Goal: Task Accomplishment & Management: Use online tool/utility

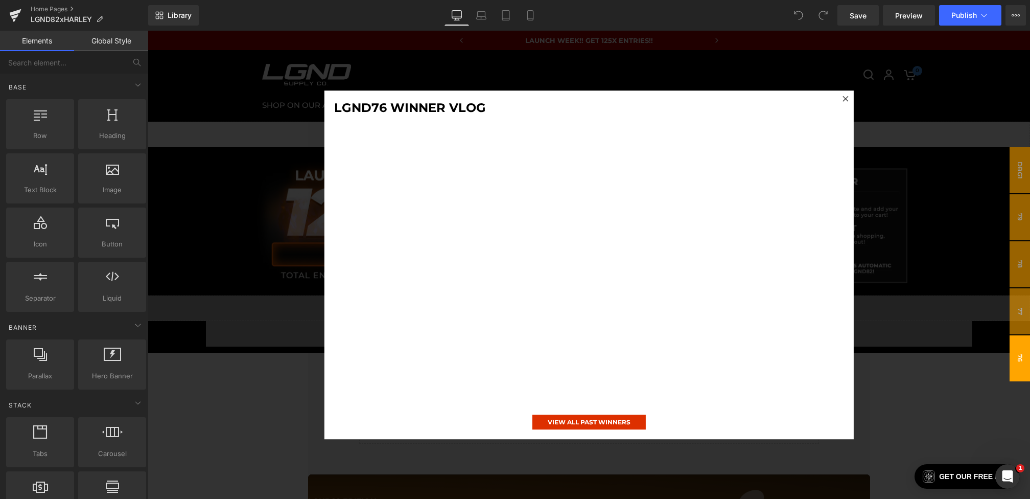
click at [919, 272] on div at bounding box center [589, 265] width 882 height 468
click at [919, 272] on div "Image Row" at bounding box center [589, 218] width 664 height 142
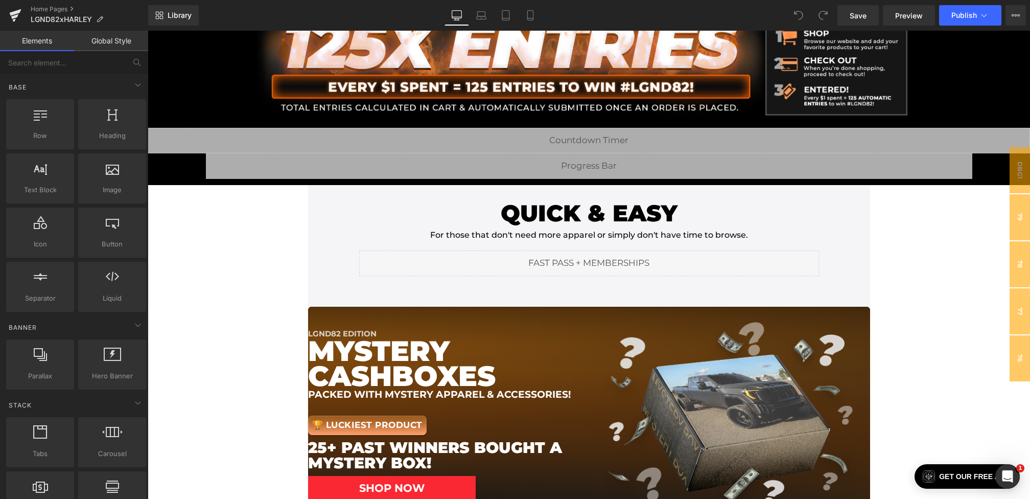
scroll to position [157, 0]
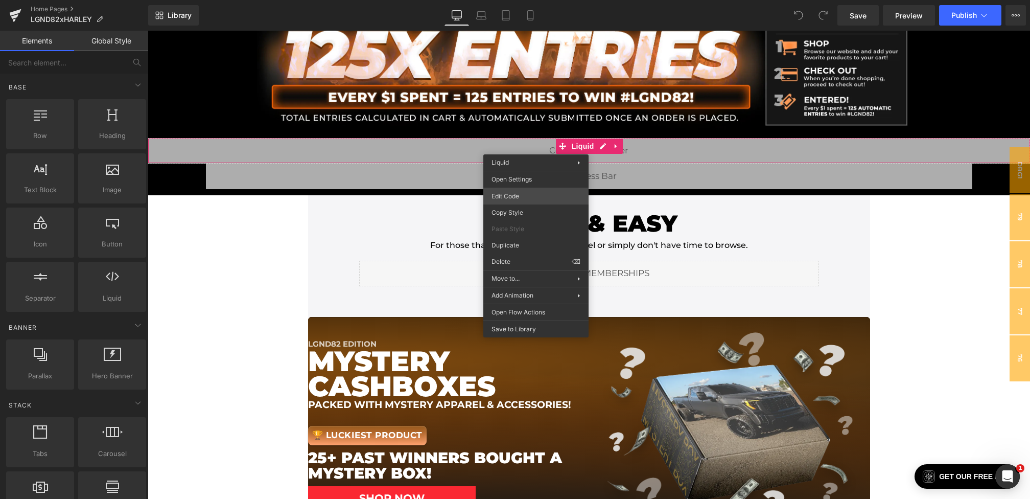
click at [514, 0] on div "You are previewing how the will restyle your page. You can not edit Elements in…" at bounding box center [515, 0] width 1030 height 0
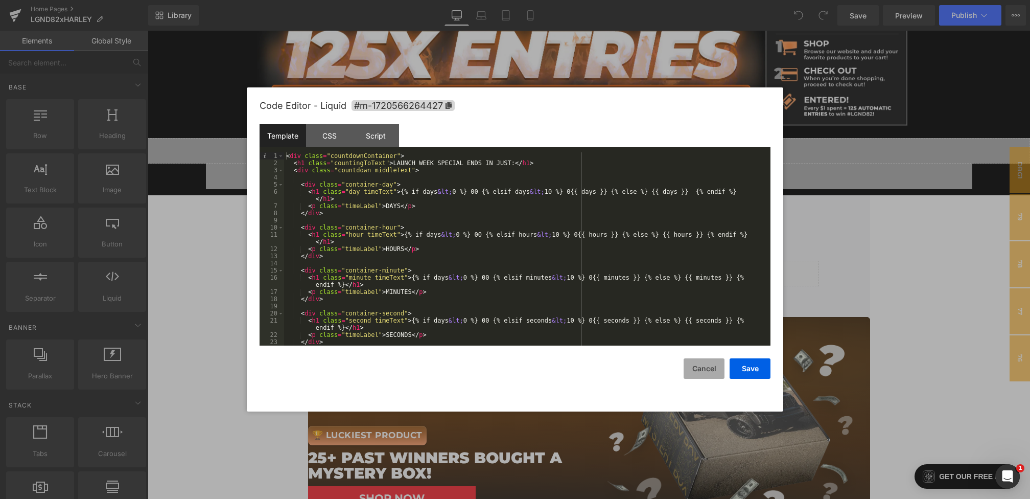
click at [697, 375] on button "Cancel" at bounding box center [704, 368] width 41 height 20
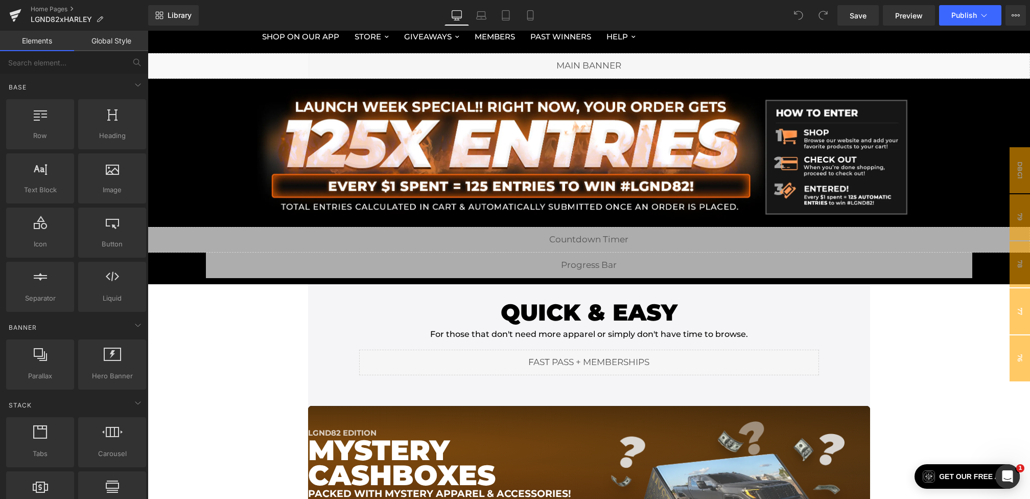
scroll to position [48, 0]
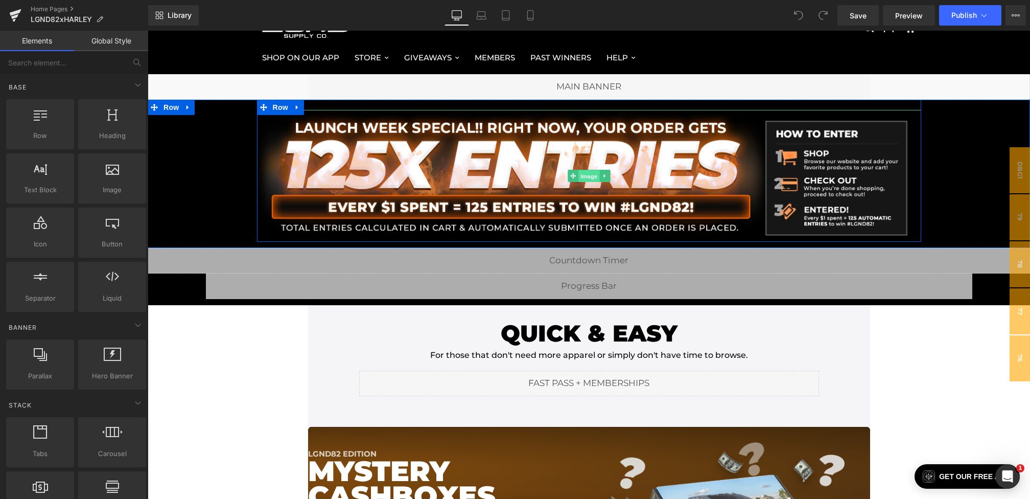
click at [581, 174] on span "Image" at bounding box center [588, 176] width 21 height 12
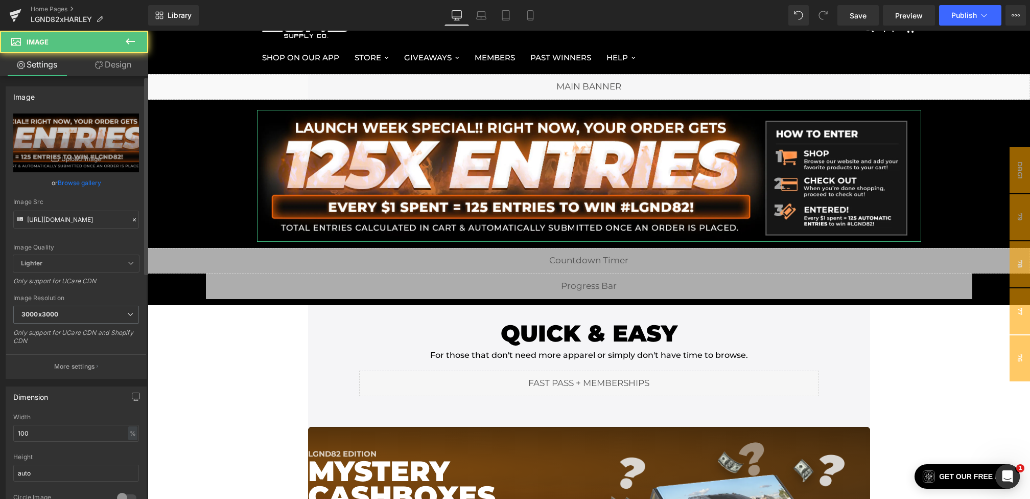
click at [133, 218] on icon at bounding box center [134, 219] width 7 height 7
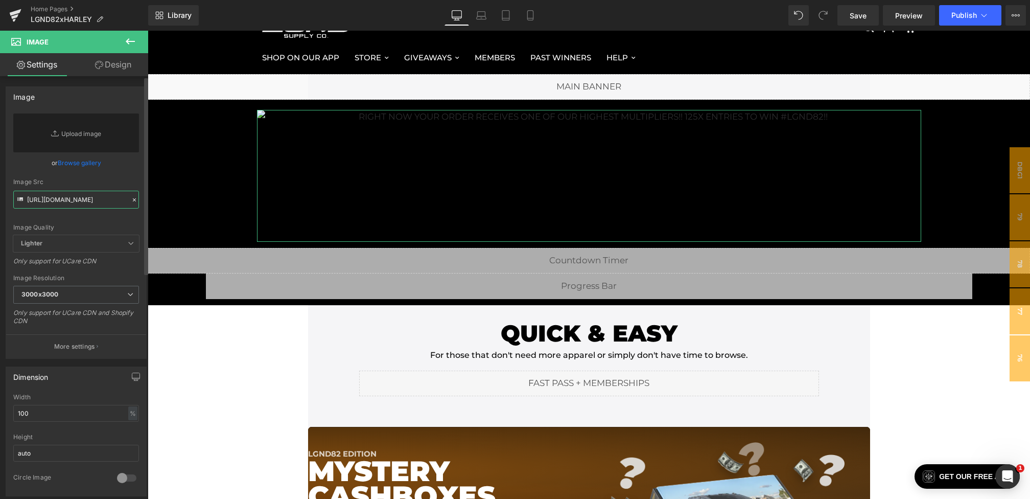
click at [93, 199] on input "https://cdn.shopify.com/s/files/1/0068/4245/0009/files/82-125xEntryBanner-Deskt…" at bounding box center [76, 200] width 126 height 18
paste input "https://cdn.shopify.com/s/files/1/0068/4245/0009/files/82xHarley-125xEntryBanne…"
type input "https://cdn.shopify.com/s/files/1/0068/4245/0009/files/82xHarley-125xEntryBanne…"
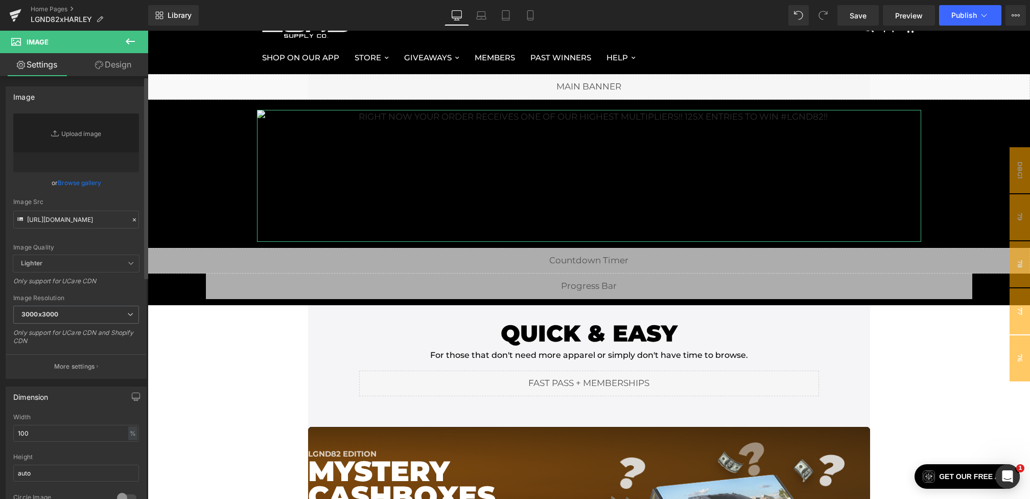
scroll to position [0, 0]
click at [119, 179] on div "or Browse gallery" at bounding box center [76, 182] width 126 height 11
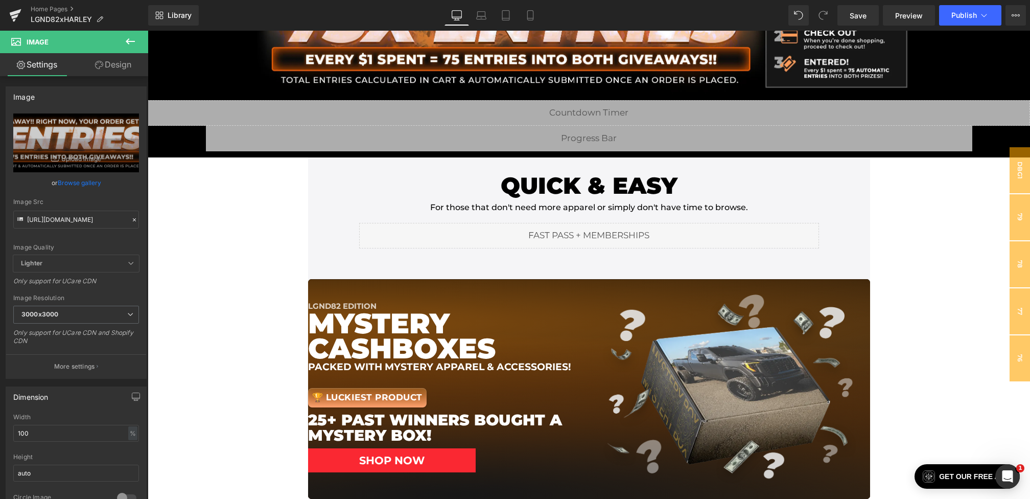
scroll to position [326, 0]
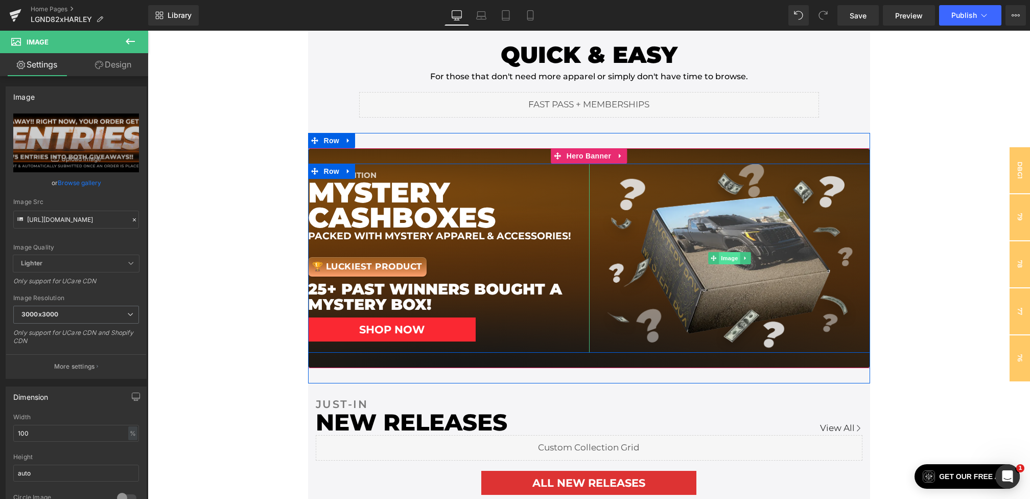
click at [722, 257] on span "Image" at bounding box center [729, 258] width 21 height 12
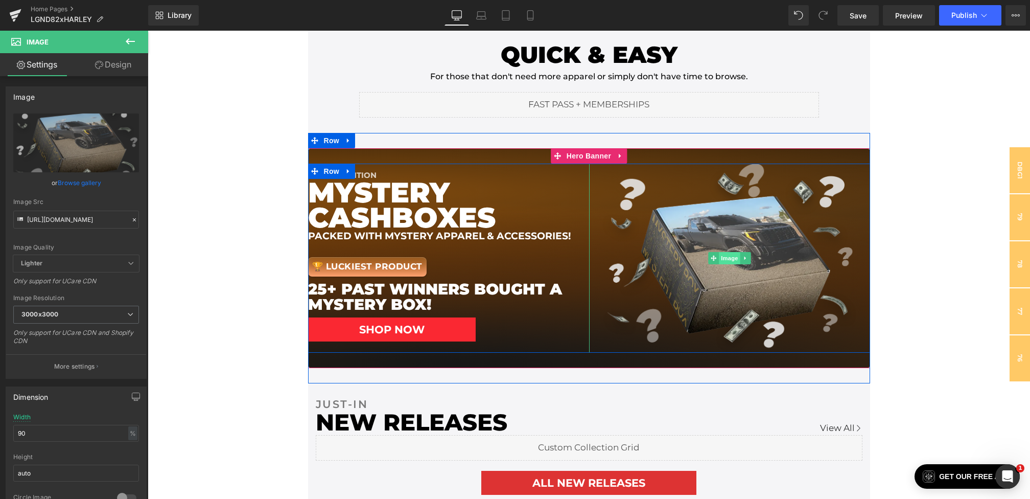
click at [726, 257] on span "Image" at bounding box center [729, 258] width 21 height 12
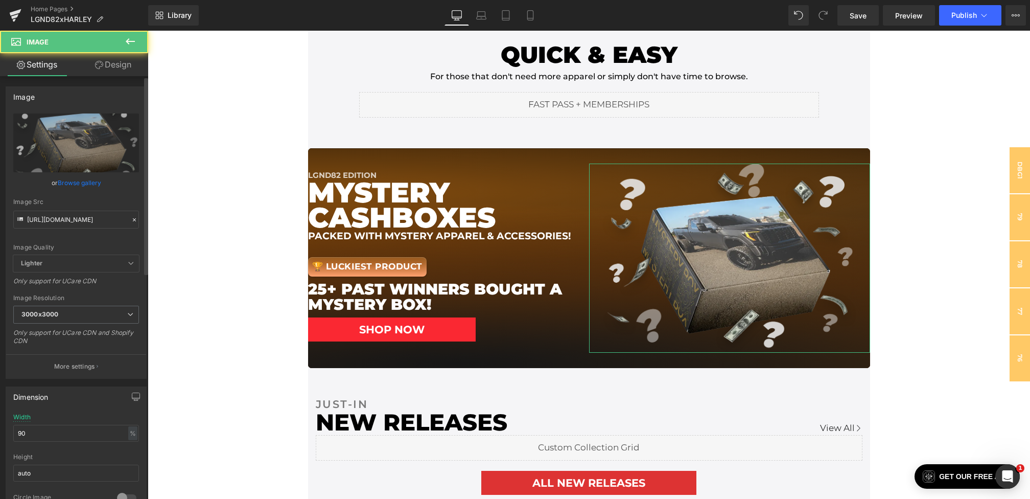
click at [132, 218] on icon at bounding box center [134, 219] width 7 height 7
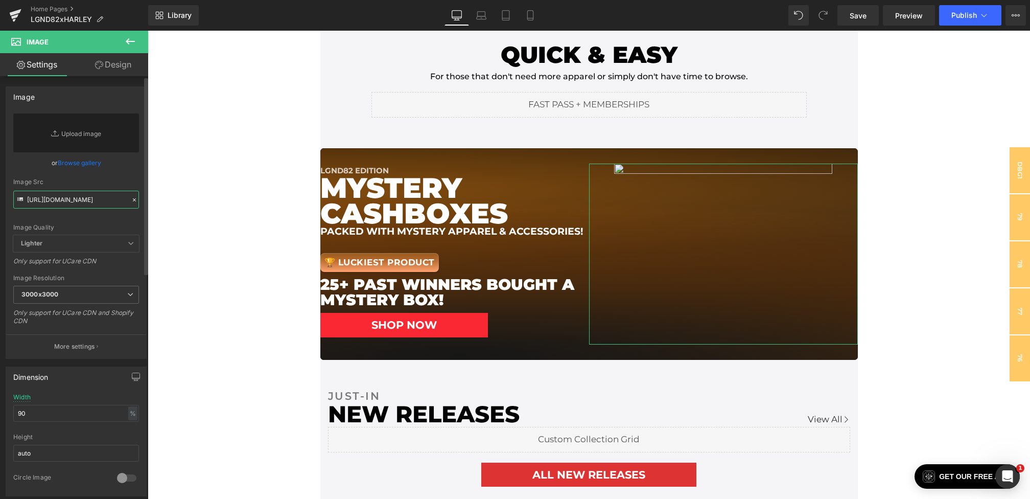
click at [97, 200] on input "https://cdn.shopify.com/s/files/1/0068/4245/0009/files/82-Box-Banner_3000x3000.…" at bounding box center [76, 200] width 126 height 18
paste input "https://cdn.shopify.com/s/files/1/0068/4245/0009/files/82-BackpackBanner.webp?v…"
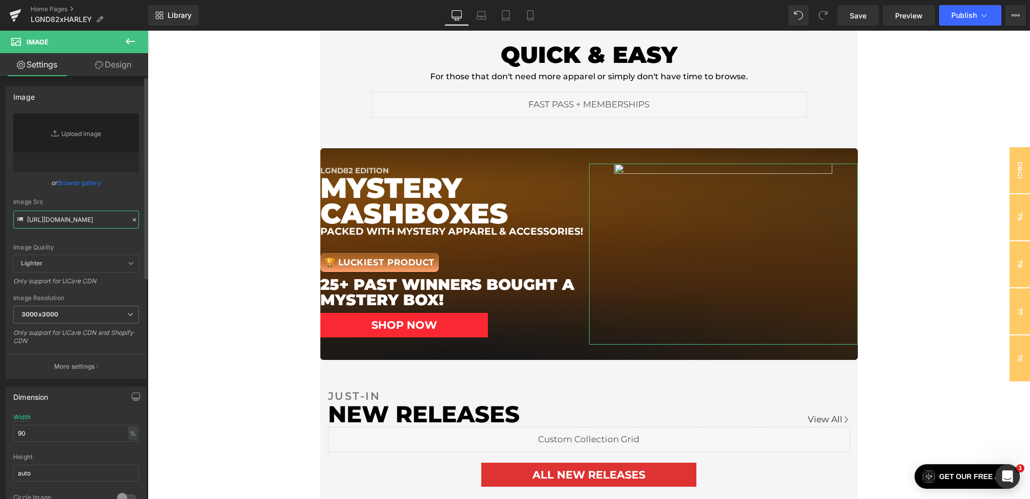
type input "https://cdn.shopify.com/s/files/1/0068/4245/0009/files/82-BackpackBanner.webp?v…"
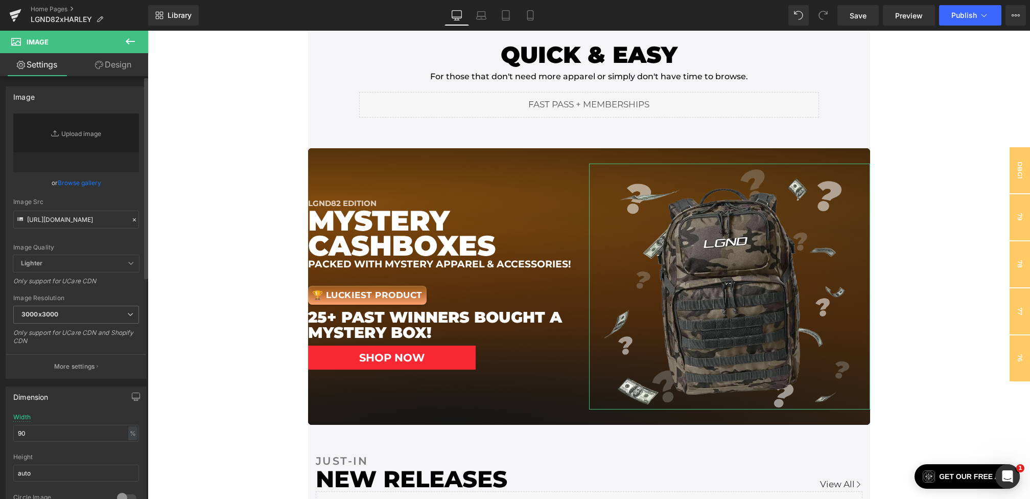
scroll to position [0, 0]
click at [129, 185] on div "or Browse gallery" at bounding box center [76, 182] width 126 height 11
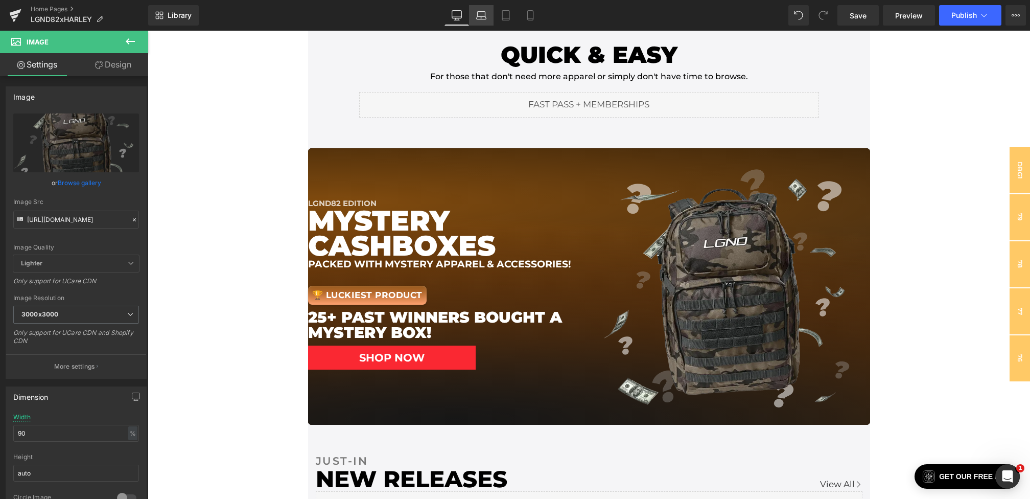
click at [483, 12] on icon at bounding box center [481, 15] width 10 height 10
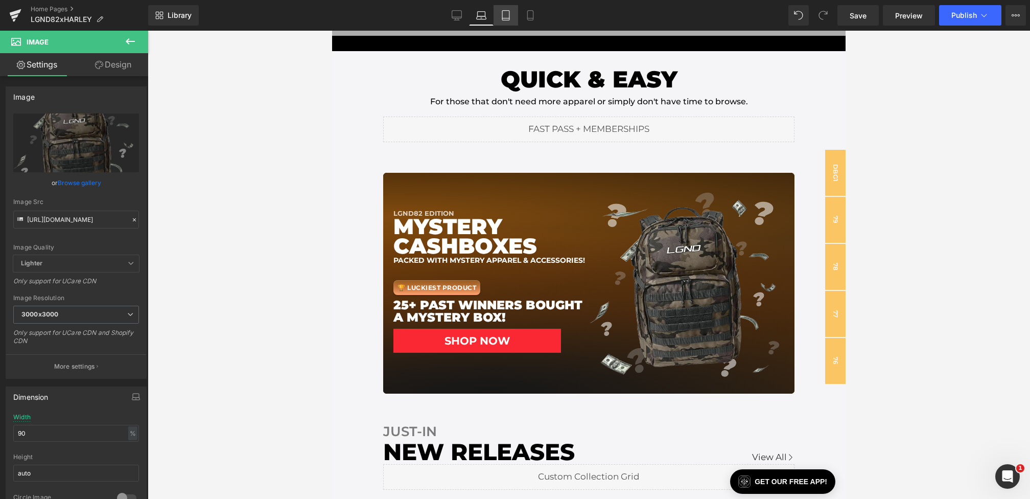
click at [509, 10] on icon at bounding box center [506, 15] width 10 height 10
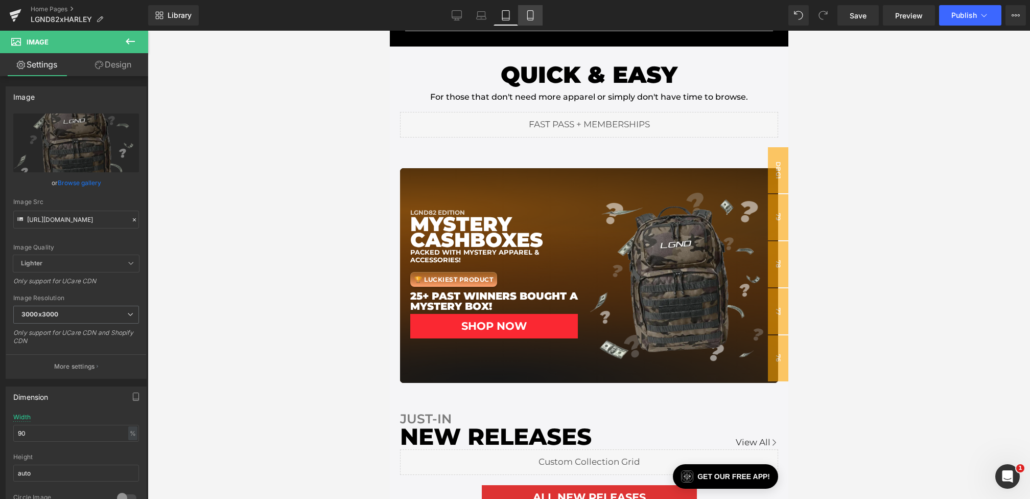
click at [539, 11] on link "Mobile" at bounding box center [530, 15] width 25 height 20
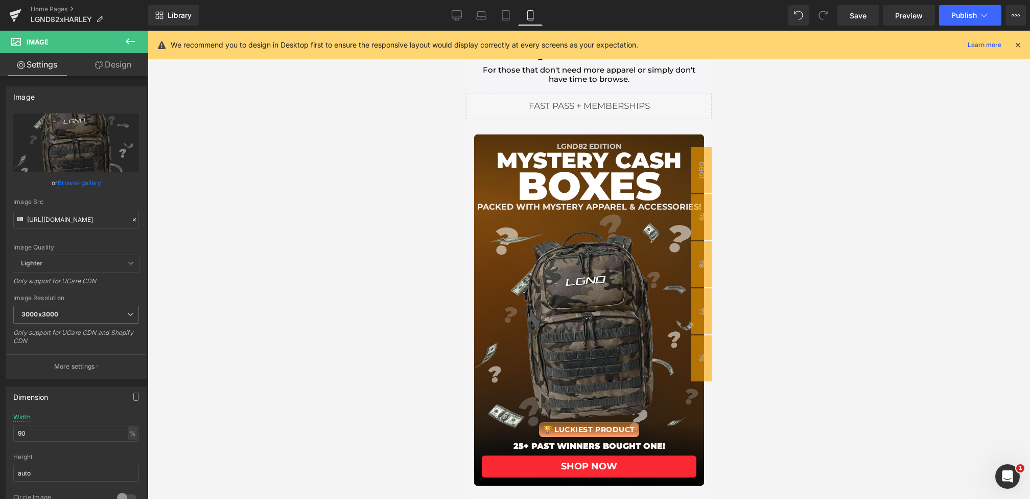
scroll to position [176, 0]
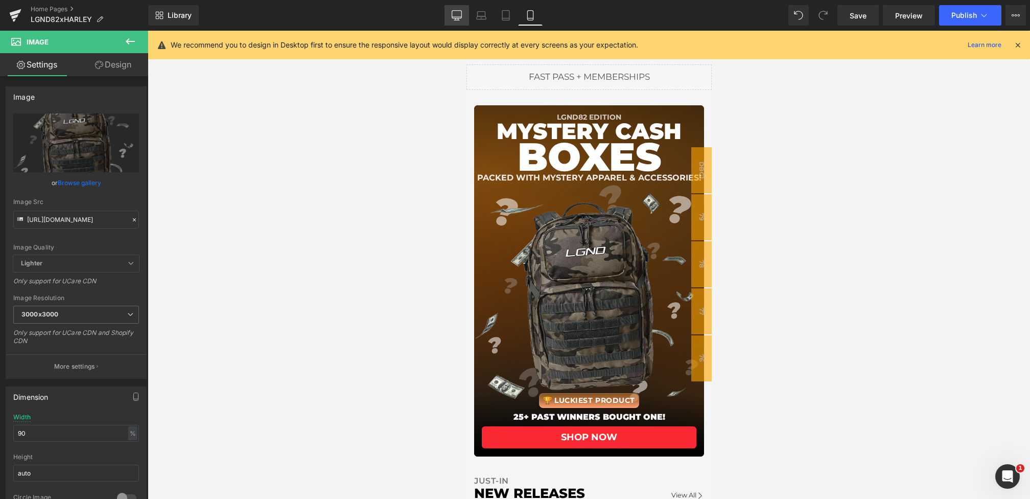
click at [453, 10] on icon at bounding box center [457, 15] width 10 height 10
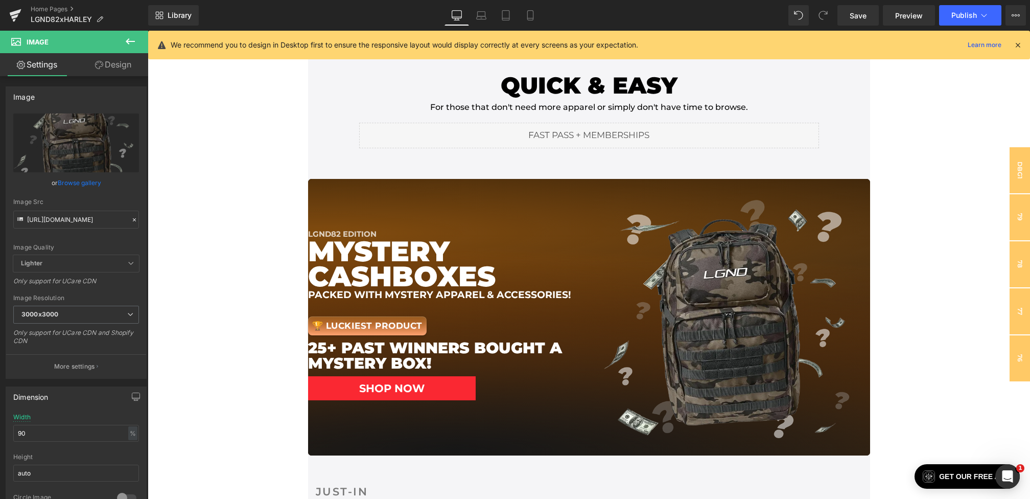
scroll to position [298, 0]
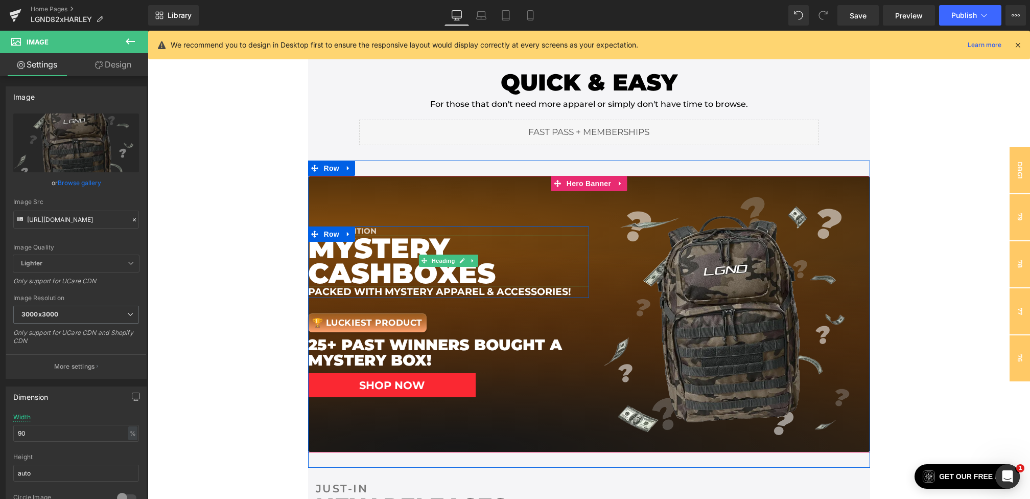
click at [392, 273] on span "BOXES" at bounding box center [444, 273] width 104 height 34
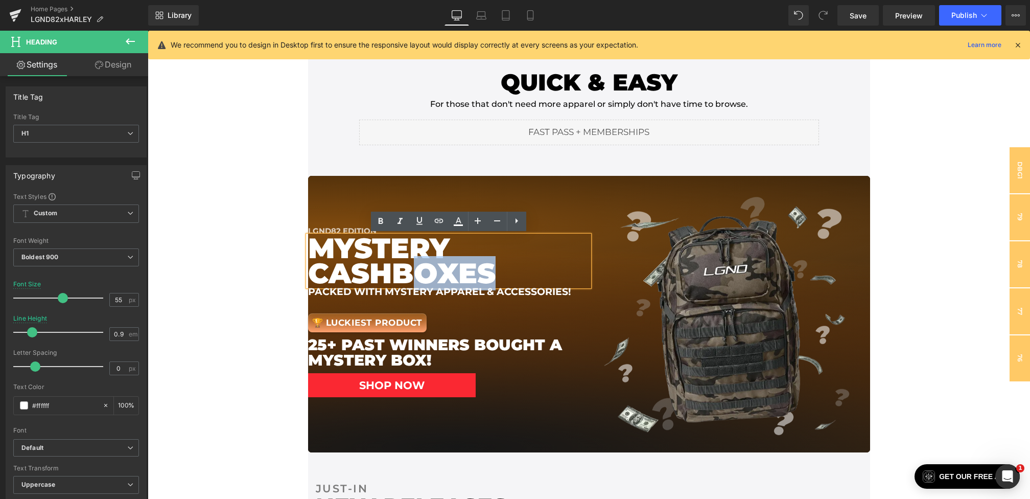
drag, startPoint x: 405, startPoint y: 273, endPoint x: 336, endPoint y: 273, distance: 69.0
click at [392, 273] on span "BOXES" at bounding box center [444, 273] width 104 height 34
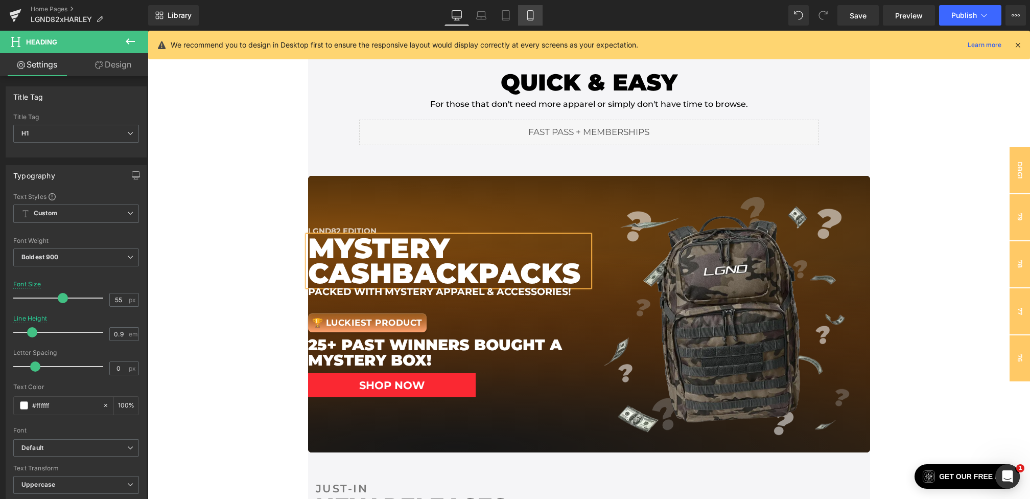
click at [539, 11] on link "Mobile" at bounding box center [530, 15] width 25 height 20
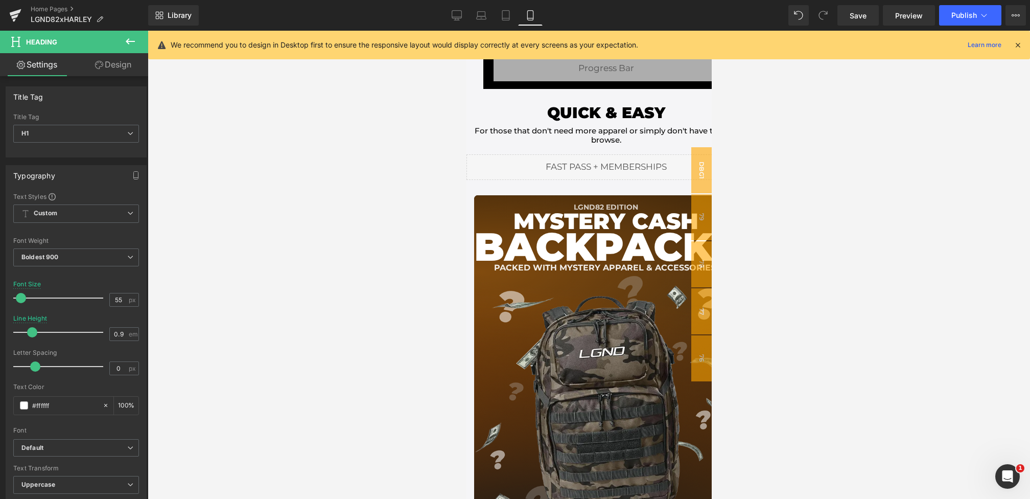
scroll to position [73, 0]
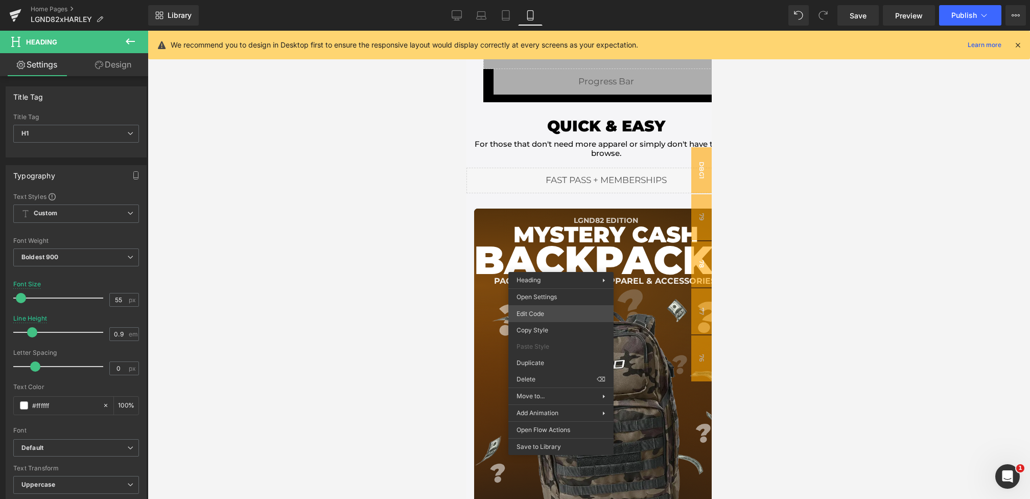
click at [525, 0] on div "Image You are previewing how the will restyle your page. You can not edit Eleme…" at bounding box center [515, 0] width 1030 height 0
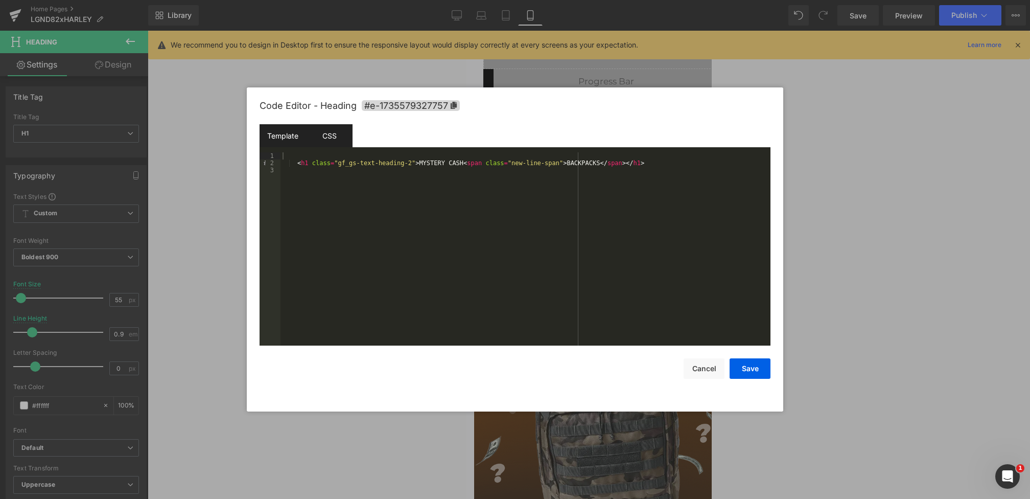
click at [332, 147] on div "CSS" at bounding box center [329, 135] width 46 height 23
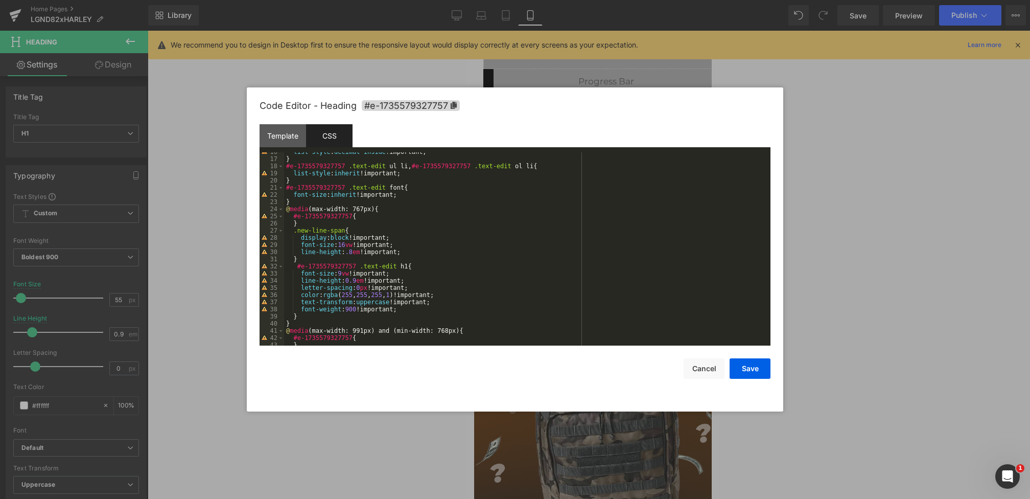
scroll to position [131, 0]
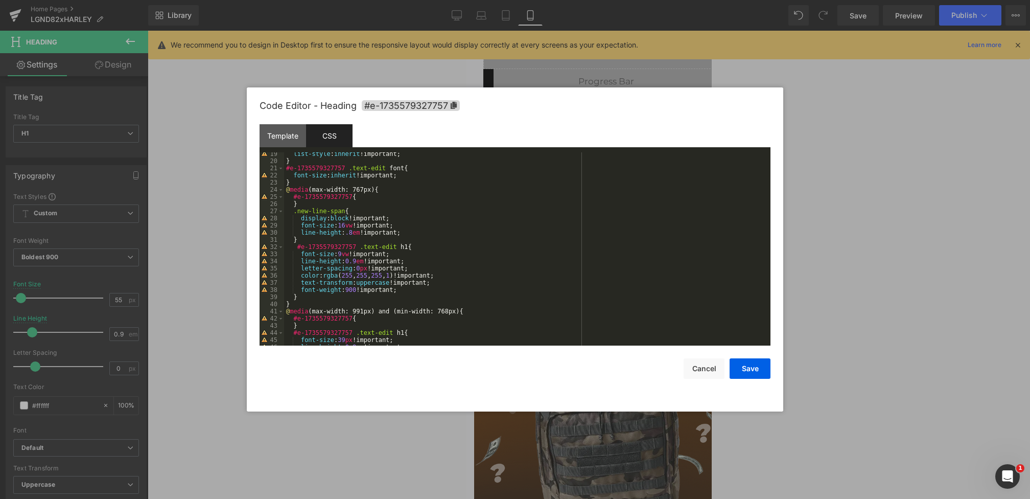
click at [349, 226] on div "list-style : inherit !important; } #e-1735579327757 .text-edit font { font-size…" at bounding box center [525, 253] width 482 height 207
click at [748, 380] on div "Code Editor - Heading #e-1735579327757 Template CSS 1 2 3 < h1 class = "gf_gs-t…" at bounding box center [515, 249] width 511 height 324
click at [748, 371] on button "Save" at bounding box center [750, 368] width 41 height 20
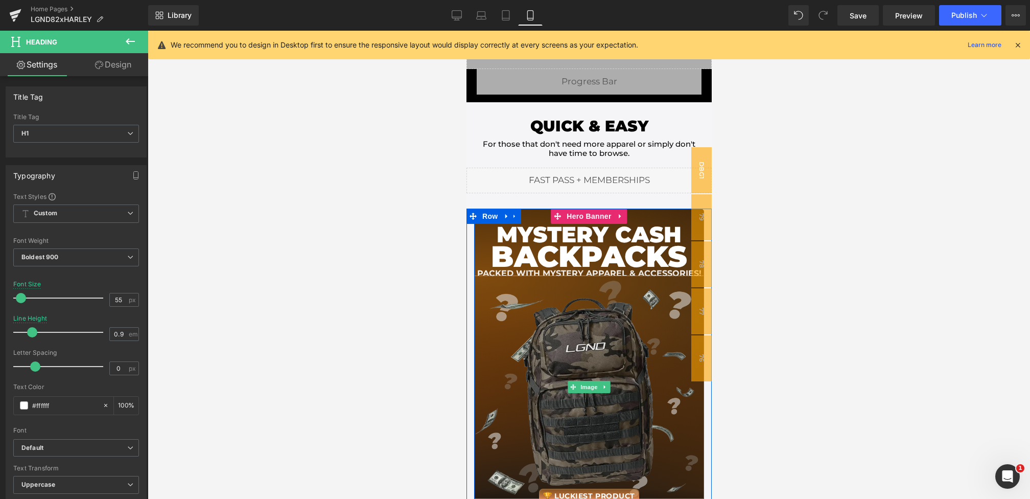
scroll to position [144, 0]
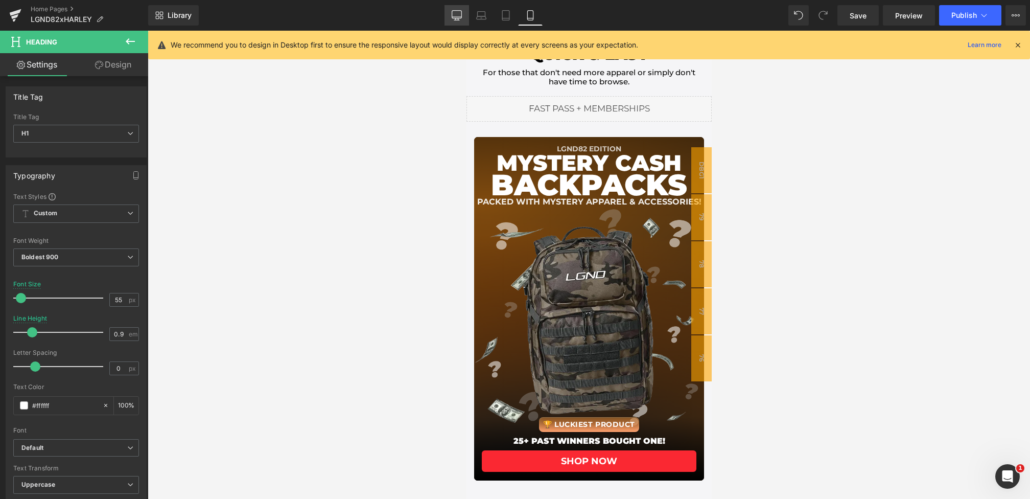
click at [454, 14] on icon at bounding box center [457, 15] width 10 height 10
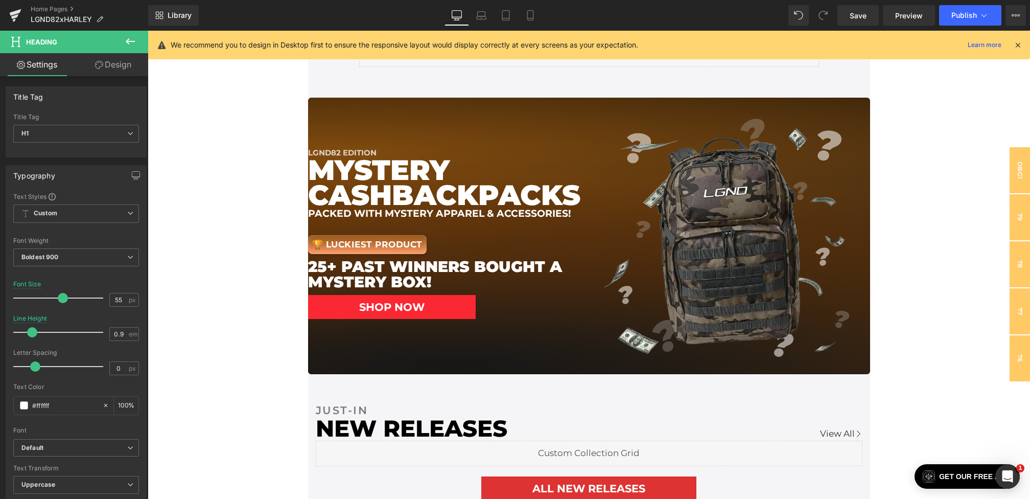
scroll to position [384, 0]
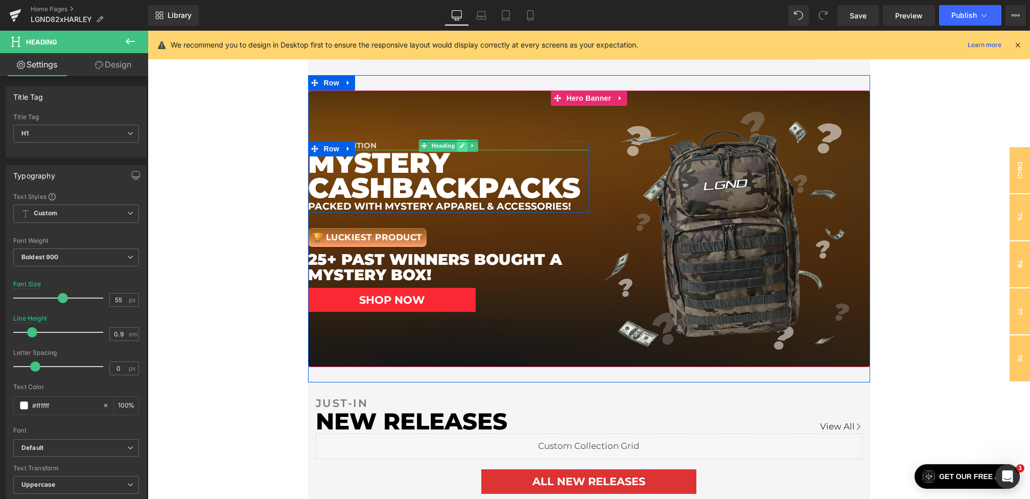
click at [464, 144] on icon at bounding box center [462, 145] width 5 height 5
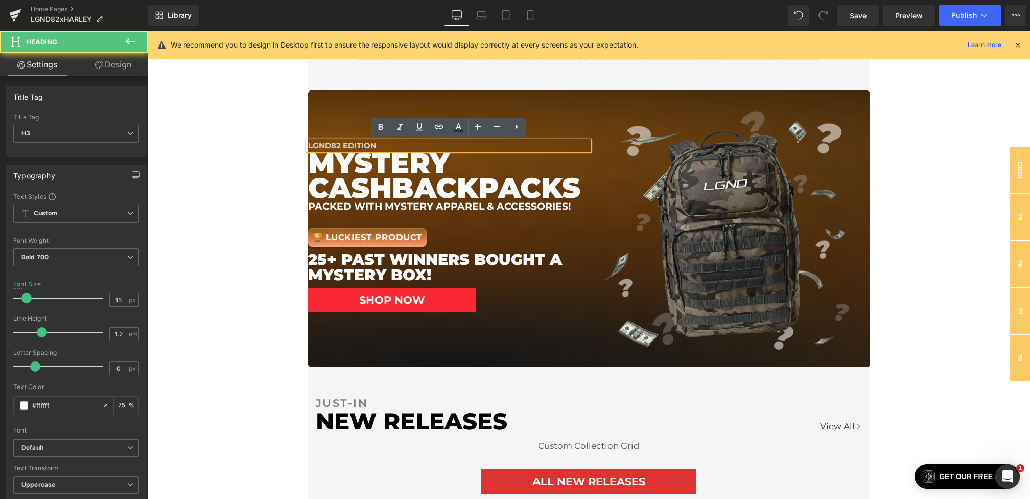
click at [430, 144] on div "lgnd82 EDITION" at bounding box center [448, 145] width 281 height 9
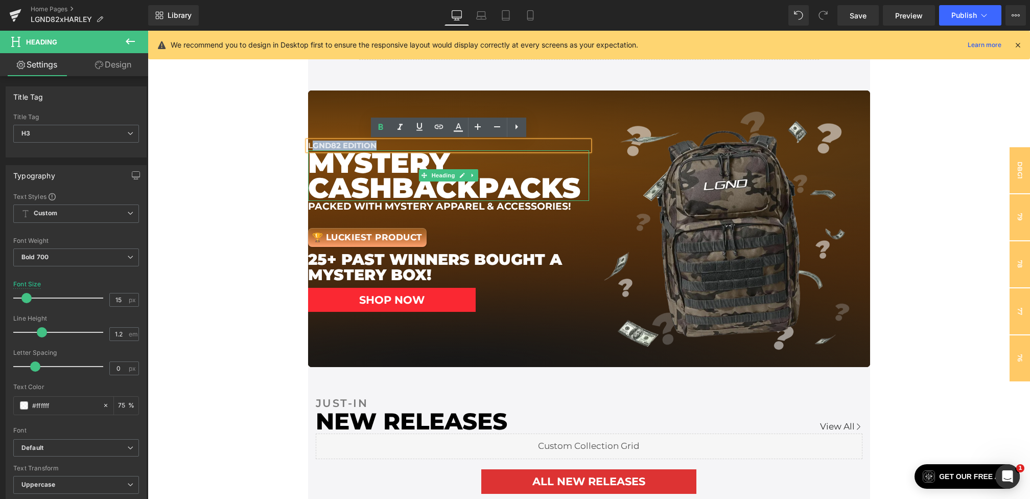
drag, startPoint x: 430, startPoint y: 144, endPoint x: 310, endPoint y: 145, distance: 119.6
click at [310, 145] on div "lgnd82 EDITION Heading MYSTERY CASH BACKPACKS Heading PACKED WITH MYSTERY APPAR…" at bounding box center [448, 177] width 281 height 72
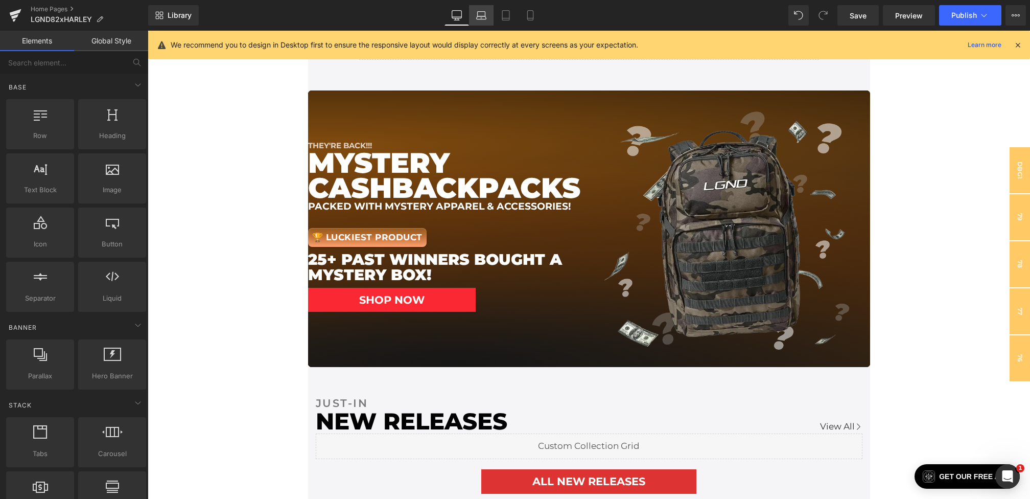
click at [490, 15] on link "Laptop" at bounding box center [481, 15] width 25 height 20
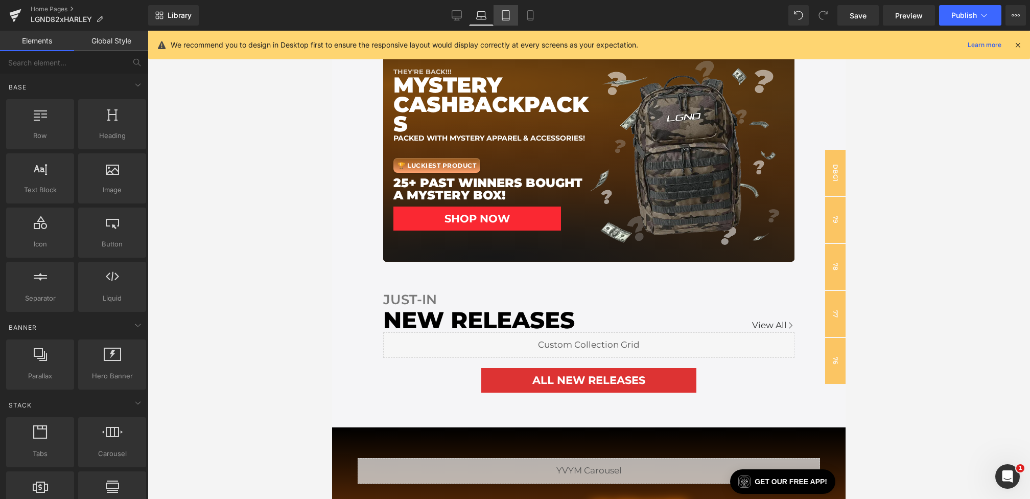
click at [505, 15] on icon at bounding box center [506, 15] width 10 height 10
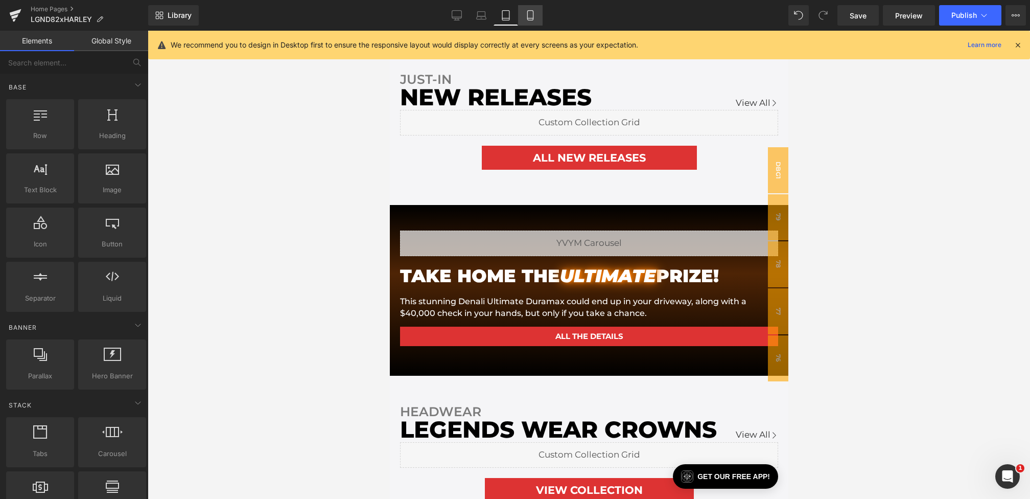
click at [527, 13] on icon at bounding box center [530, 15] width 10 height 10
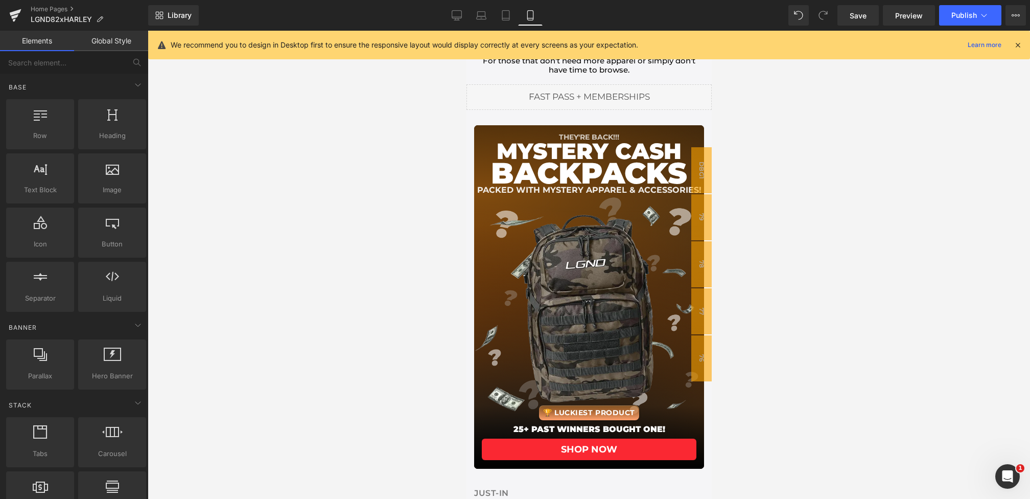
scroll to position [156, 0]
click at [450, 15] on link "Desktop" at bounding box center [457, 15] width 25 height 20
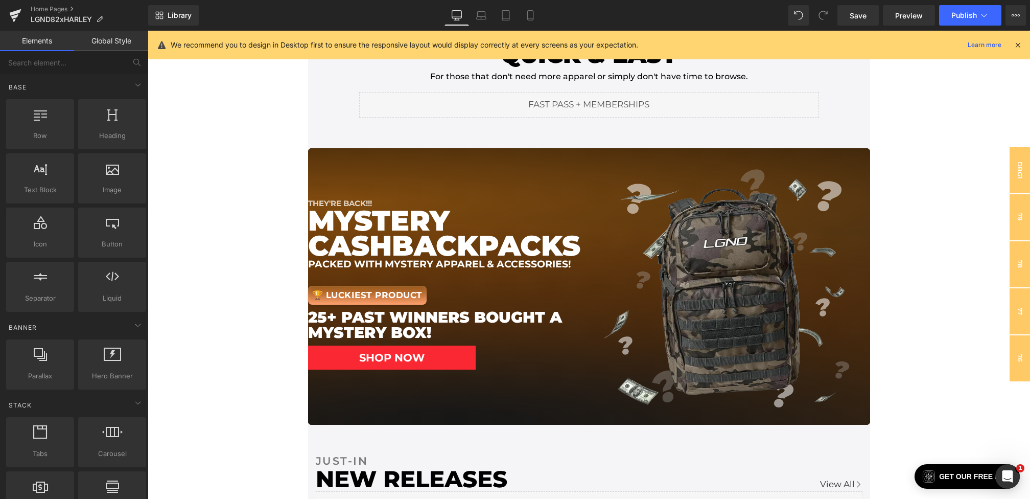
scroll to position [417, 0]
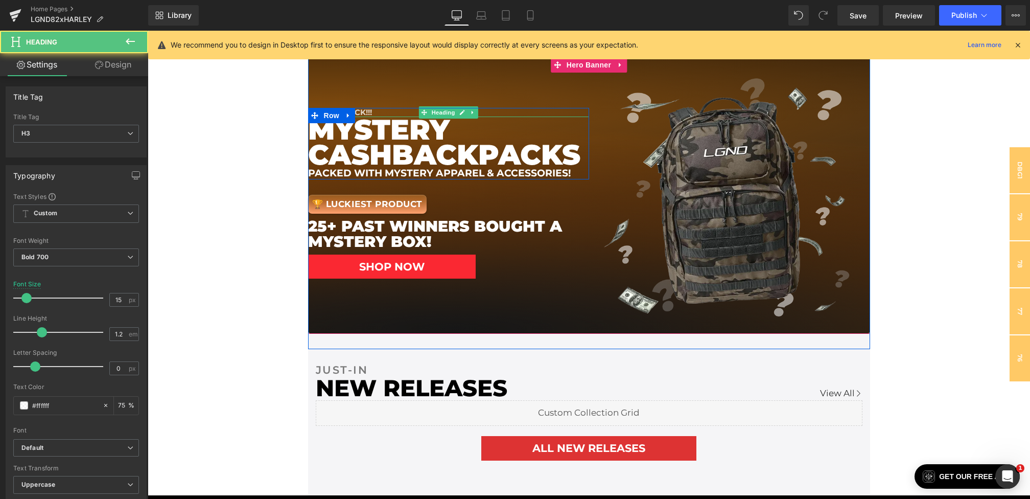
click at [365, 111] on div "THEY'RE BACK!!!" at bounding box center [448, 112] width 281 height 9
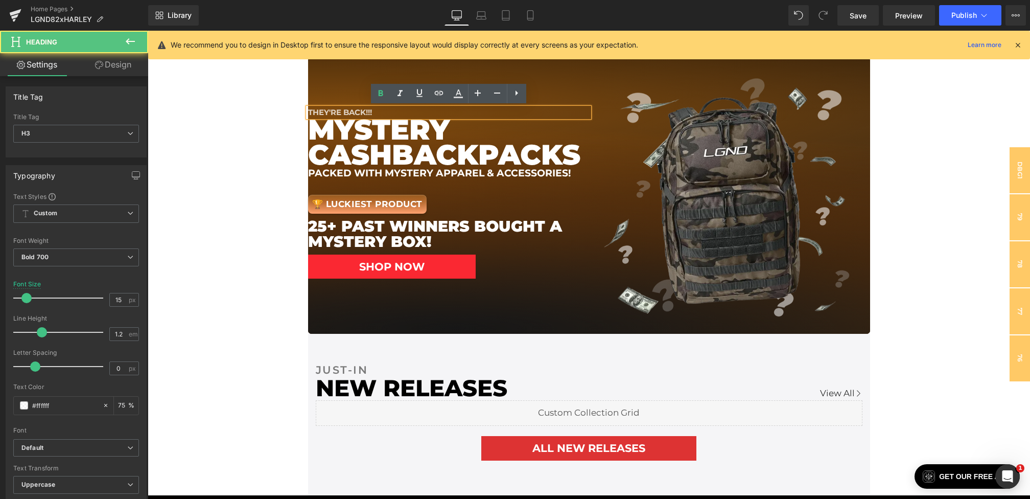
click at [383, 111] on div "THEY'RE BACK!!!" at bounding box center [448, 112] width 281 height 9
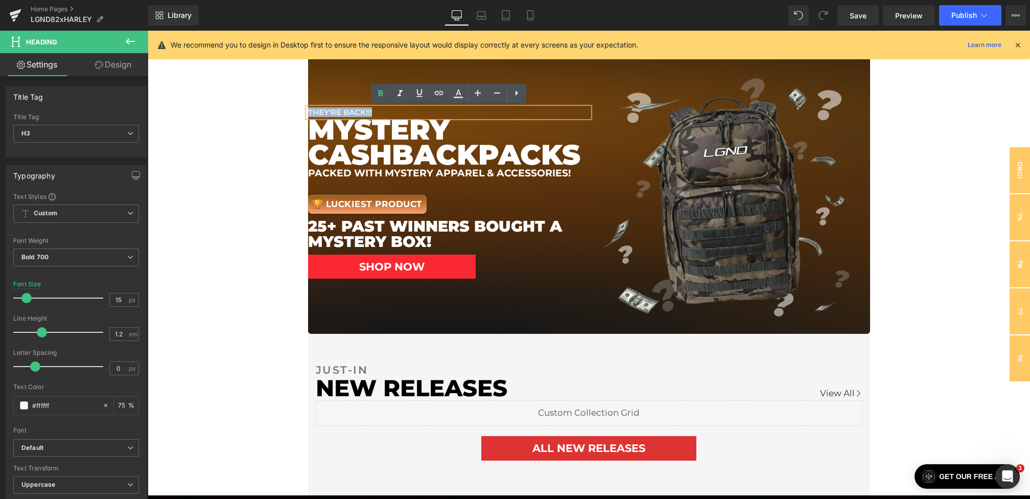
drag, startPoint x: 393, startPoint y: 111, endPoint x: 310, endPoint y: 111, distance: 83.3
click at [310, 111] on div "THEY'RE BACK!!!" at bounding box center [448, 112] width 281 height 9
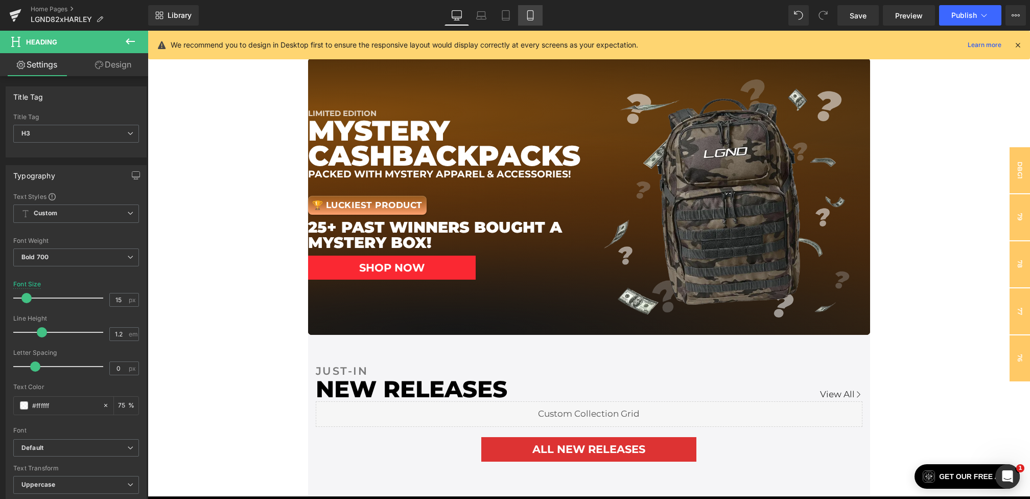
click at [537, 13] on link "Mobile" at bounding box center [530, 15] width 25 height 20
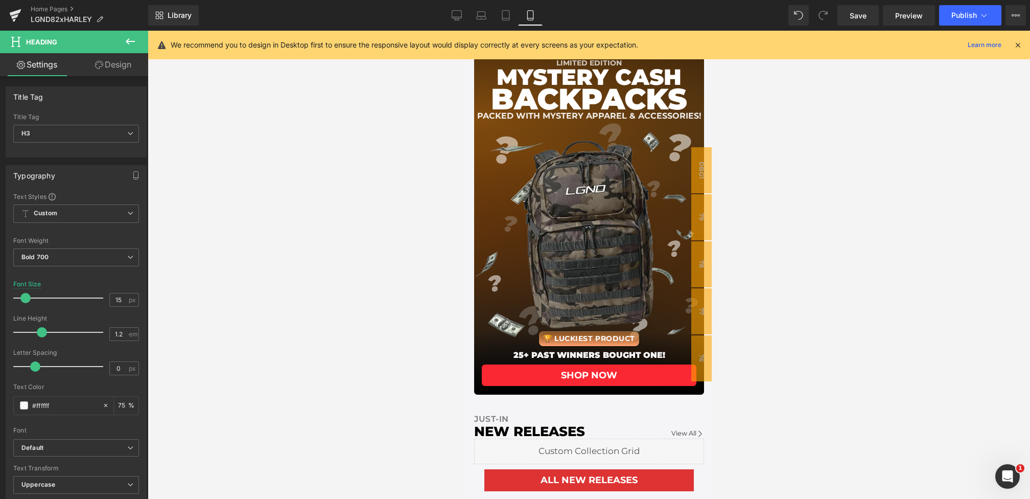
scroll to position [190, 0]
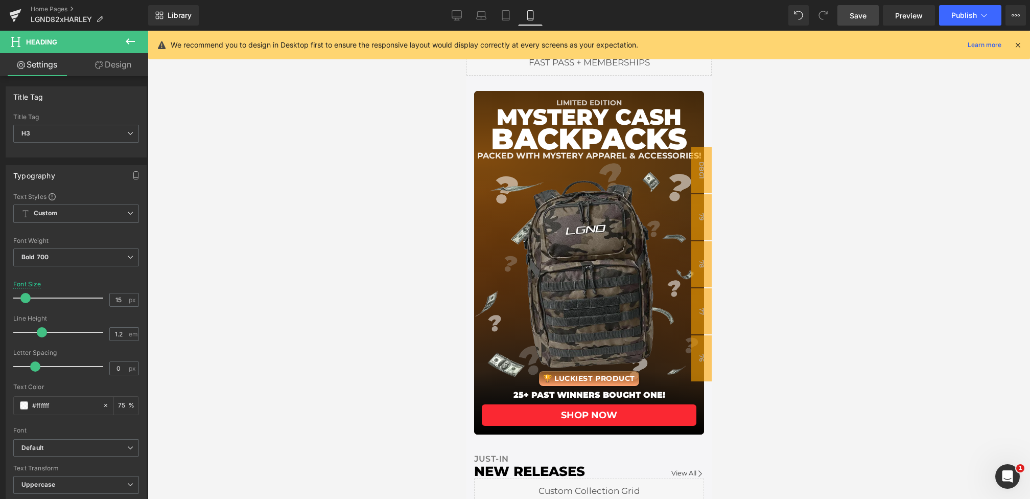
click at [866, 14] on span "Save" at bounding box center [858, 15] width 17 height 11
click at [440, 18] on link "Desktop" at bounding box center [445, 15] width 25 height 20
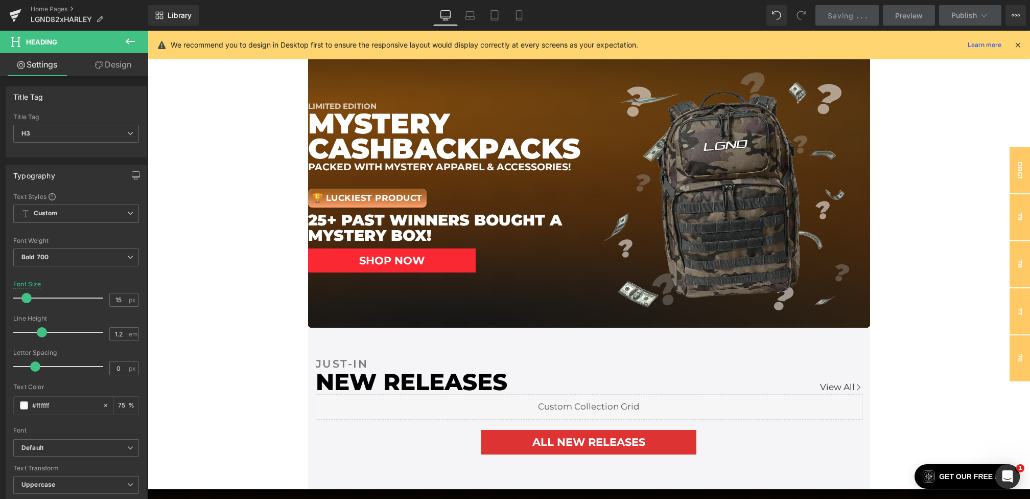
scroll to position [429, 0]
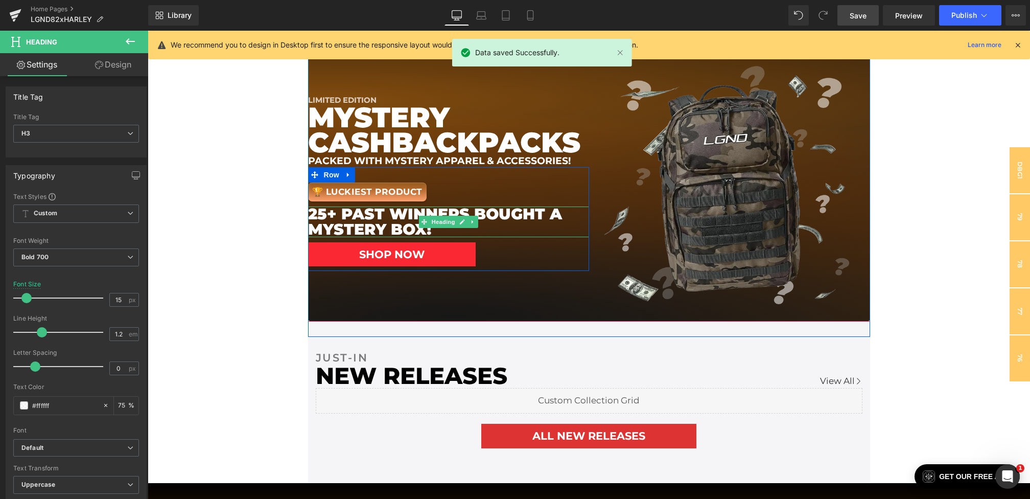
click at [335, 217] on h1 "25+ past winners bought a mystery bOX!" at bounding box center [448, 221] width 281 height 31
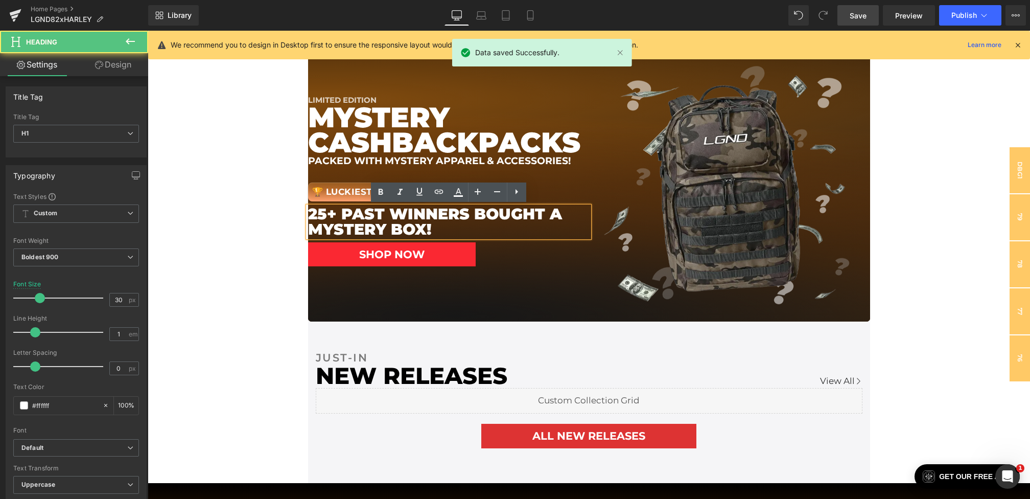
click at [318, 213] on h1 "25+ past winners bought a mystery bOX!" at bounding box center [448, 221] width 281 height 31
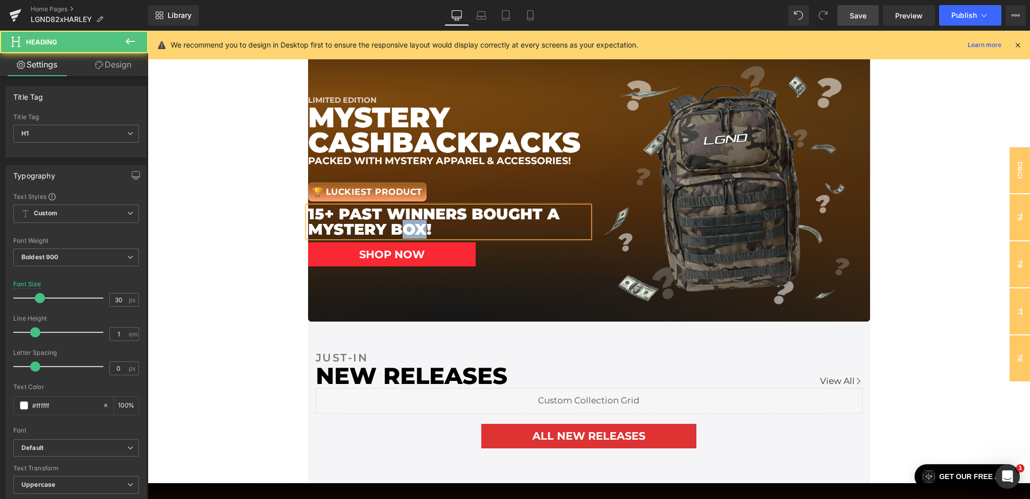
drag, startPoint x: 425, startPoint y: 229, endPoint x: 403, endPoint y: 229, distance: 22.5
click at [403, 229] on h1 "15+ past winners bought a mystery bOX!" at bounding box center [448, 221] width 281 height 31
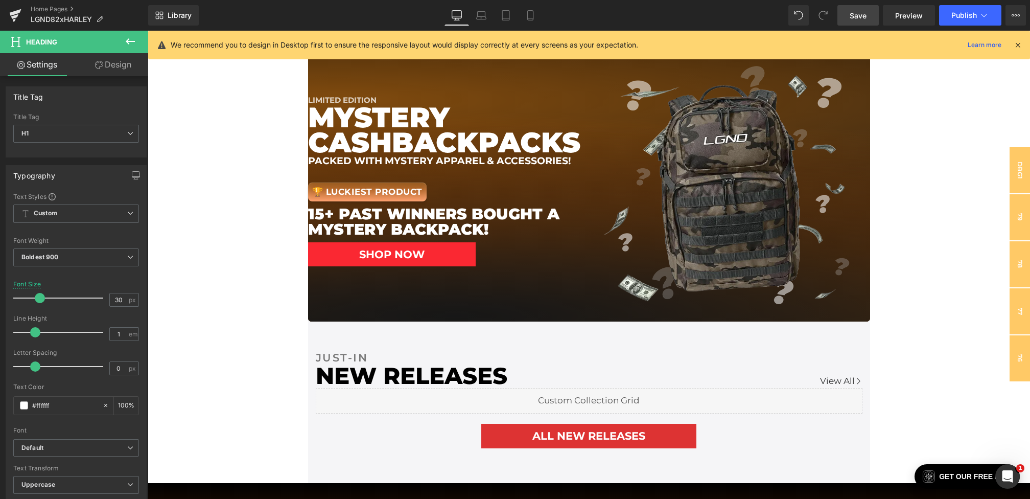
click at [847, 19] on link "Save" at bounding box center [857, 15] width 41 height 20
click at [517, 16] on icon at bounding box center [520, 16] width 6 height 10
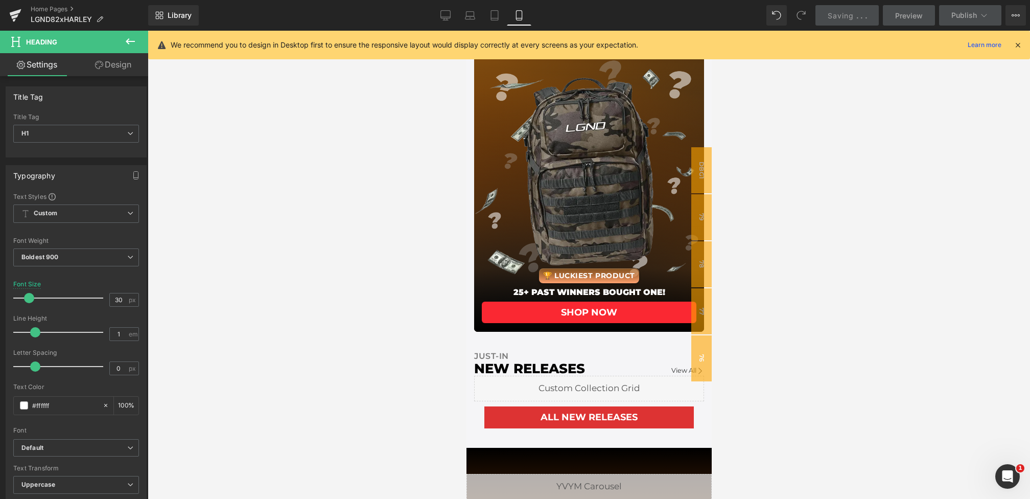
scroll to position [317, 0]
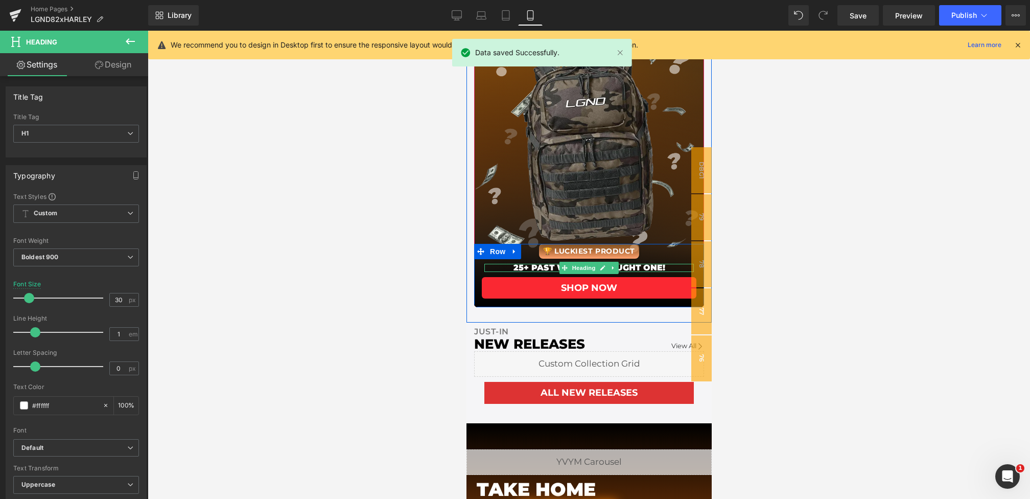
click at [519, 267] on h1 "25+ PAST WINNERS BOUGHT ONE!" at bounding box center [588, 268] width 209 height 8
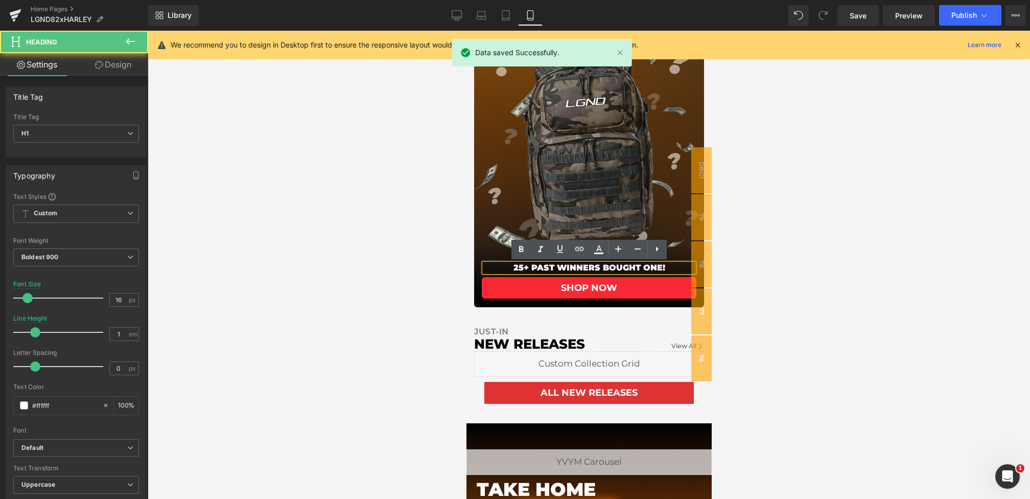
click at [518, 266] on h1 "25+ PAST WINNERS BOUGHT ONE!" at bounding box center [588, 268] width 209 height 8
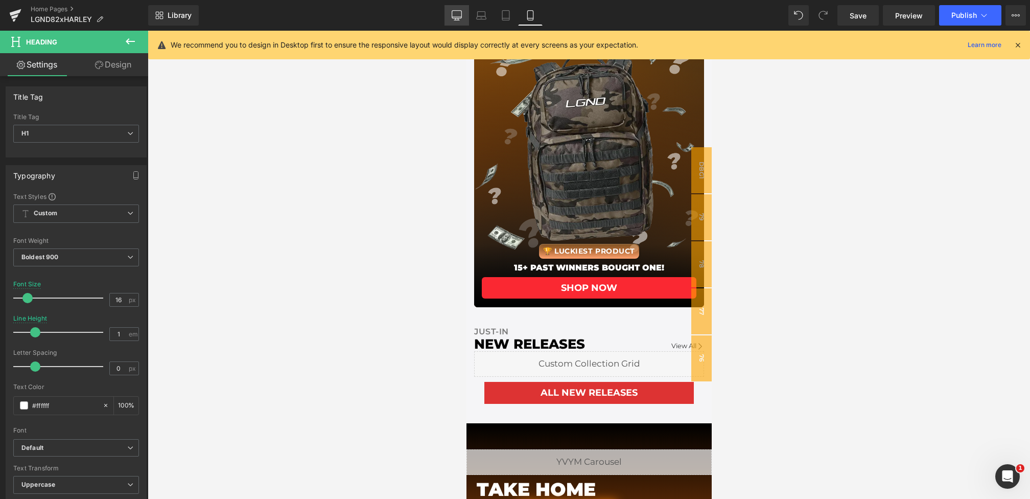
click at [449, 7] on link "Desktop" at bounding box center [457, 15] width 25 height 20
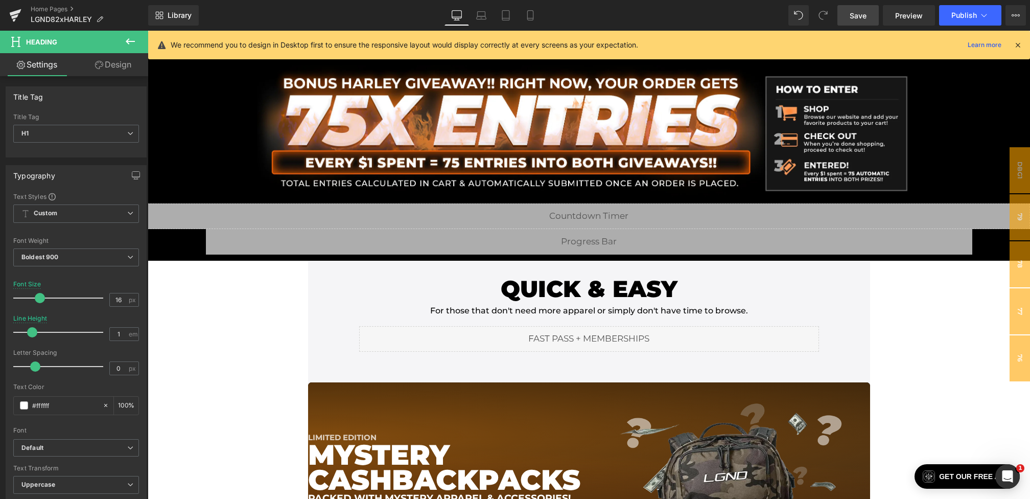
scroll to position [0, 0]
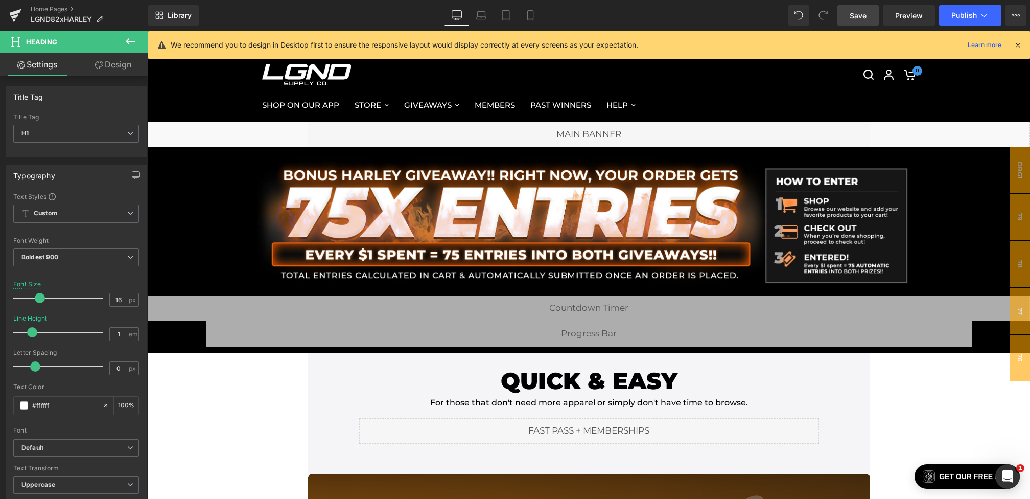
click at [862, 11] on span "Save" at bounding box center [858, 15] width 17 height 11
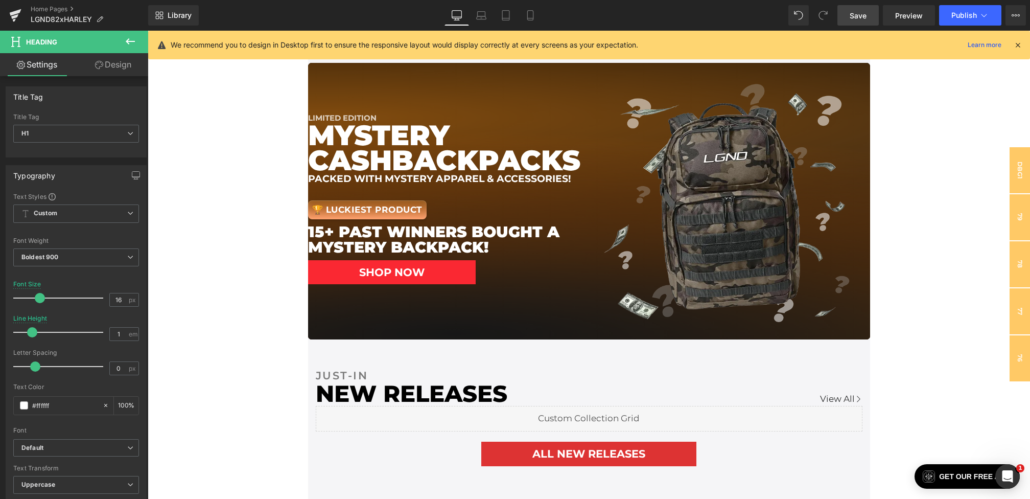
scroll to position [393, 0]
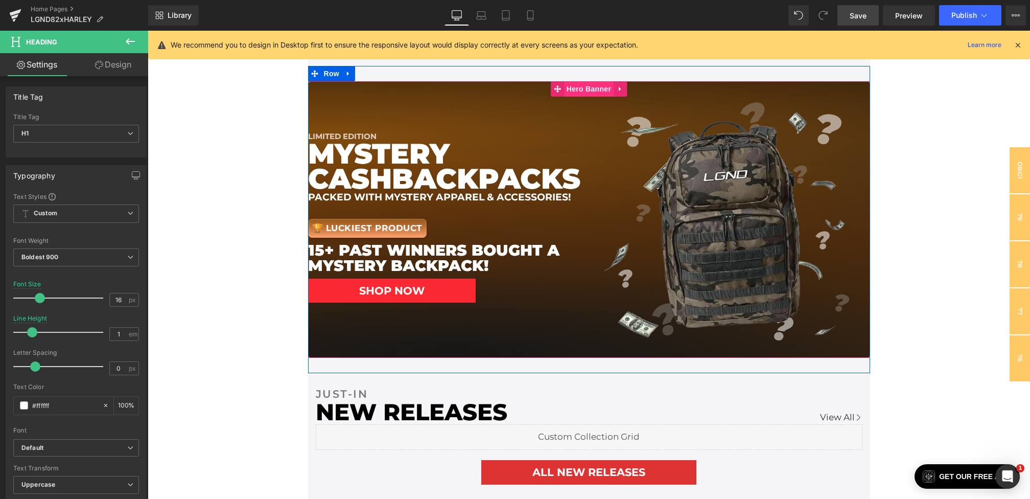
click at [586, 88] on span "Hero Banner" at bounding box center [589, 88] width 50 height 15
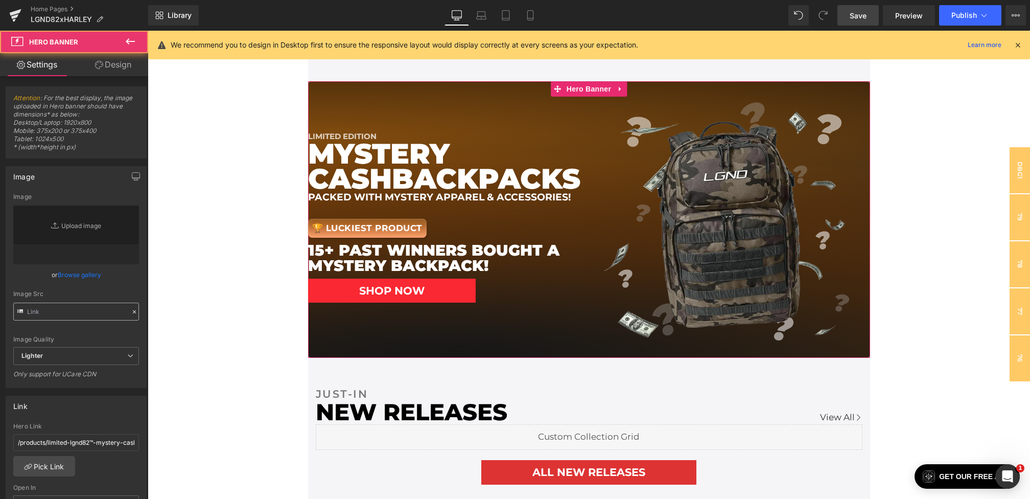
scroll to position [103, 0]
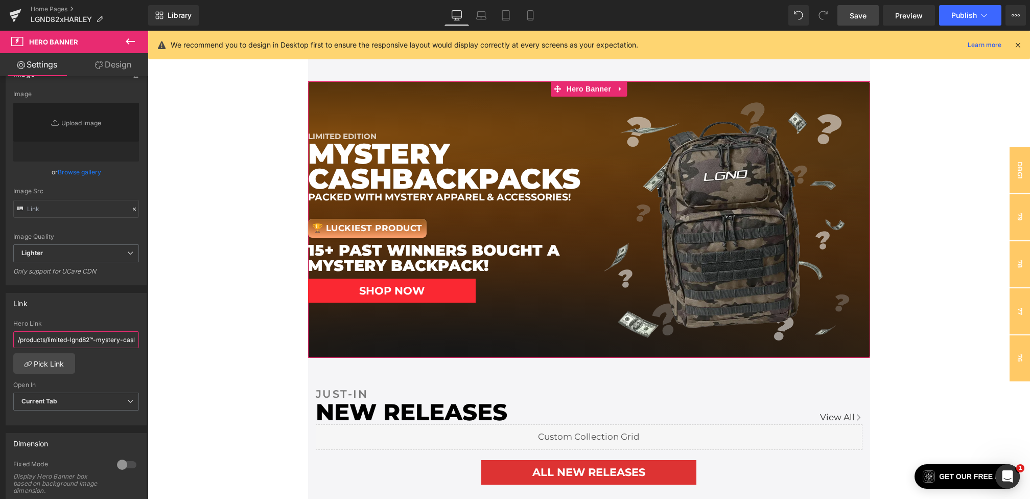
click at [81, 336] on input "/products/limited-lgnd82™-mystery-cash-box" at bounding box center [76, 339] width 126 height 17
drag, startPoint x: 195, startPoint y: 367, endPoint x: 198, endPoint y: 337, distance: 30.8
paste input "tactical-cash-backpack"
drag, startPoint x: 123, startPoint y: 338, endPoint x: 43, endPoint y: 339, distance: 79.2
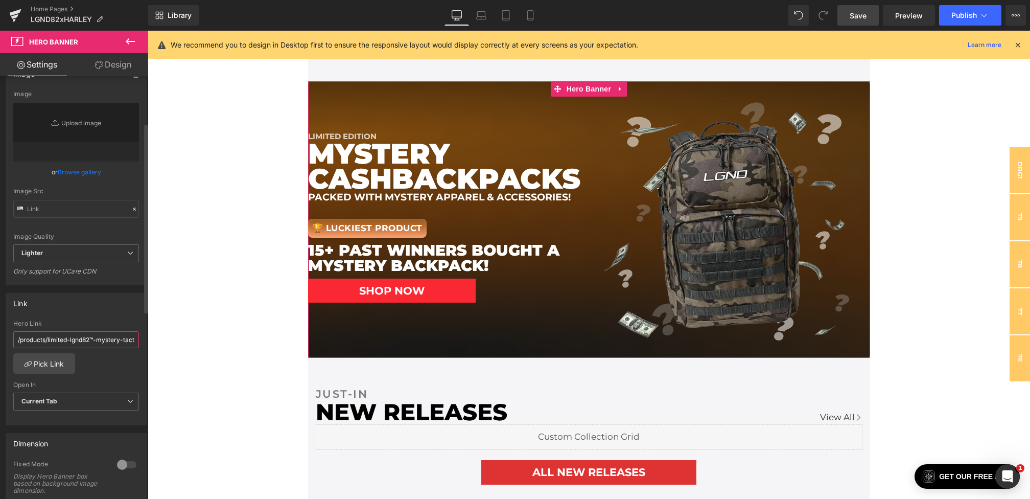
click at [43, 339] on input "/products/limited-lgnd82™-mystery-tactical-cash-backpack" at bounding box center [76, 339] width 126 height 17
click at [78, 337] on input "/products/limited-lgnd82™-mystery-tactical-cash-backpack" at bounding box center [76, 339] width 126 height 17
type input "/products/limited-lgnd82™-mystery-tactical-cash-backpack"
click at [858, 18] on span "Save" at bounding box center [858, 15] width 17 height 11
click at [866, 12] on span "Save" at bounding box center [858, 15] width 17 height 11
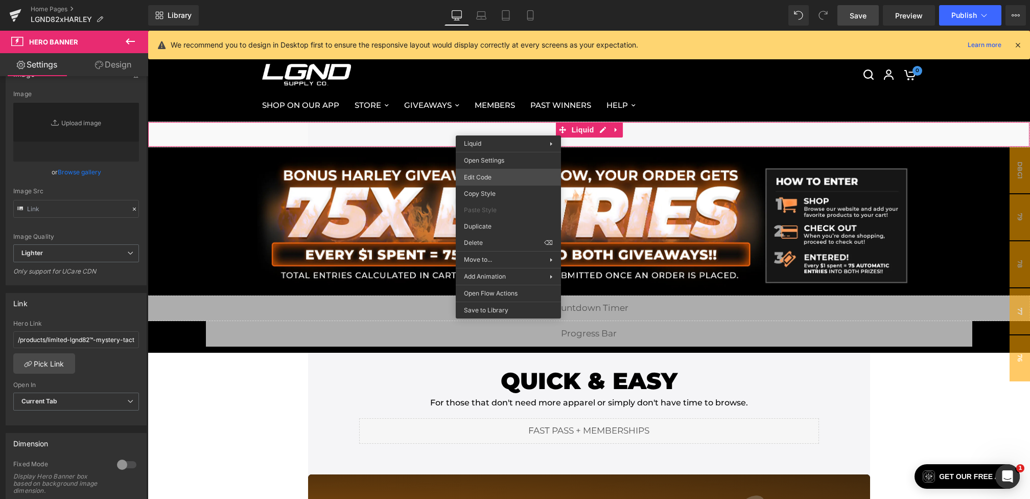
click at [475, 0] on div "Hero Banner You are previewing how the will restyle your page. You can not edit…" at bounding box center [515, 0] width 1030 height 0
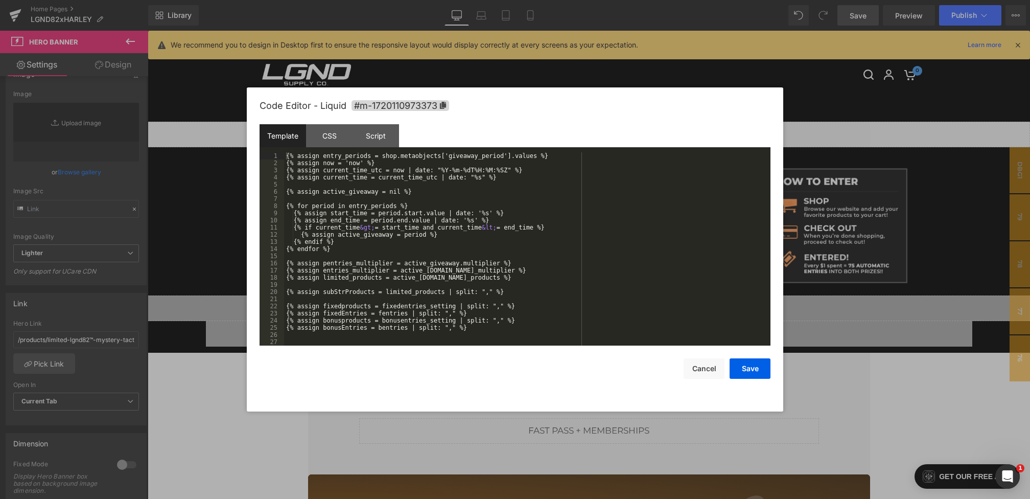
scroll to position [537, 0]
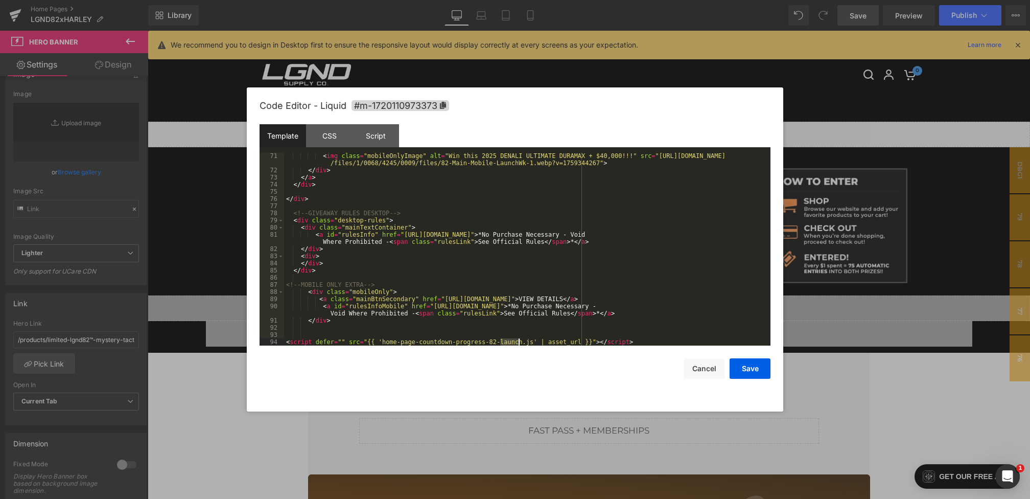
drag, startPoint x: 502, startPoint y: 343, endPoint x: 522, endPoint y: 341, distance: 20.0
click at [522, 341] on div "< img class = "mobileOnlyImage" alt = "Win this 2025 DENALI ULTIMATE DURAMAX + …" at bounding box center [525, 259] width 482 height 215
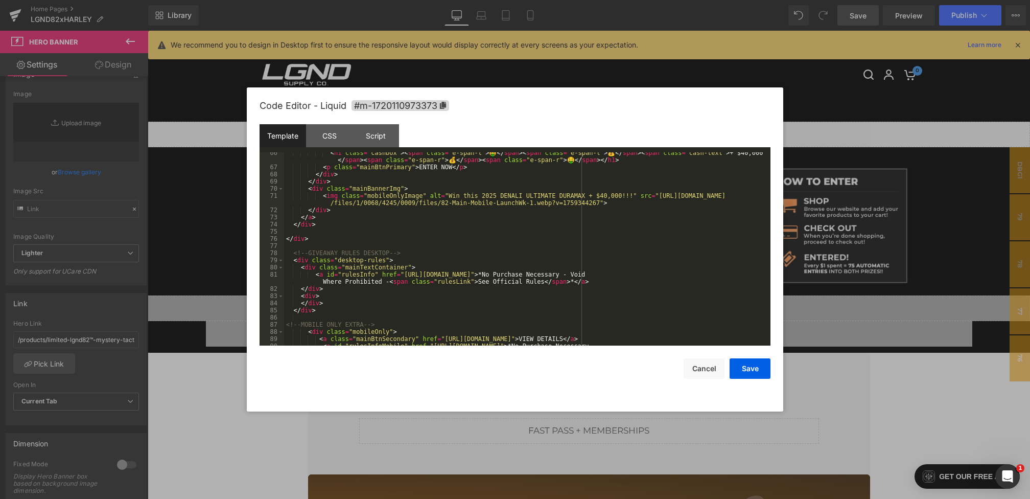
scroll to position [0, 0]
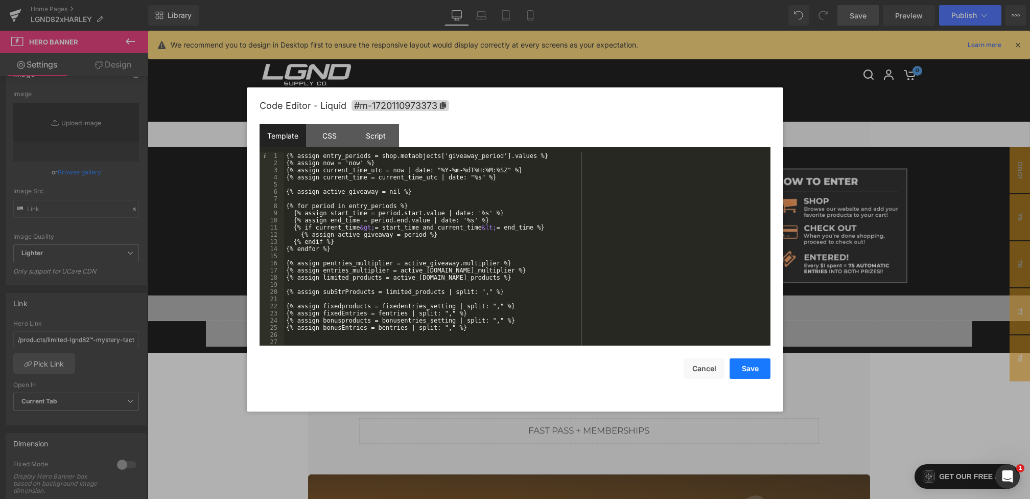
click at [744, 372] on button "Save" at bounding box center [750, 368] width 41 height 20
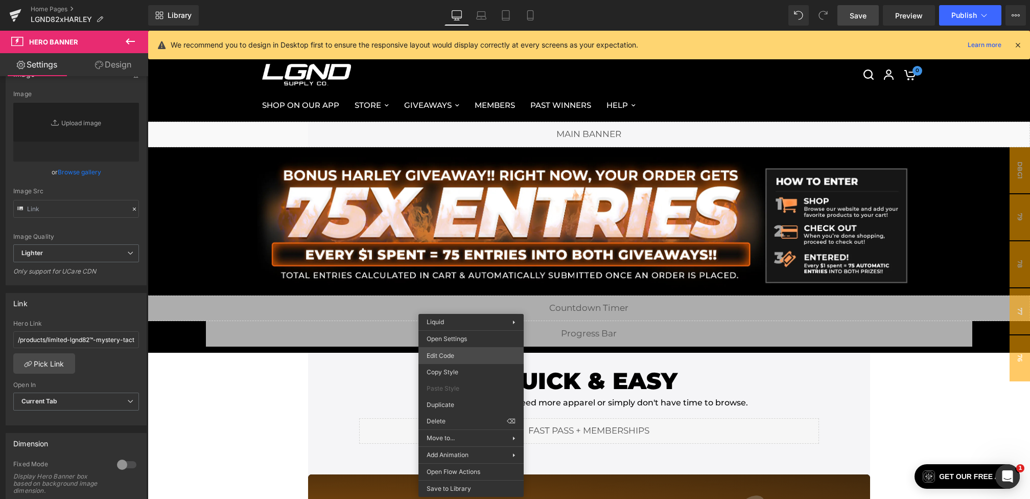
click at [455, 0] on div "Hero Banner You are previewing how the will restyle your page. You can not edit…" at bounding box center [515, 0] width 1030 height 0
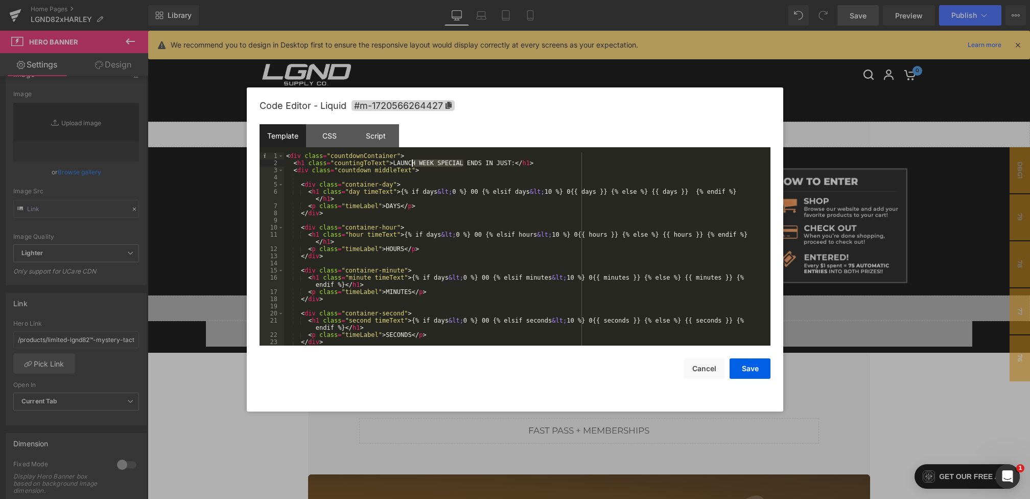
drag, startPoint x: 459, startPoint y: 164, endPoint x: 398, endPoint y: 164, distance: 61.8
click at [398, 164] on div "< div class = "countdownContainer" > < h1 class = "countingToText" > LAUNCH WEE…" at bounding box center [525, 255] width 482 height 207
click at [743, 365] on button "Save" at bounding box center [750, 368] width 41 height 20
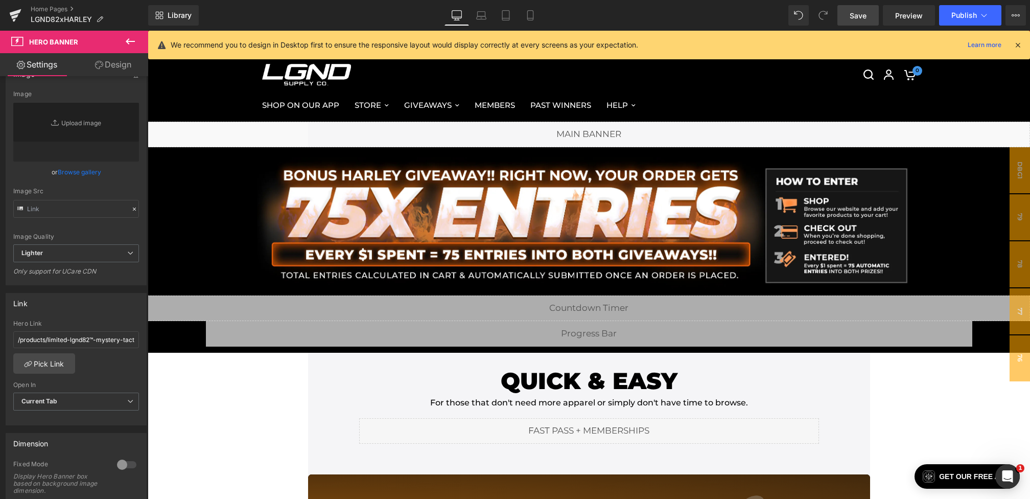
click at [860, 19] on span "Save" at bounding box center [858, 15] width 17 height 11
click at [905, 11] on span "Preview" at bounding box center [909, 15] width 28 height 11
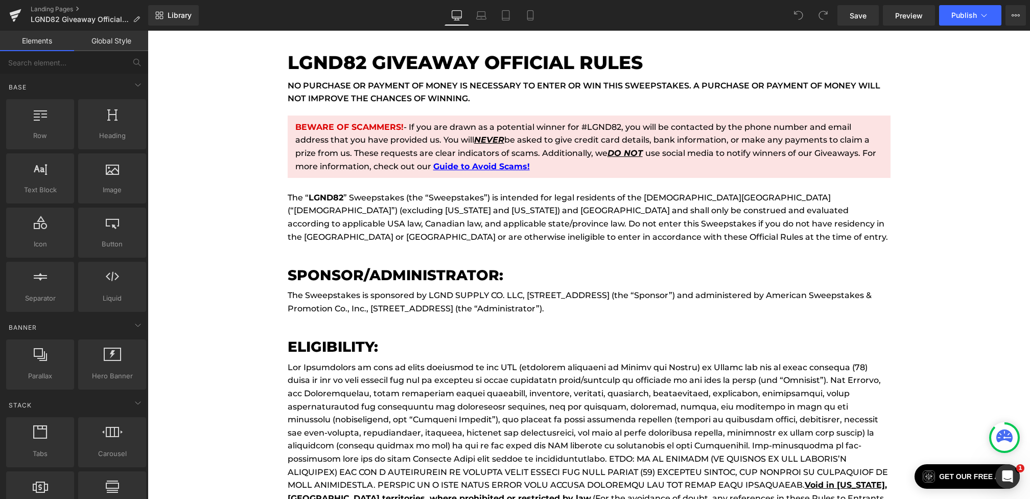
scroll to position [157, 0]
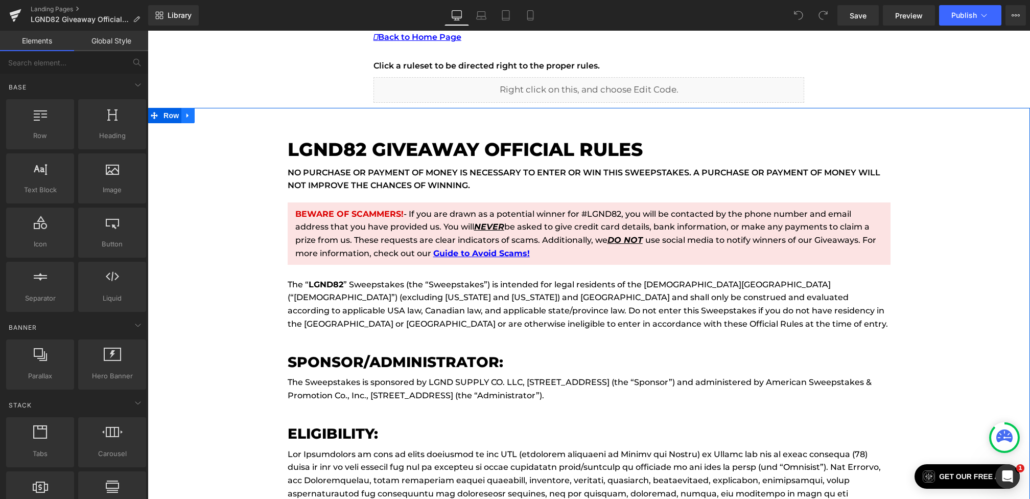
click at [193, 114] on link at bounding box center [187, 115] width 13 height 15
click at [204, 115] on icon at bounding box center [201, 115] width 7 height 7
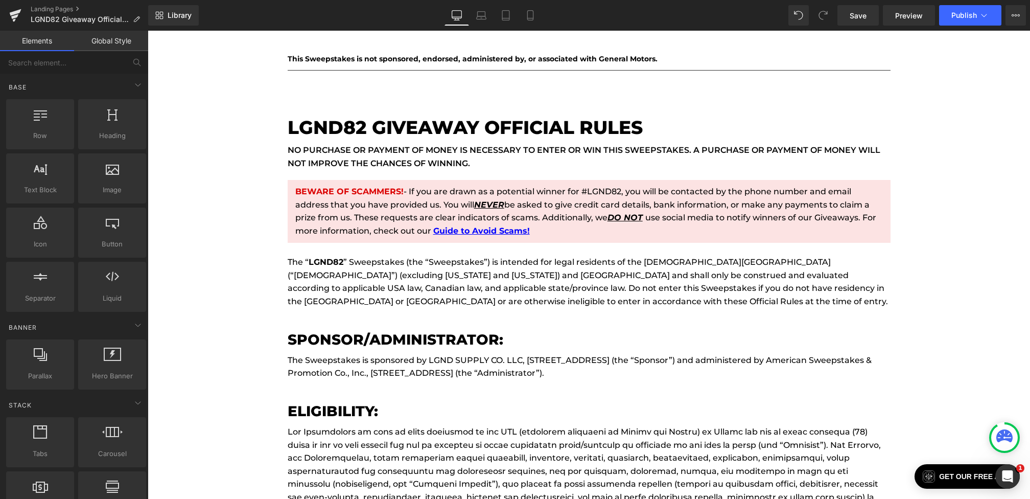
scroll to position [4052, 0]
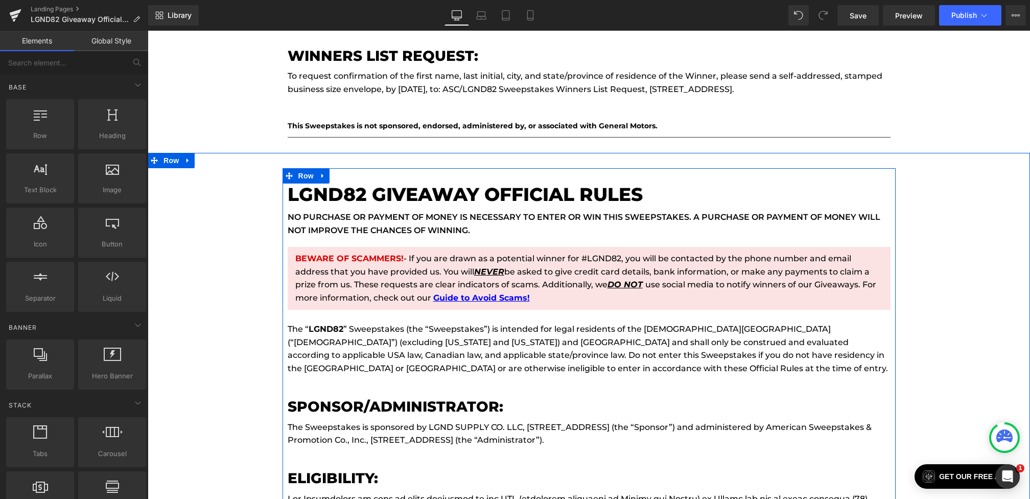
click at [357, 183] on h1 "LGND82 GIVEAWAY Official Rules" at bounding box center [589, 194] width 603 height 22
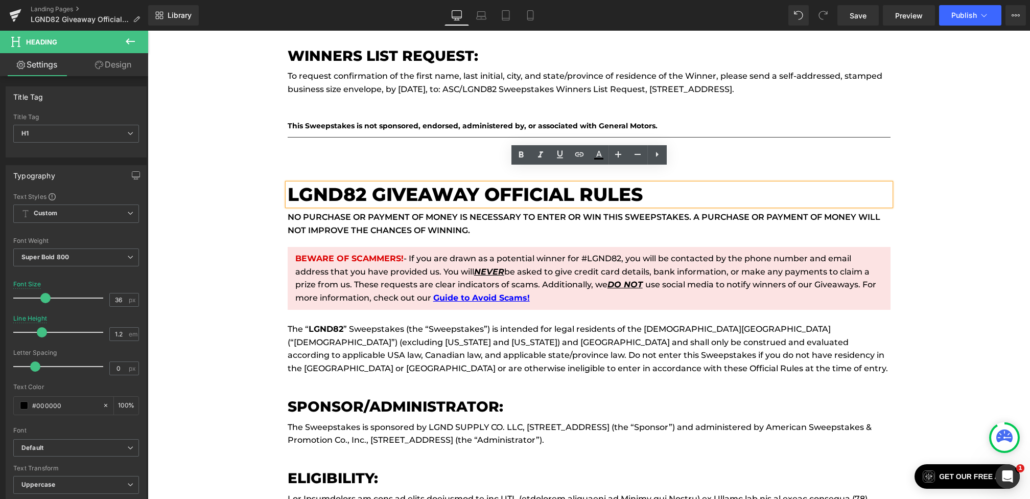
click at [373, 183] on h1 "LGND82 GIVEAWAY Official Rules" at bounding box center [589, 194] width 603 height 22
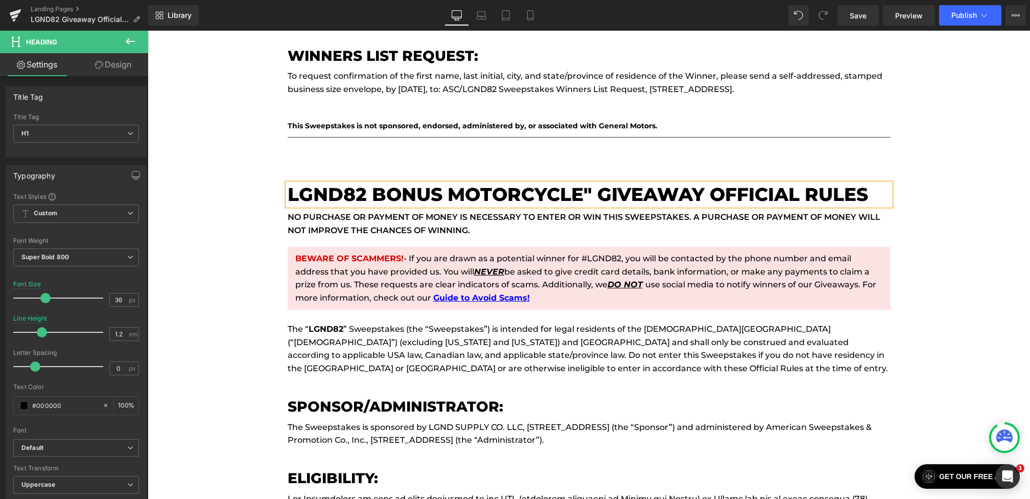
click at [289, 183] on h1 "LGND82 BONUS MOTORCYCLE" GIVEAWAY Official Rules" at bounding box center [589, 194] width 603 height 22
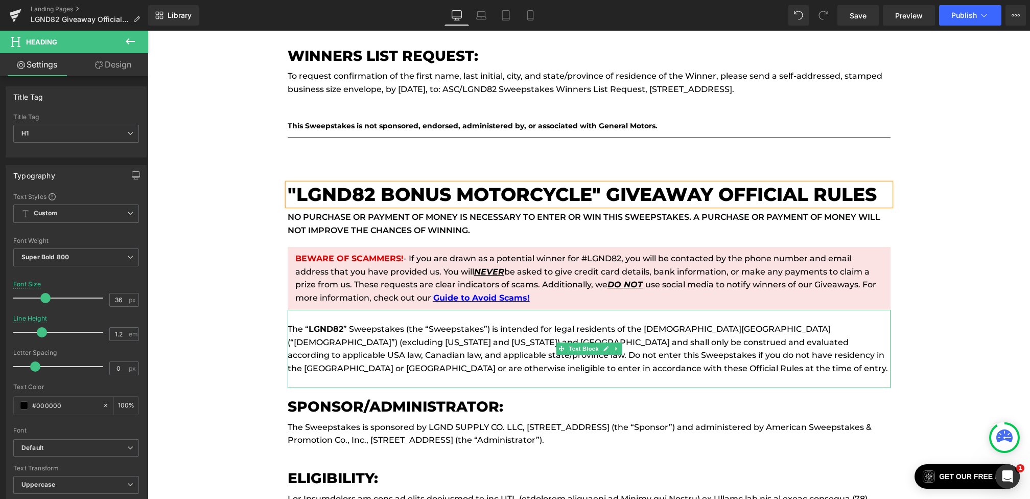
click at [343, 322] on p "The “ LGND82 ” Sweepstakes (the “Sweepstakes”) is intended for legal residents …" at bounding box center [589, 348] width 603 height 52
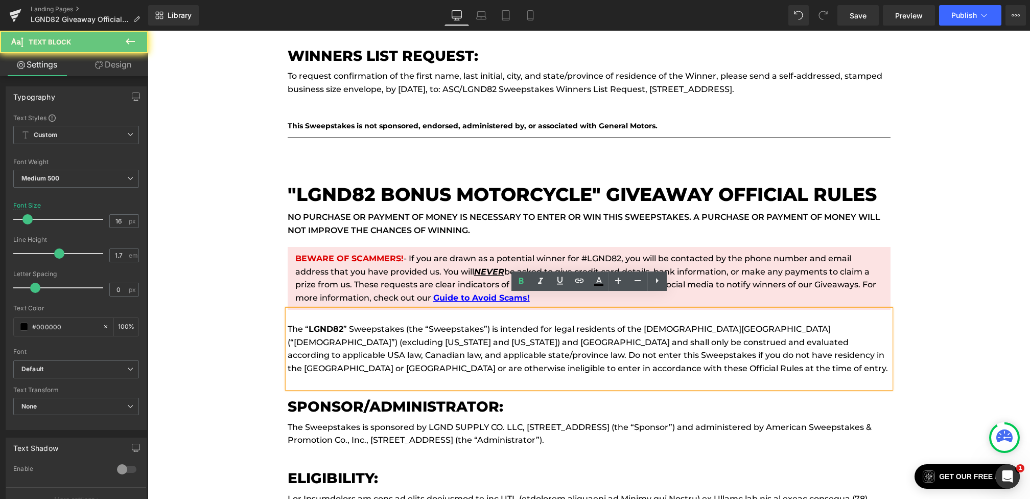
click at [338, 324] on strong "LGND82" at bounding box center [326, 329] width 35 height 10
click at [345, 322] on p "The “ LGND82 ” Sweepstakes (the “Sweepstakes”) is intended for legal residents …" at bounding box center [589, 348] width 603 height 52
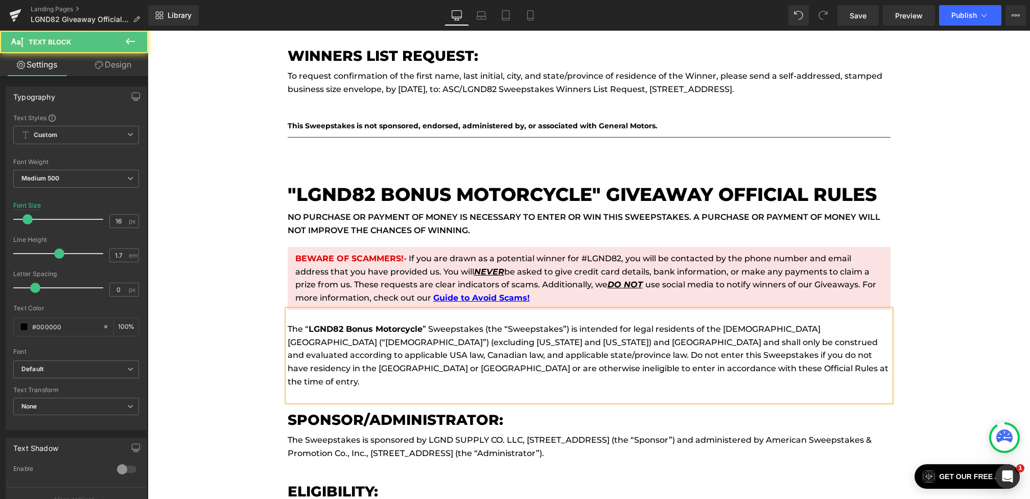
click at [474, 322] on p "The “ LGND82 Bonus Motorcycle ” Sweepstakes (the “Sweepstakes”) is intended for…" at bounding box center [589, 354] width 603 height 65
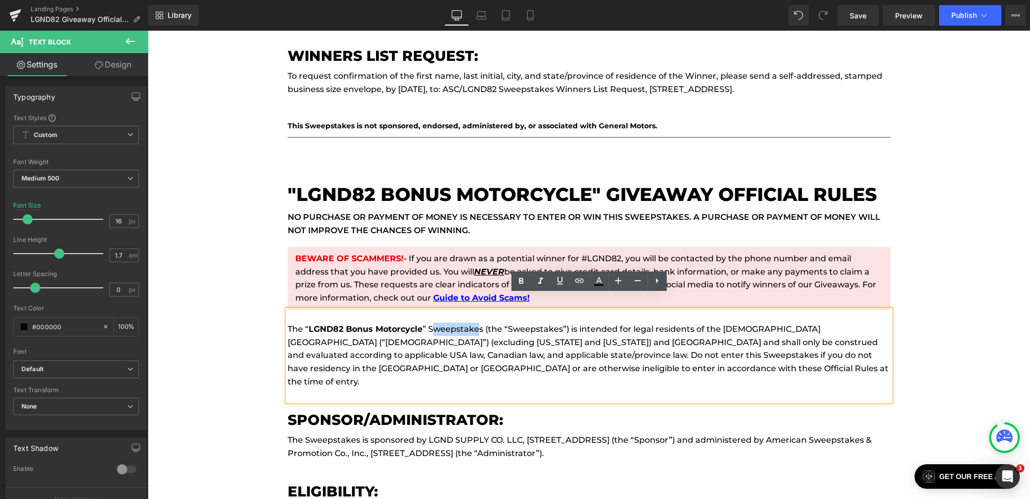
drag, startPoint x: 480, startPoint y: 312, endPoint x: 432, endPoint y: 311, distance: 48.0
click at [432, 322] on p "The “ LGND82 Bonus Motorcycle ” Sweepstakes (the “Sweepstakes”) is intended for…" at bounding box center [589, 354] width 603 height 65
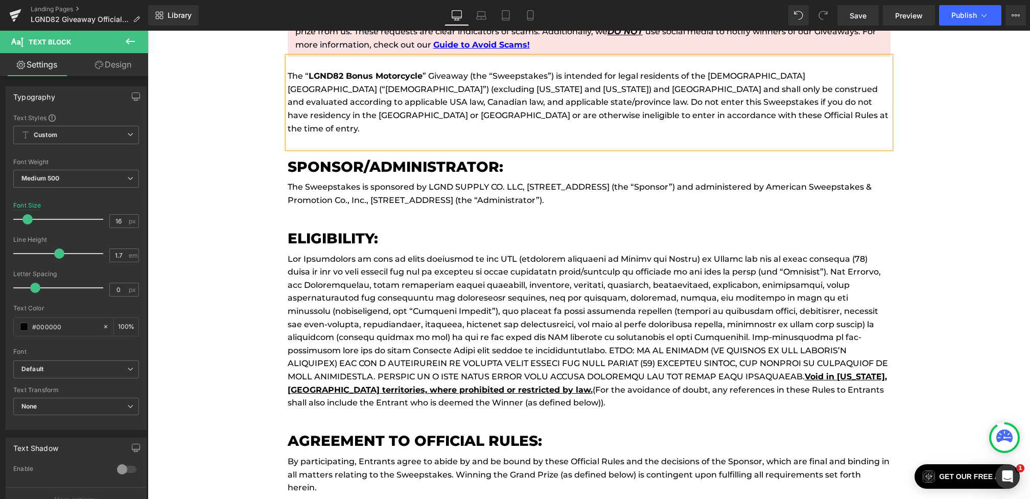
scroll to position [4370, 0]
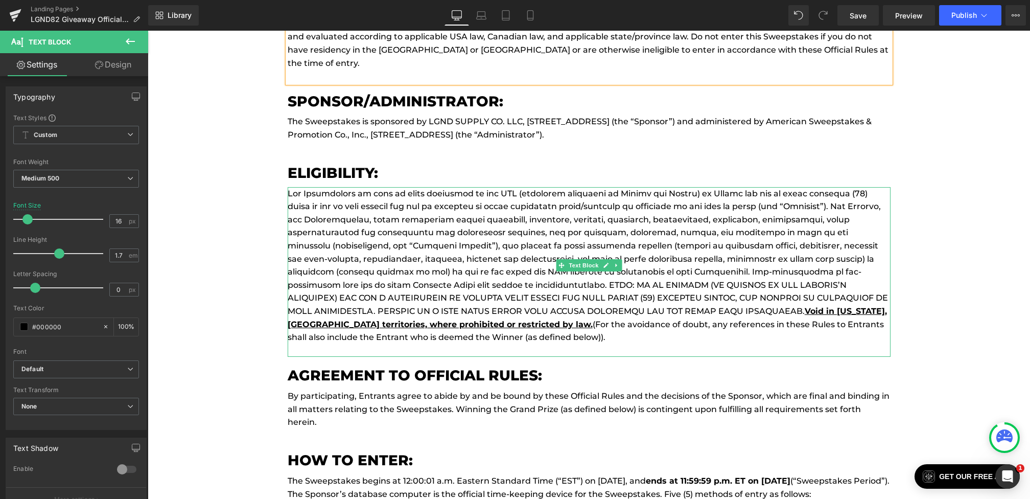
click at [626, 306] on u "Void in Puerto Rico, USA territories, where prohibited or restricted by law." at bounding box center [587, 317] width 599 height 23
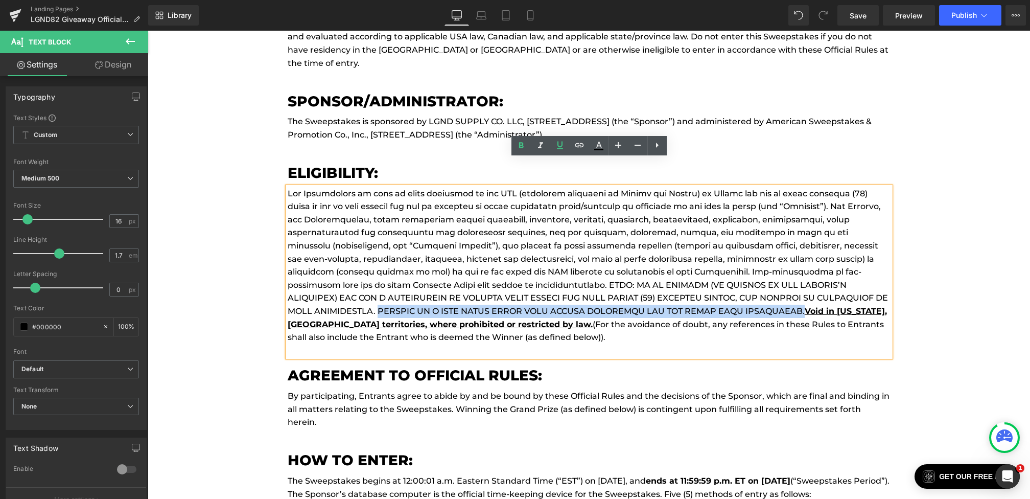
drag, startPoint x: 697, startPoint y: 271, endPoint x: 525, endPoint y: 282, distance: 172.0
click at [525, 282] on p "Void in Puerto Rico, USA territories, where prohibited or restricted by law. (F…" at bounding box center [589, 265] width 603 height 157
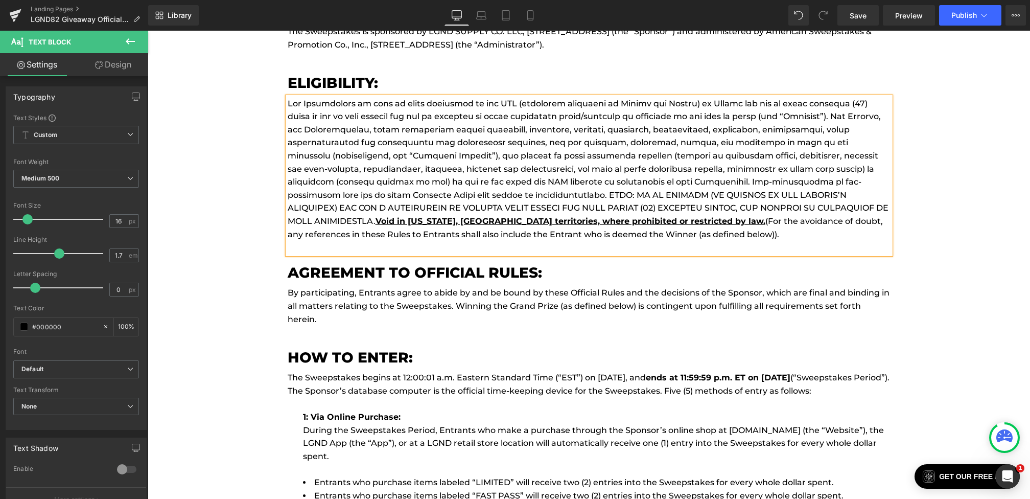
scroll to position [4468, 0]
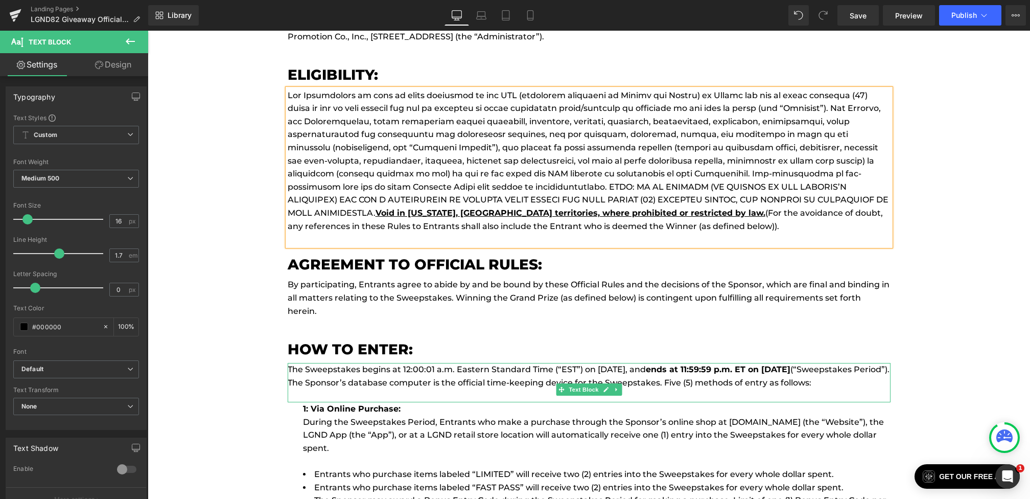
click at [667, 363] on p "The Sweepstakes begins at 12:00:01 a.m. Eastern Standard Time (“EST”) on Octobe…" at bounding box center [589, 376] width 603 height 26
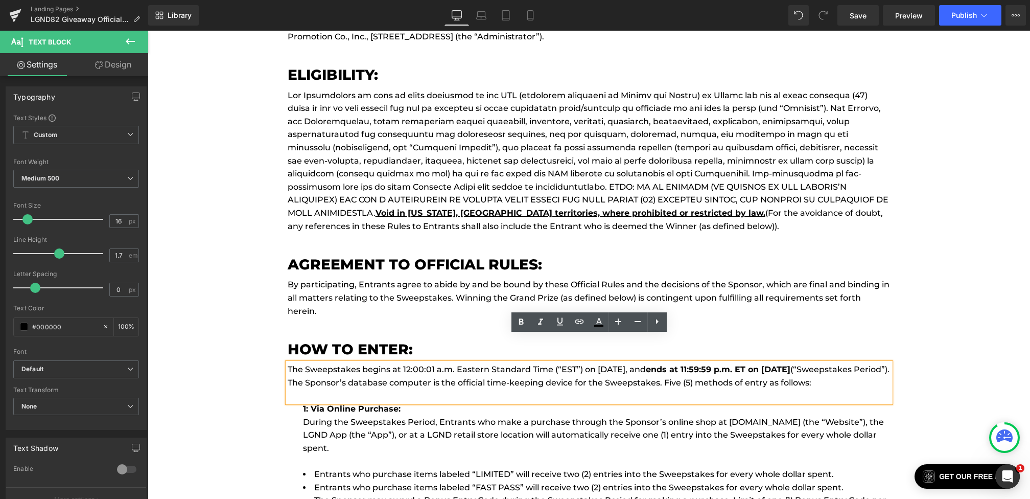
drag, startPoint x: 583, startPoint y: 342, endPoint x: 305, endPoint y: 352, distance: 278.1
click at [305, 363] on p "The Sweepstakes begins at 12:00:01 a.m. Eastern Standard Time (“EST”) on Octobe…" at bounding box center [589, 376] width 603 height 26
paste div
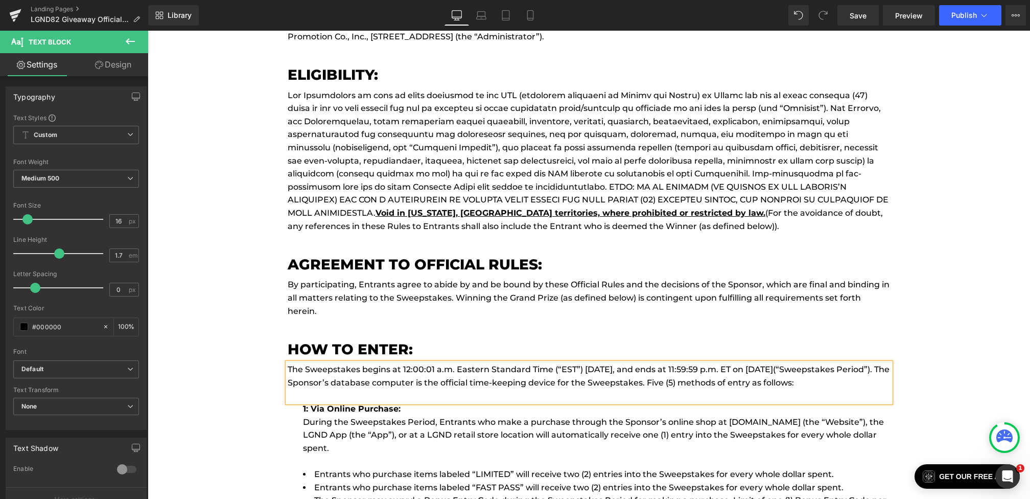
drag, startPoint x: 306, startPoint y: 352, endPoint x: 670, endPoint y: 342, distance: 365.0
click at [670, 363] on p "The Sweepstakes begins at 12:00:01 a.m. Eastern Standard Time (“EST”) October 9…" at bounding box center [589, 376] width 603 height 26
click at [516, 321] on icon at bounding box center [521, 322] width 12 height 12
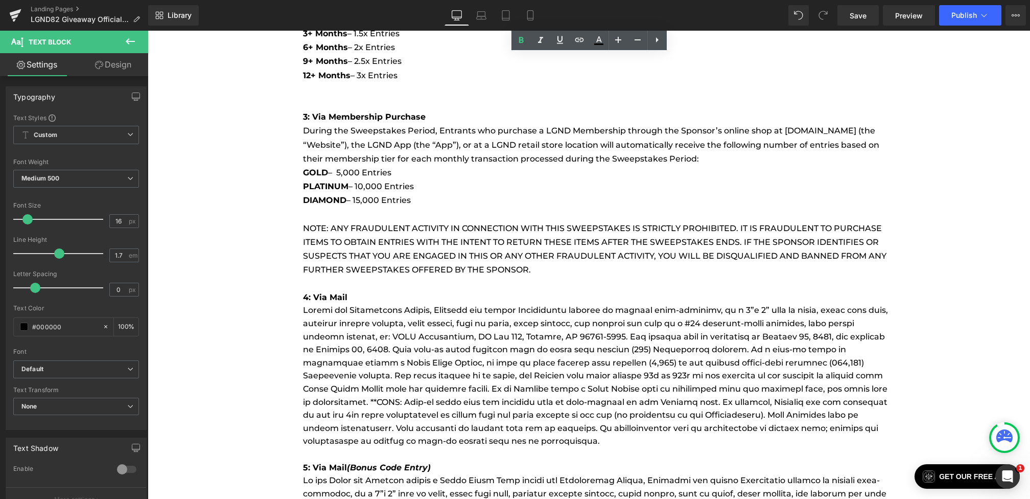
scroll to position [5289, 0]
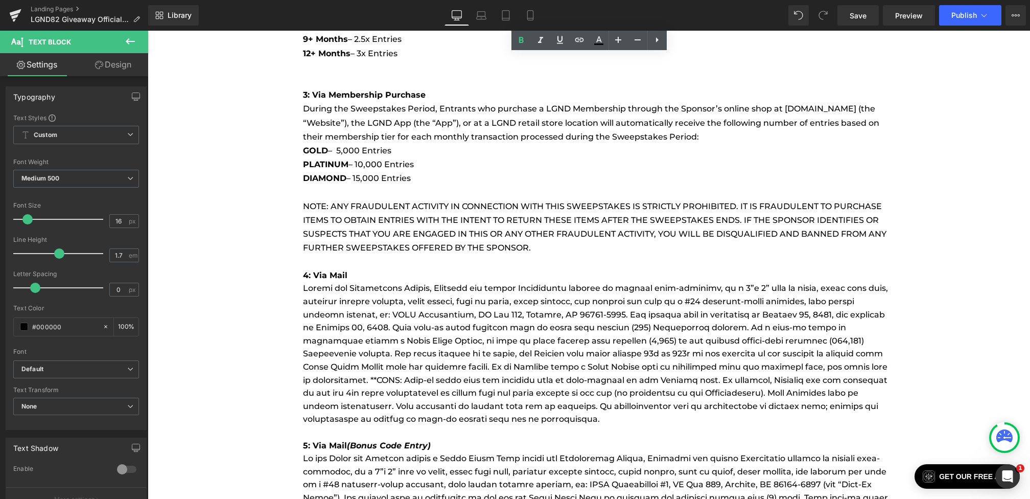
click at [526, 356] on p at bounding box center [597, 354] width 588 height 144
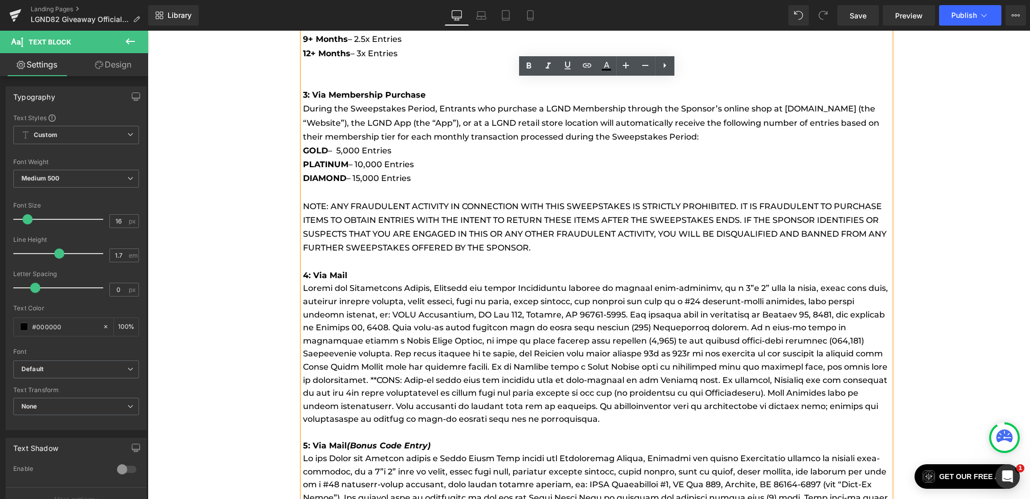
drag, startPoint x: 609, startPoint y: 391, endPoint x: 292, endPoint y: 263, distance: 341.8
paste div
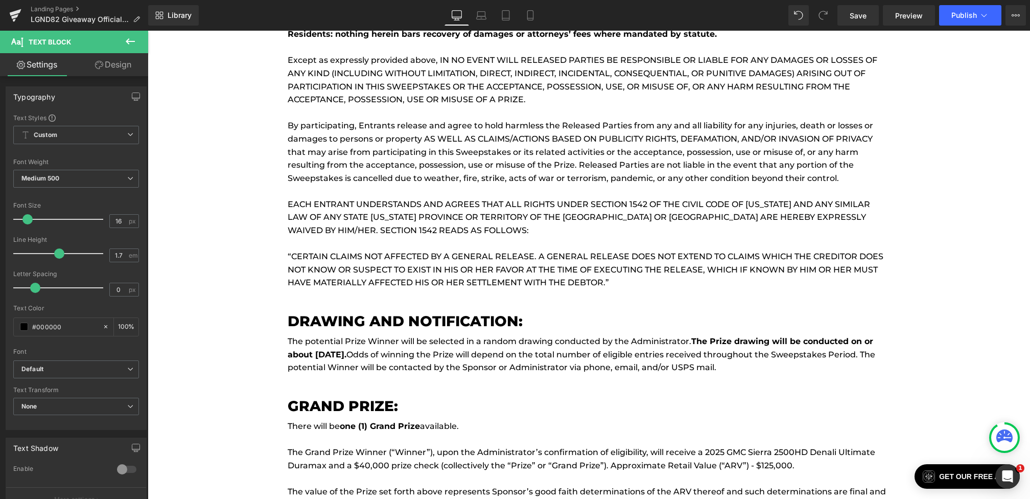
scroll to position [6483, 0]
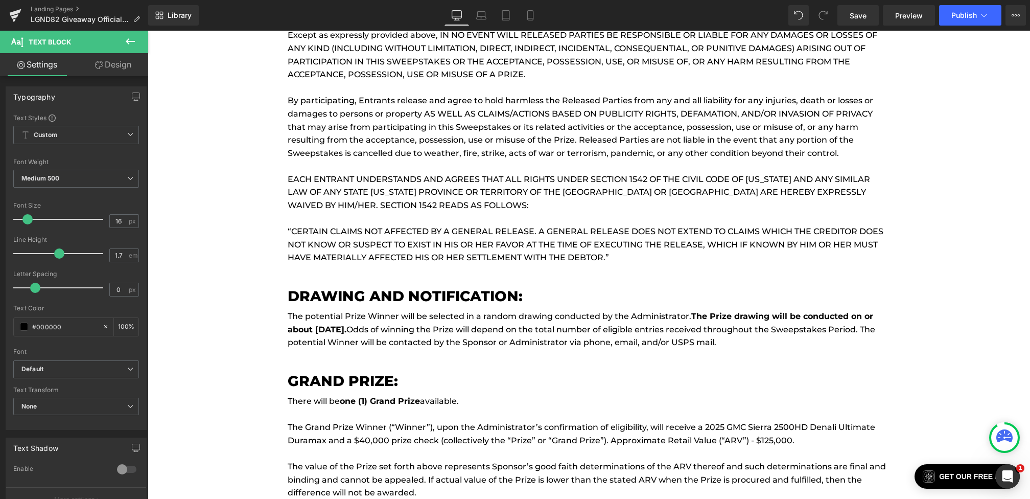
click at [360, 311] on strong "The Prize drawing will be conducted on or about October 28, 2025." at bounding box center [581, 322] width 586 height 23
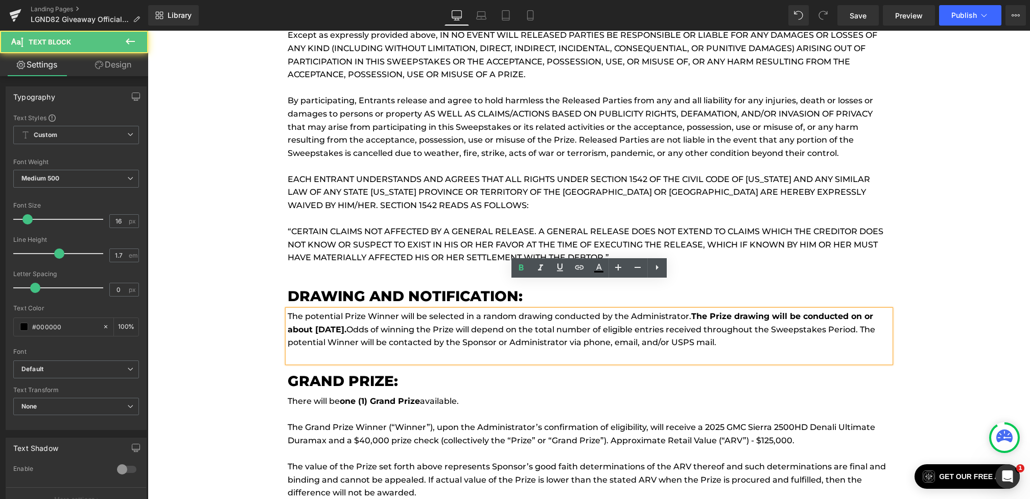
click at [360, 311] on strong "The Prize drawing will be conducted on or about October 28, 2025." at bounding box center [581, 322] width 586 height 23
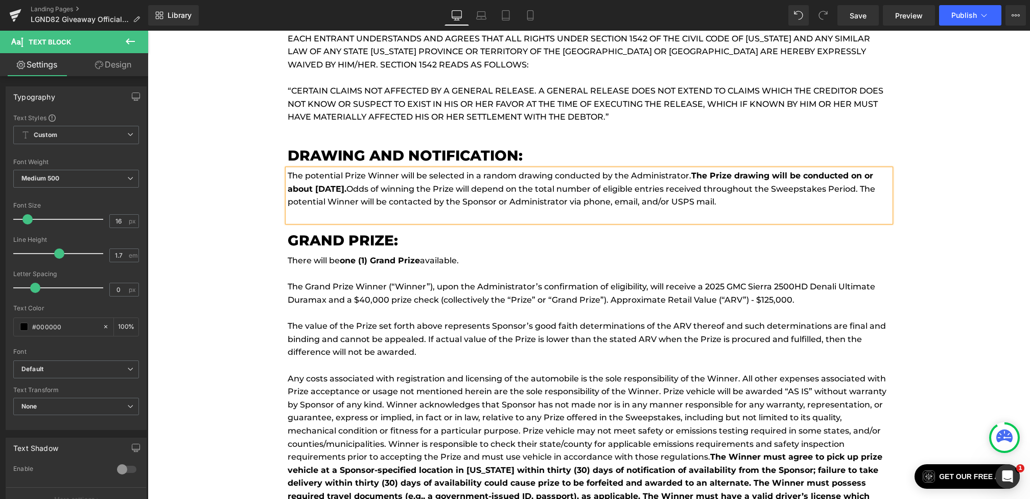
scroll to position [6660, 0]
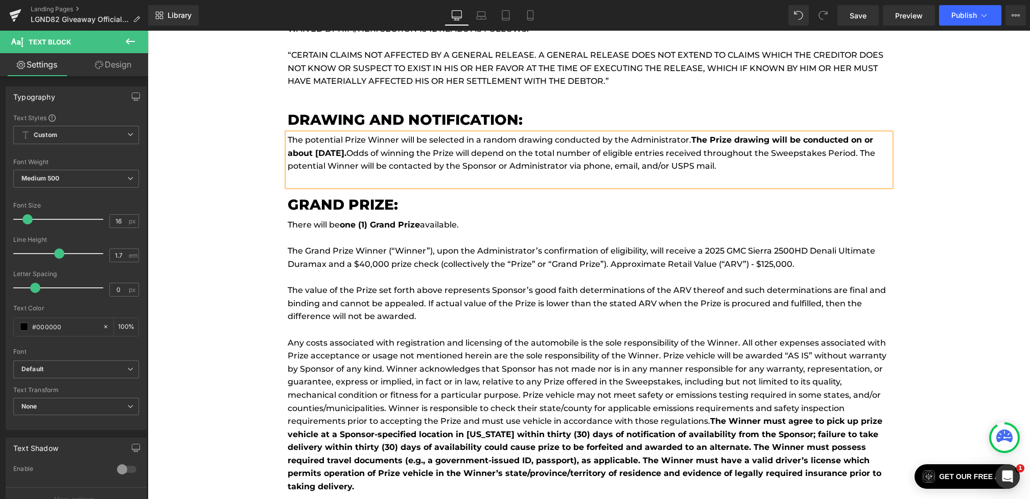
click at [665, 244] on p "The Grand Prize Winner (“Winner”), upon the Administrator’s confirmation of eli…" at bounding box center [589, 257] width 603 height 26
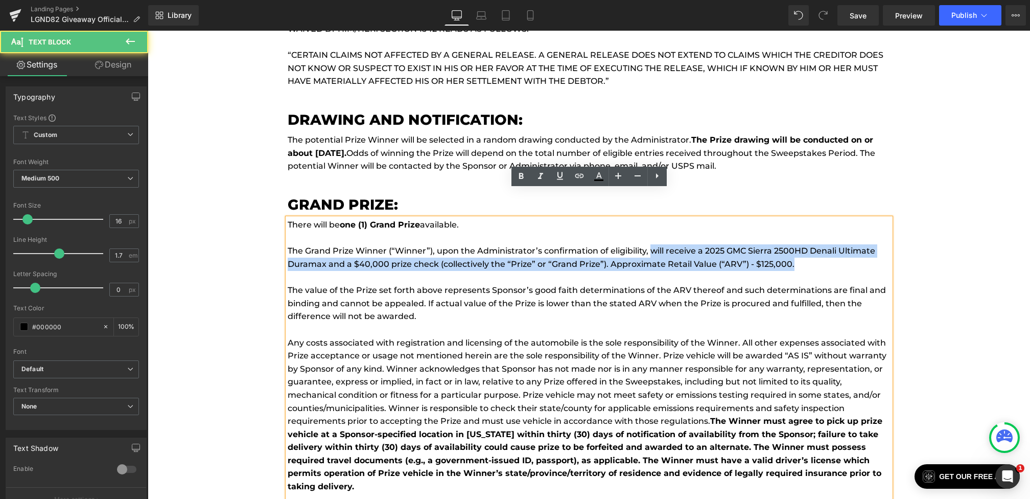
drag, startPoint x: 650, startPoint y: 223, endPoint x: 805, endPoint y: 234, distance: 154.7
click at [805, 244] on p "The Grand Prize Winner (“Winner”), upon the Administrator’s confirmation of eli…" at bounding box center [589, 257] width 603 height 26
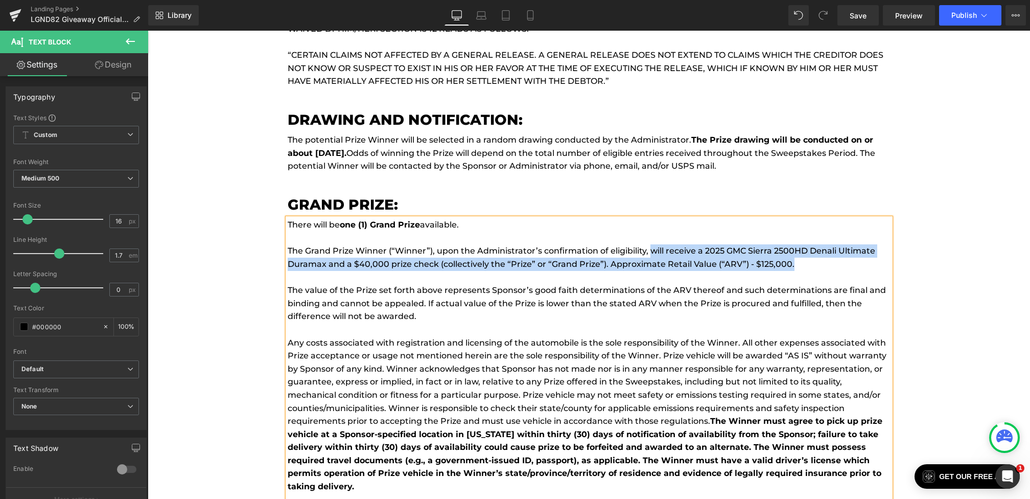
paste div
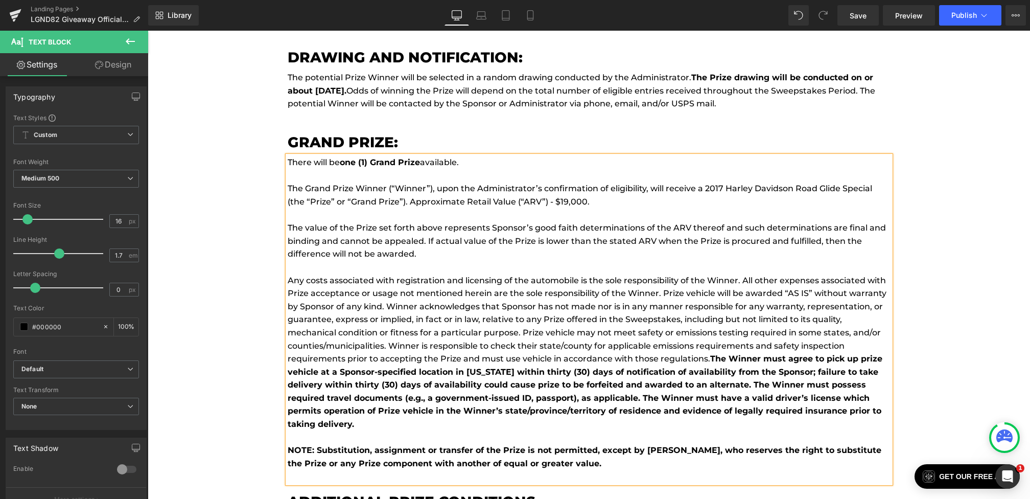
scroll to position [6731, 0]
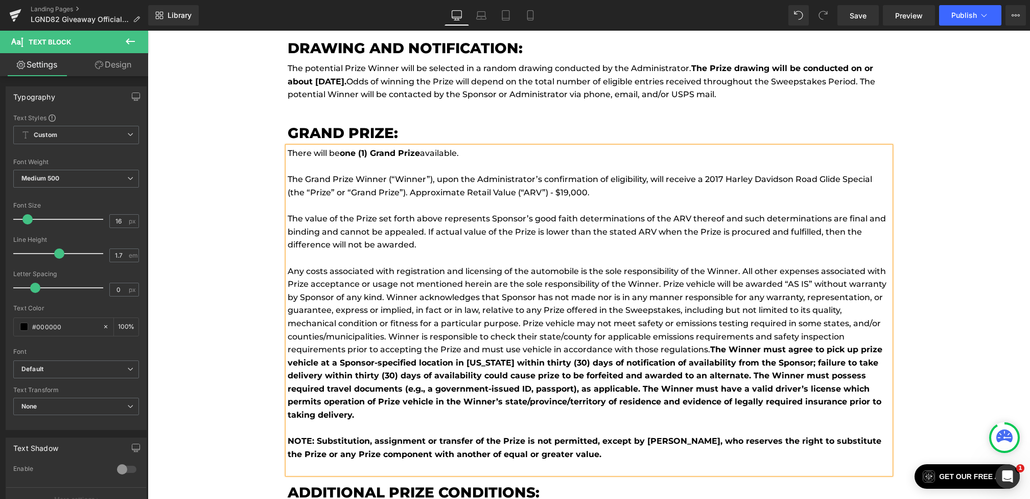
drag, startPoint x: 410, startPoint y: 390, endPoint x: 714, endPoint y: 320, distance: 311.6
click at [714, 320] on p "Any costs associated with registration and licensing of the automobile is the s…" at bounding box center [589, 343] width 603 height 157
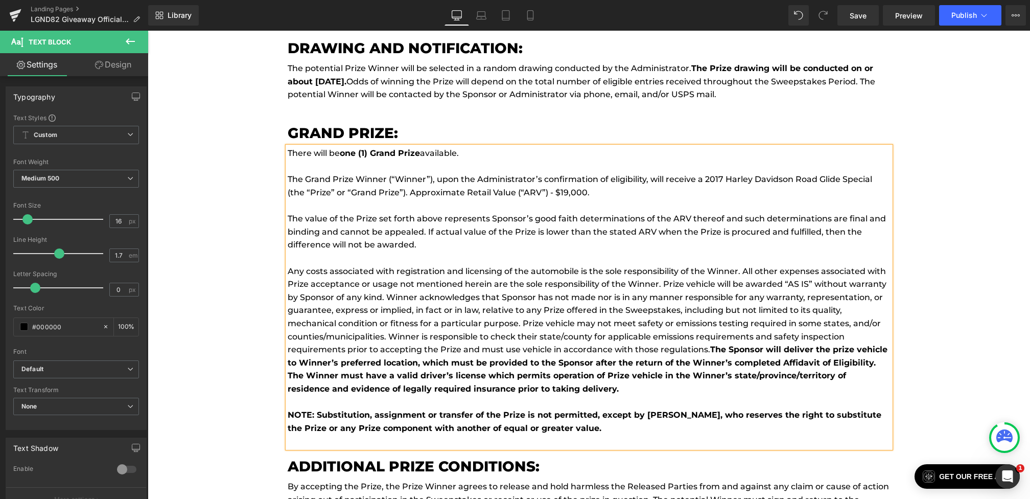
click at [713, 344] on b "The Sponsor will deliver the prize vehicle to Winner’s preferred location, whic…" at bounding box center [588, 368] width 600 height 49
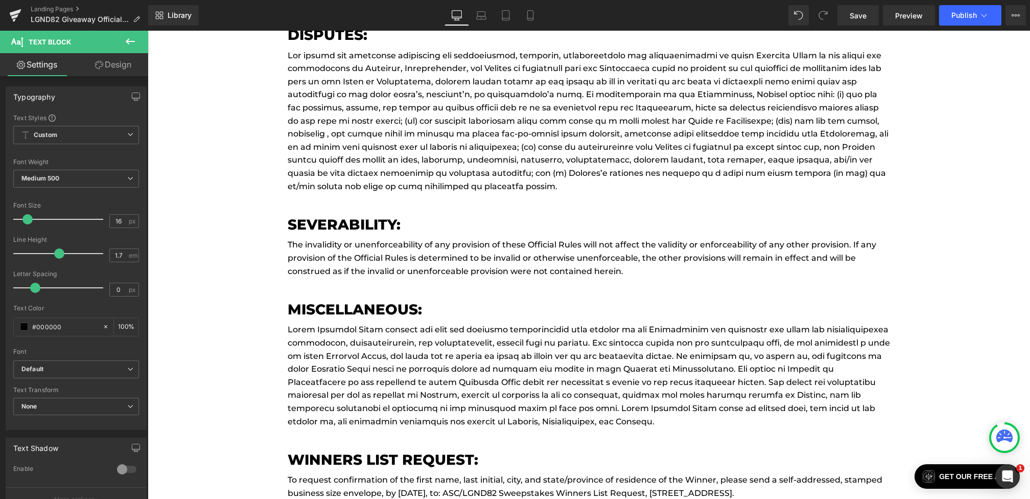
scroll to position [7689, 0]
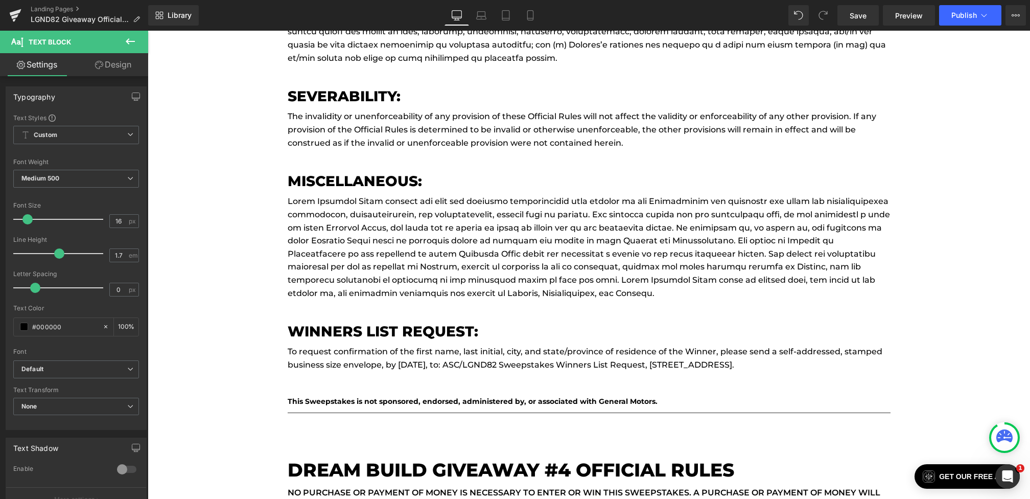
click at [596, 345] on div "To request confirmation of the first name, last initial, city, and state/provin…" at bounding box center [589, 364] width 603 height 39
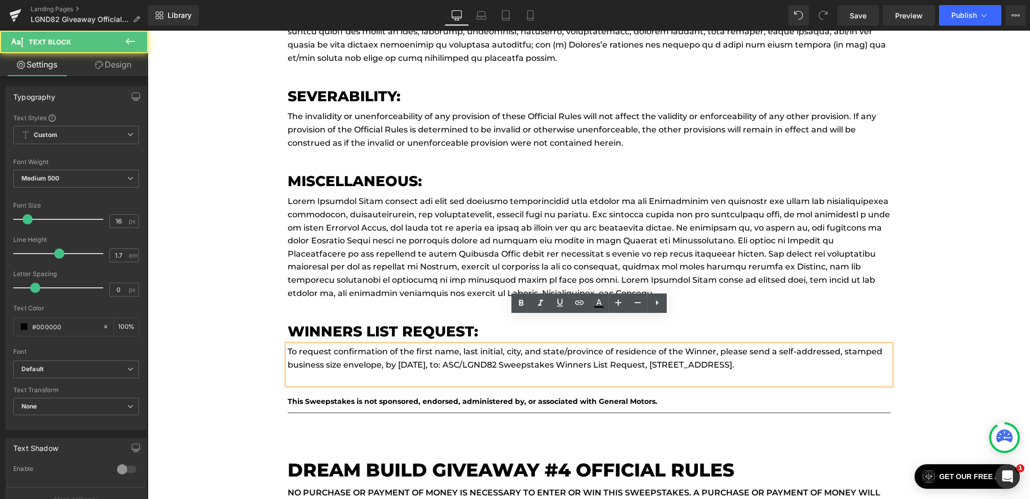
drag, startPoint x: 388, startPoint y: 335, endPoint x: 911, endPoint y: 334, distance: 522.7
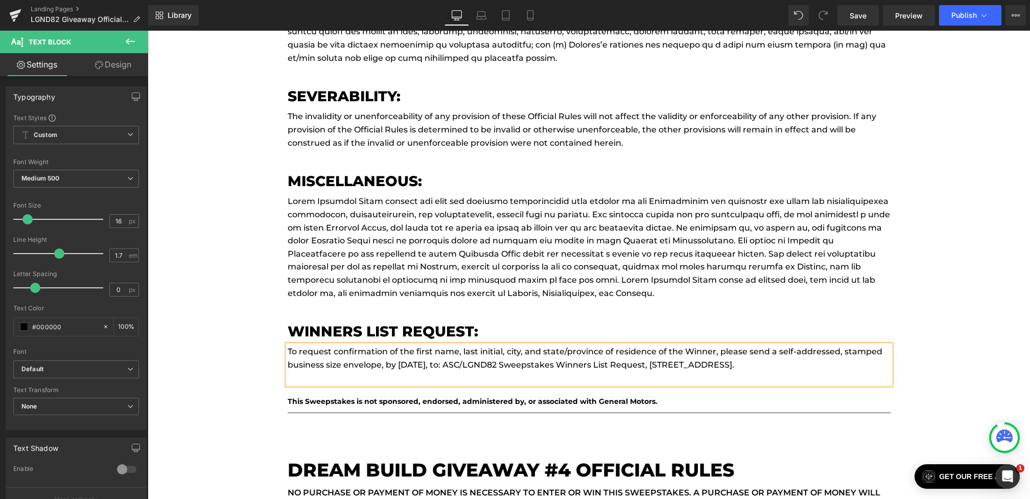
paste div
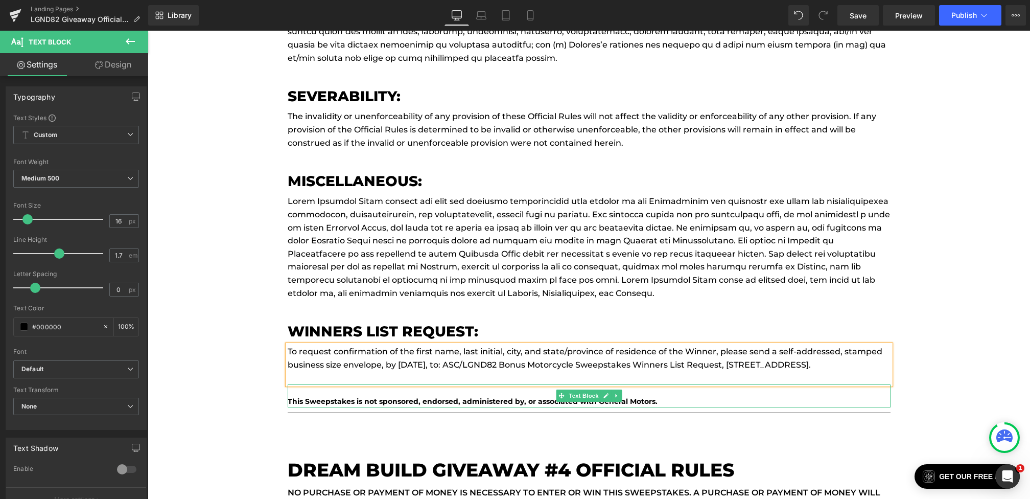
click at [479, 397] on b "This Sweepstakes is not sponsored, endorsed, administered by, or associated wit…" at bounding box center [473, 401] width 370 height 9
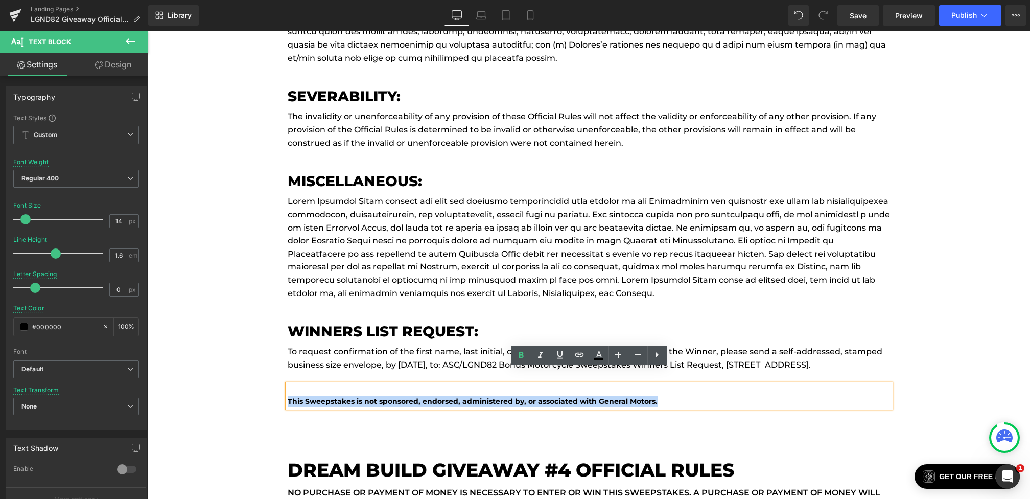
drag, startPoint x: 665, startPoint y: 386, endPoint x: 234, endPoint y: 386, distance: 431.2
paste div
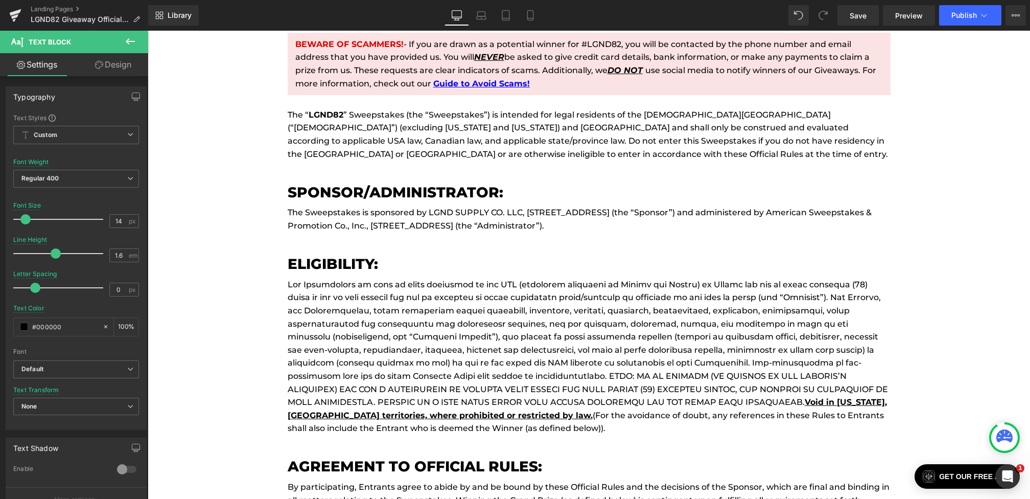
scroll to position [0, 0]
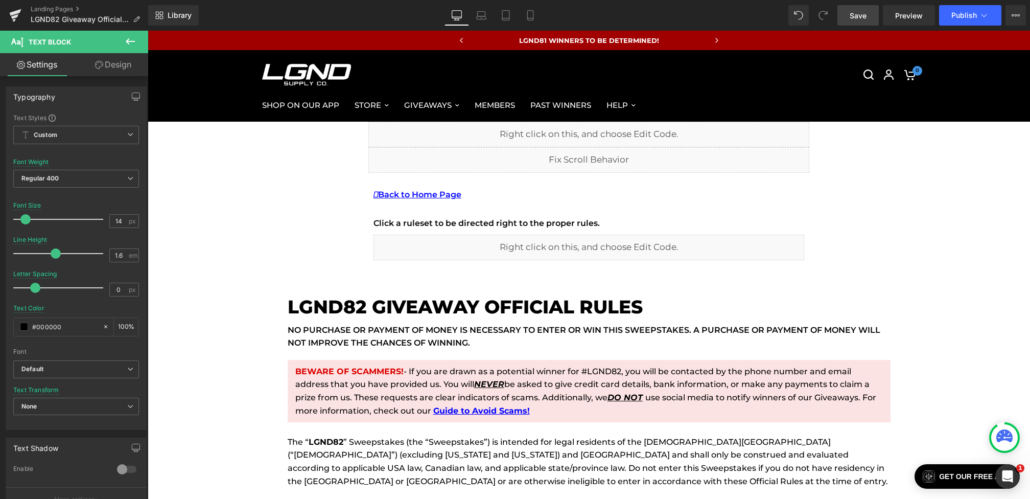
drag, startPoint x: 864, startPoint y: 13, endPoint x: 573, endPoint y: 139, distance: 316.9
click at [864, 13] on span "Save" at bounding box center [858, 15] width 17 height 11
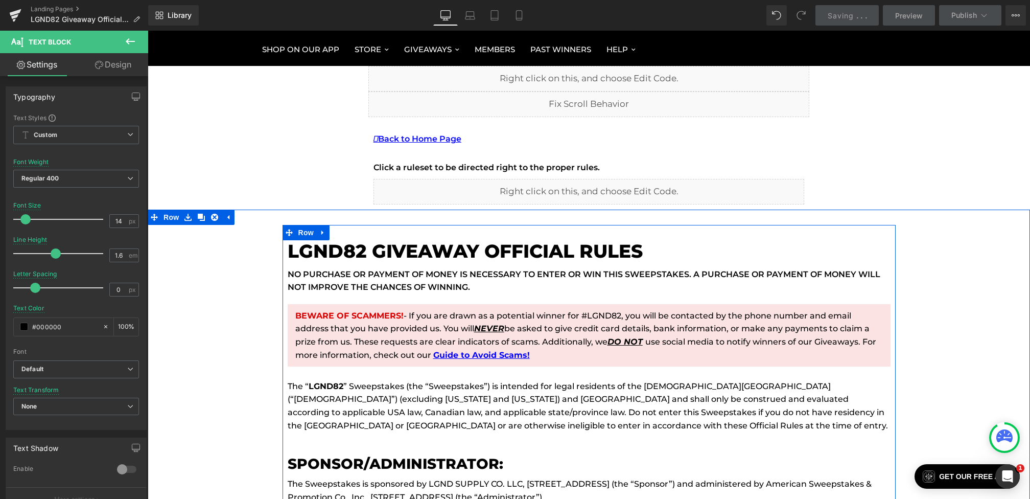
scroll to position [77, 0]
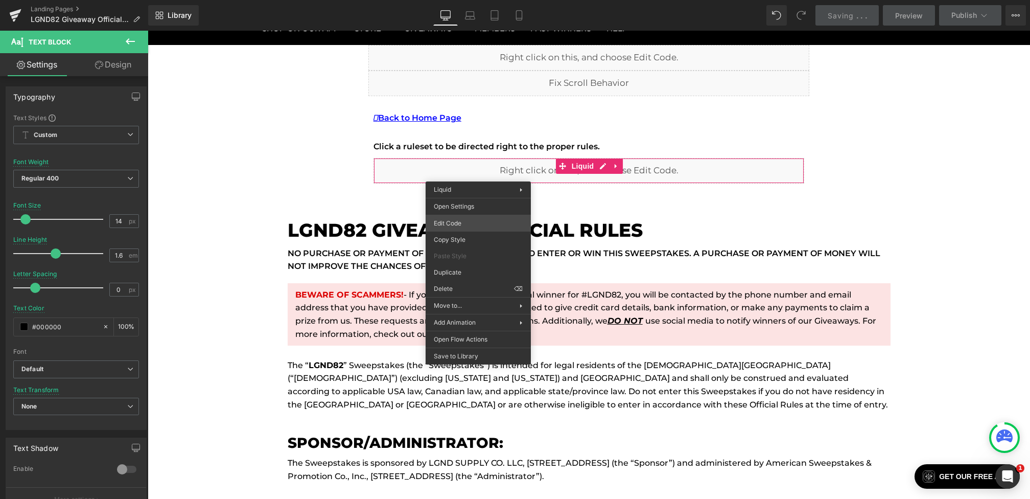
click at [455, 0] on div "You are previewing how the will restyle your page. You can not edit Elements in…" at bounding box center [515, 0] width 1030 height 0
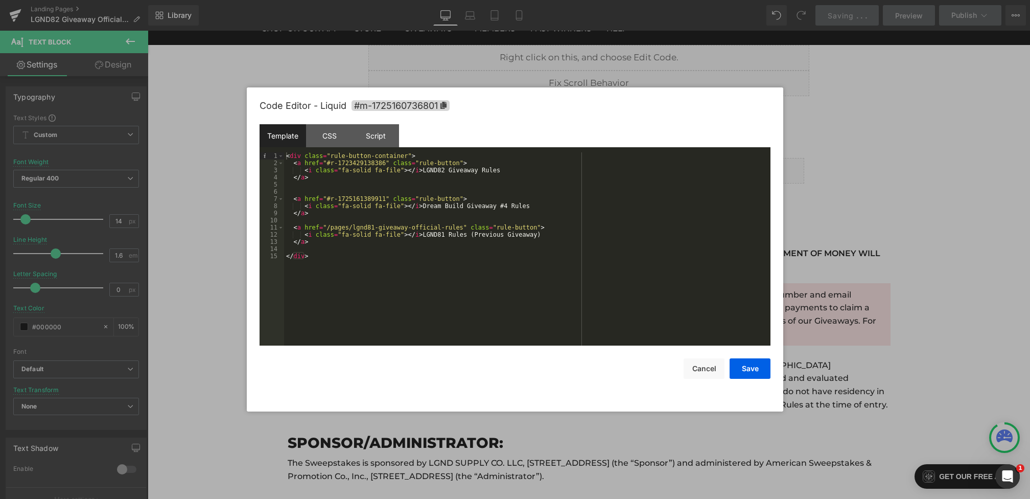
click at [701, 381] on div "Code Editor - Liquid #m-1725160736801 Template CSS Script Data 1 2 3 4 5 6 7 8 …" at bounding box center [515, 249] width 511 height 324
click at [696, 370] on button "Cancel" at bounding box center [704, 368] width 41 height 20
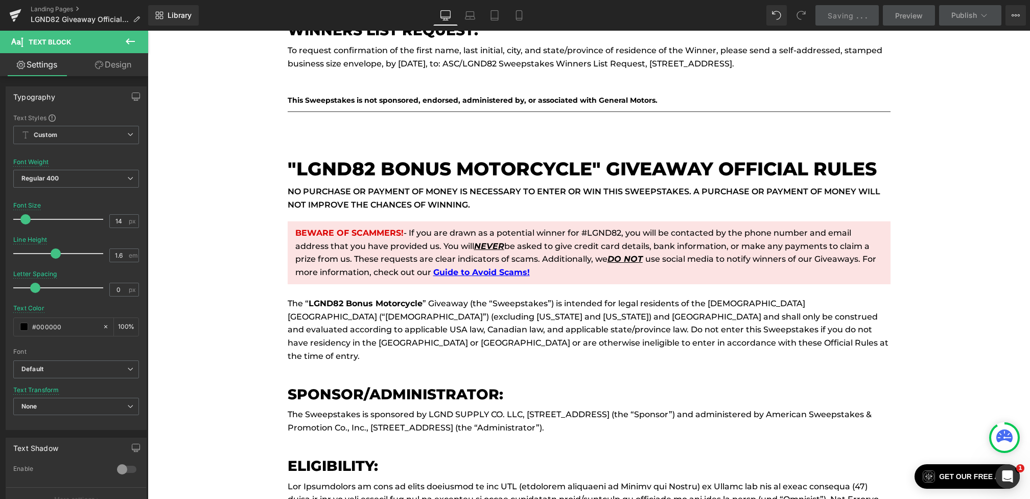
scroll to position [4082, 0]
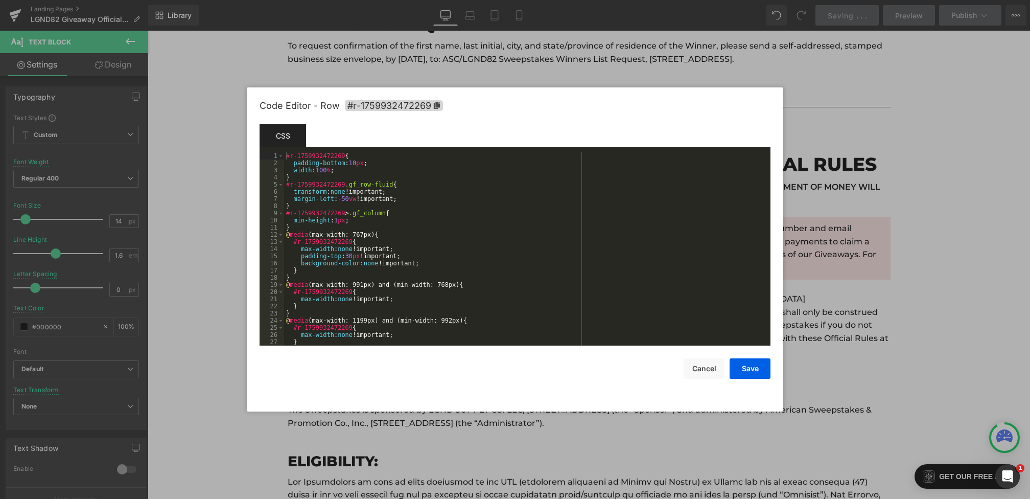
click at [210, 172] on body "You are previewing how the will restyle your page. You can not edit Elements in…" at bounding box center [515, 249] width 1030 height 499
click at [422, 98] on div "Code Editor - Row #r-1759932472269" at bounding box center [515, 105] width 511 height 37
click at [422, 103] on span "#r-1759932472269" at bounding box center [394, 106] width 98 height 11
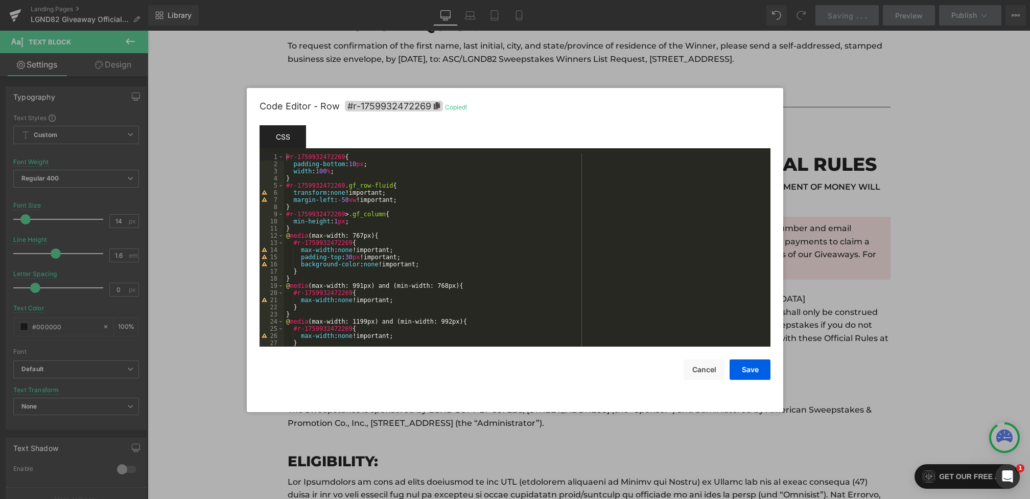
click at [963, 132] on div at bounding box center [515, 249] width 1030 height 499
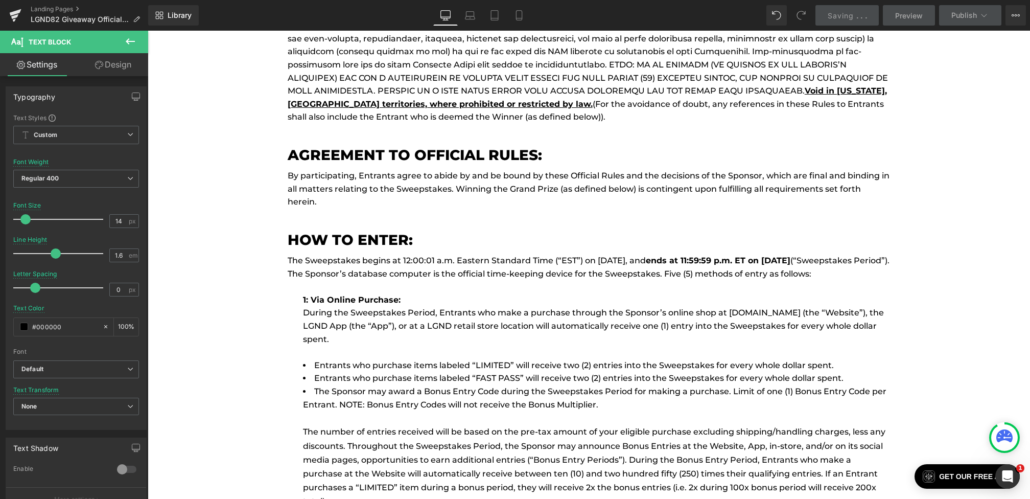
scroll to position [0, 0]
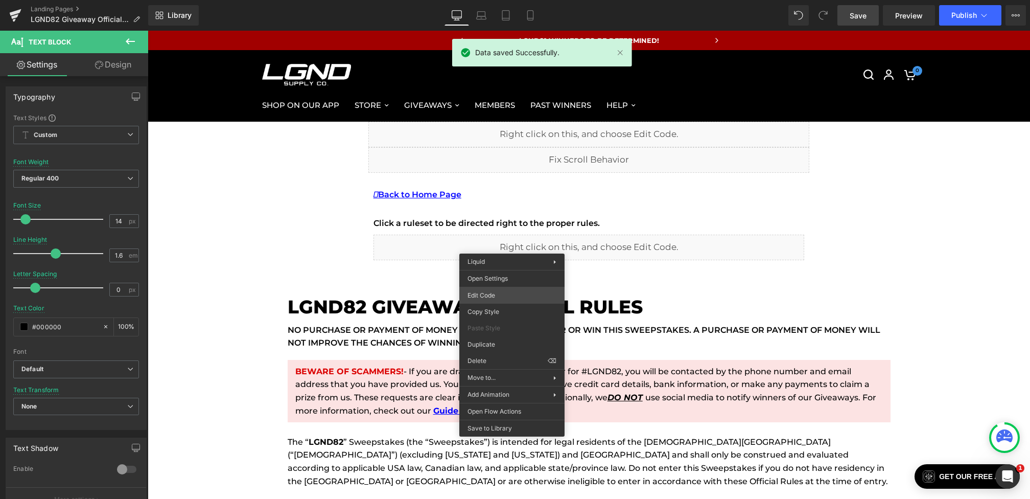
click at [480, 0] on div "You are previewing how the will restyle your page. You can not edit Elements in…" at bounding box center [515, 0] width 1030 height 0
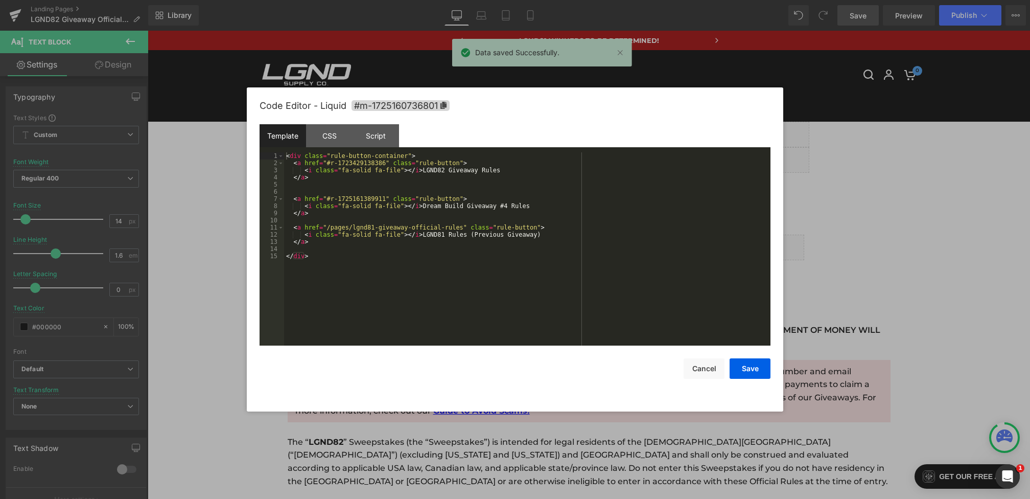
click at [435, 190] on div "< div class = "rule-button-container" > < a href = "#r-1723429138386" class = "…" at bounding box center [527, 255] width 486 height 207
click at [416, 182] on div "< div class = "rule-button-container" > < a href = "#r-1723429138386" class = "…" at bounding box center [527, 255] width 486 height 207
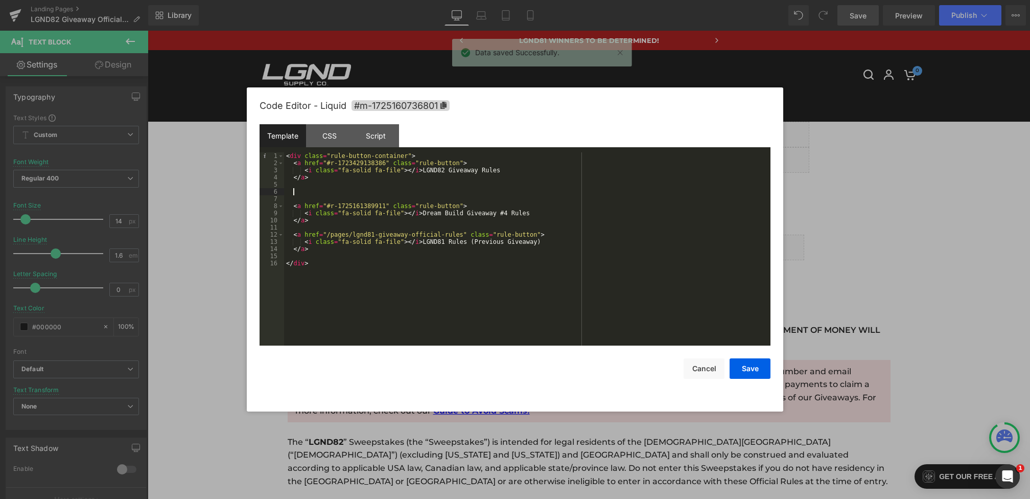
paste textarea
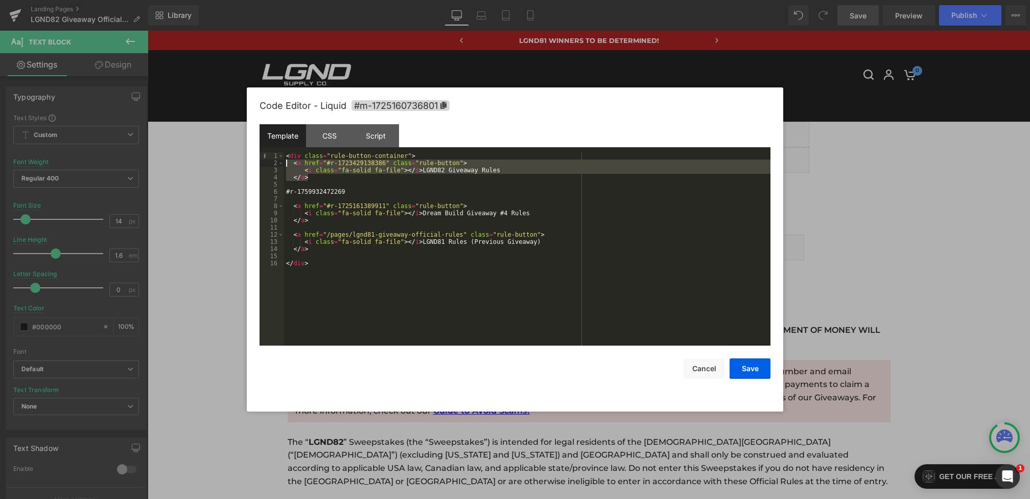
drag, startPoint x: 394, startPoint y: 180, endPoint x: 273, endPoint y: 166, distance: 121.9
click at [273, 166] on pre "1 2 3 4 5 6 7 8 9 10 11 12 13 14 15 16 < div class = "rule-button-container" > …" at bounding box center [515, 248] width 511 height 193
click at [366, 192] on div "< div class = "rule-button-container" > < a href = "#r-1723429138386" class = "…" at bounding box center [527, 255] width 486 height 207
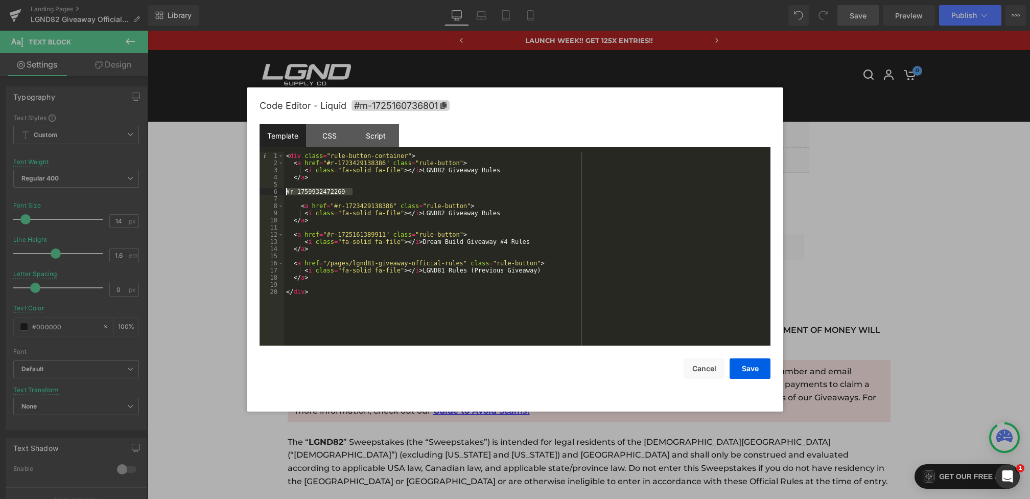
drag, startPoint x: 387, startPoint y: 195, endPoint x: 248, endPoint y: 195, distance: 139.0
click at [248, 195] on div "Code Editor - Liquid #m-1725160736801 Template CSS Script Data 1 2 3 4 5 6 7 8 …" at bounding box center [515, 249] width 537 height 324
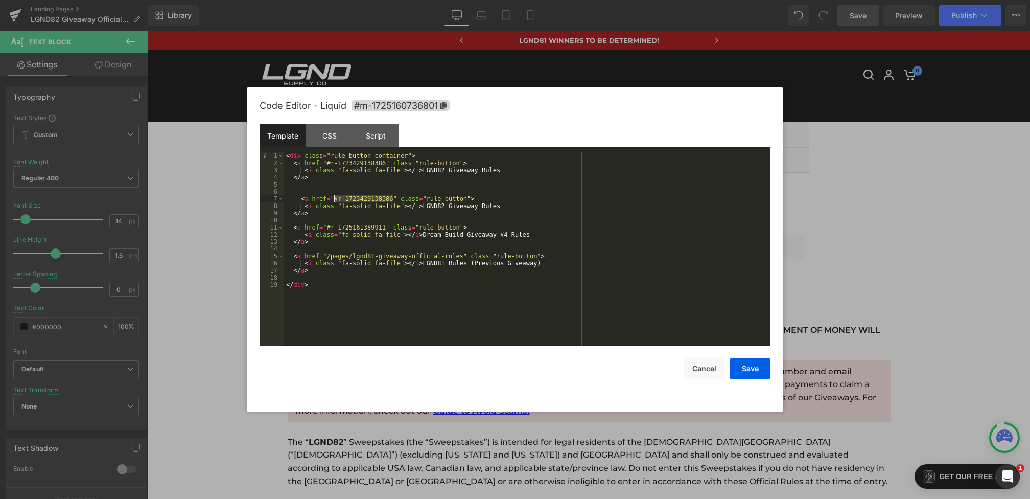
drag, startPoint x: 393, startPoint y: 201, endPoint x: 335, endPoint y: 200, distance: 58.8
click at [335, 200] on div "< div class = "rule-button-container" > < a href = "#r-1723429138386" class = "…" at bounding box center [527, 255] width 486 height 207
click at [342, 199] on div "< div class = "rule-button-container" > < a href = "#r-1723429138386" class = "…" at bounding box center [527, 255] width 486 height 207
click at [428, 207] on div "< div class = "rule-button-container" > < a href = "#r-1723429138386" class = "…" at bounding box center [527, 255] width 486 height 207
drag, startPoint x: 426, startPoint y: 206, endPoint x: 450, endPoint y: 206, distance: 24.0
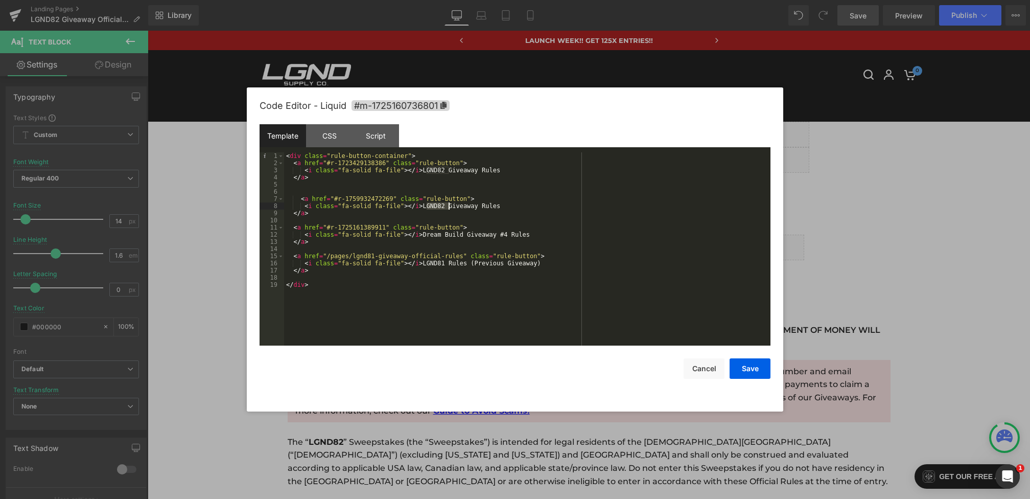
click at [450, 206] on div "< div class = "rule-button-container" > < a href = "#r-1723429138386" class = "…" at bounding box center [527, 255] width 486 height 207
drag, startPoint x: 503, startPoint y: 207, endPoint x: 482, endPoint y: 207, distance: 20.9
click at [483, 207] on div "< div class = "rule-button-container" > < a href = "#r-1723429138386" class = "…" at bounding box center [527, 255] width 486 height 207
click at [751, 366] on button "Save" at bounding box center [750, 368] width 41 height 20
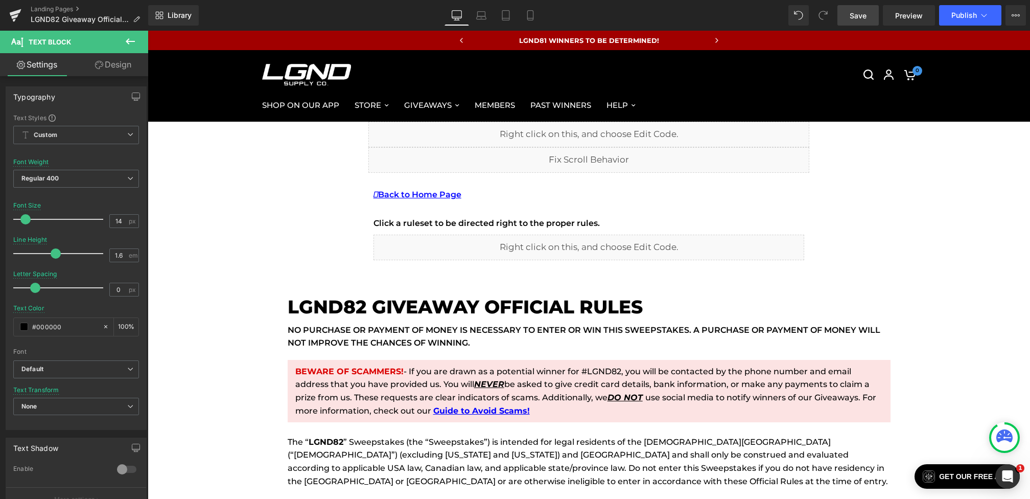
click at [857, 24] on link "Save" at bounding box center [857, 15] width 41 height 20
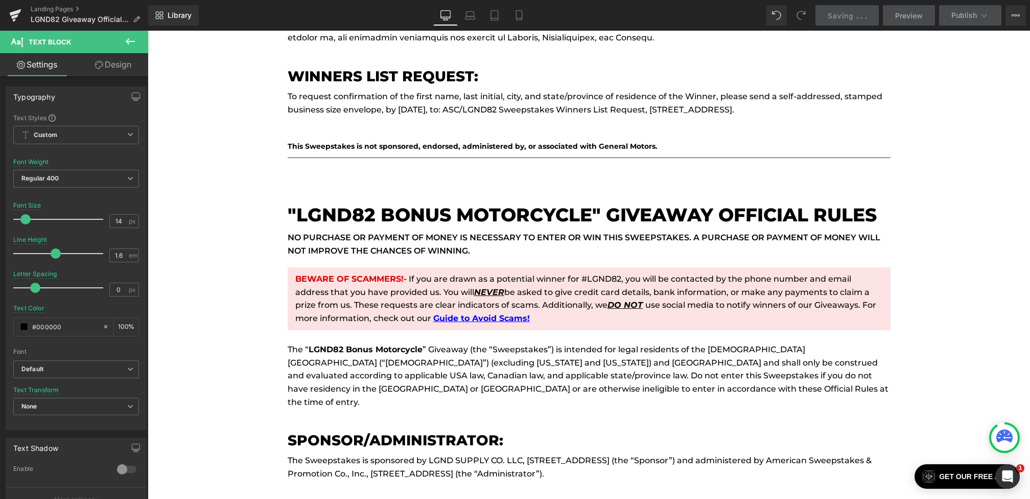
scroll to position [4025, 0]
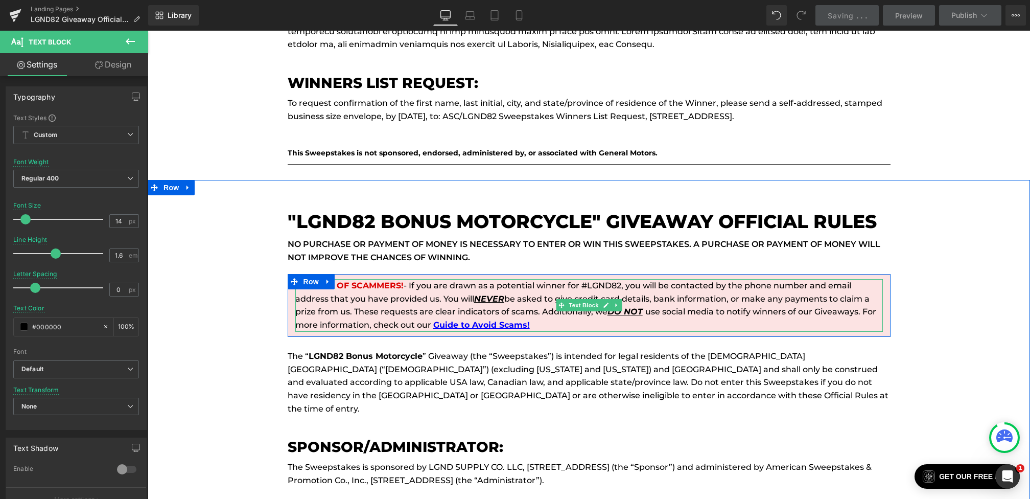
click at [612, 279] on p "BEWARE OF SCAMMERS! - If you are drawn as a potential winner for #LGND82, you w…" at bounding box center [589, 305] width 588 height 52
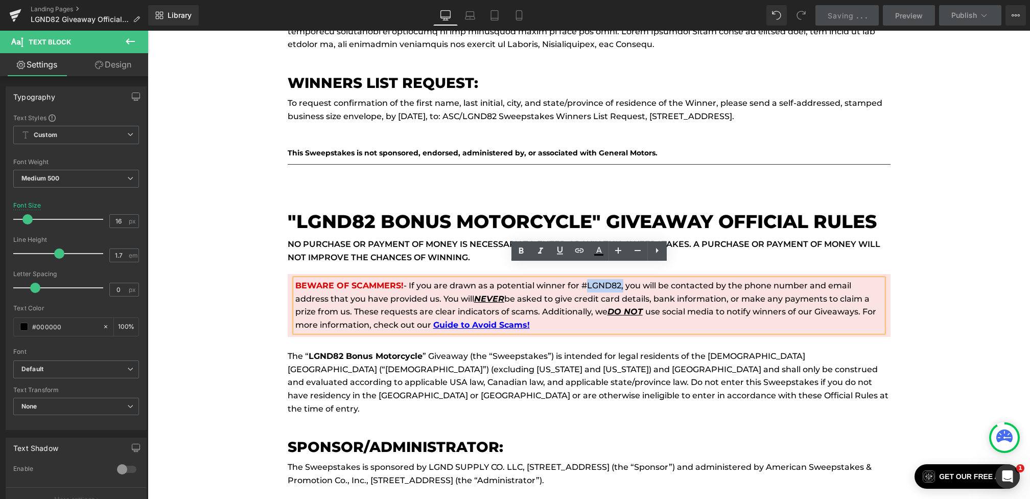
drag, startPoint x: 620, startPoint y: 272, endPoint x: 582, endPoint y: 271, distance: 38.3
click at [582, 279] on p "BEWARE OF SCAMMERS! - If you are drawn as a potential winner for #LGND82, you w…" at bounding box center [589, 305] width 588 height 52
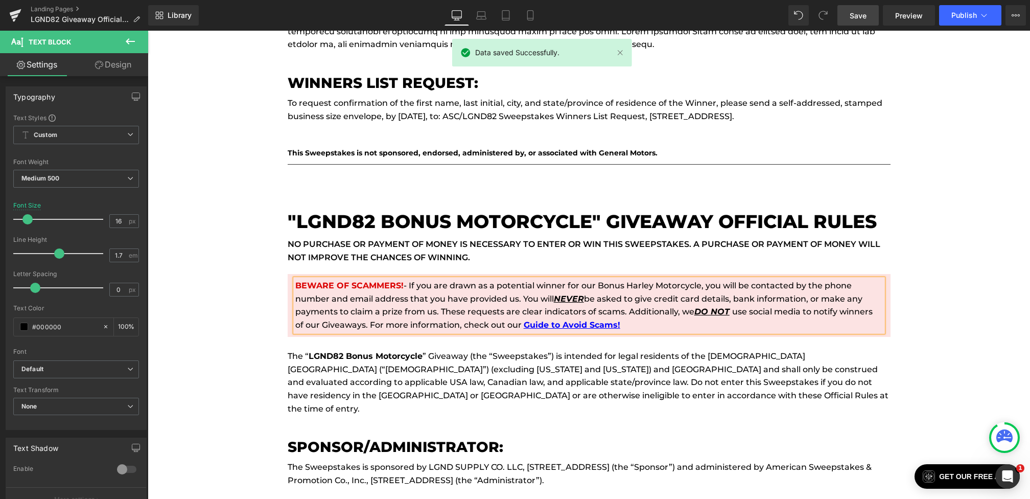
click at [864, 16] on span "Save" at bounding box center [858, 15] width 17 height 11
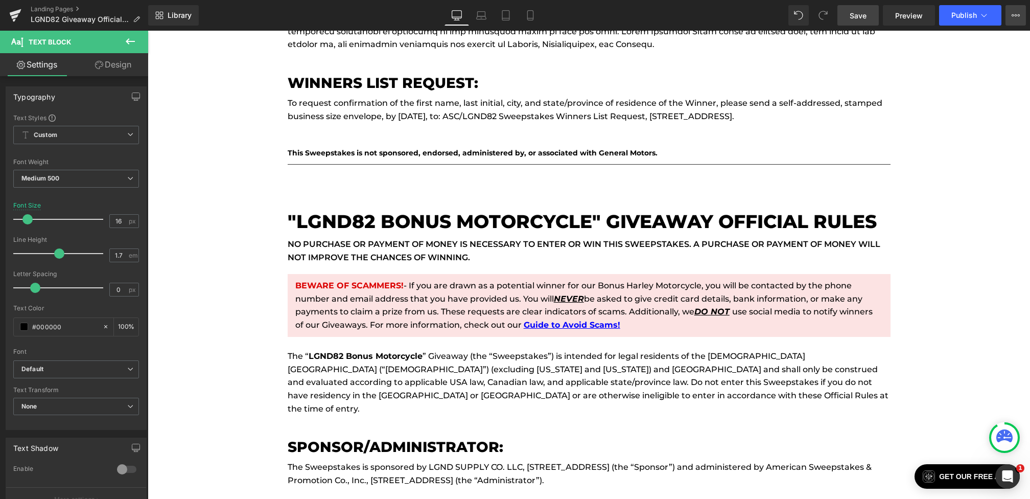
click at [1008, 19] on button "View Live Page View with current Template Save Template to Library Schedule Pub…" at bounding box center [1016, 15] width 20 height 20
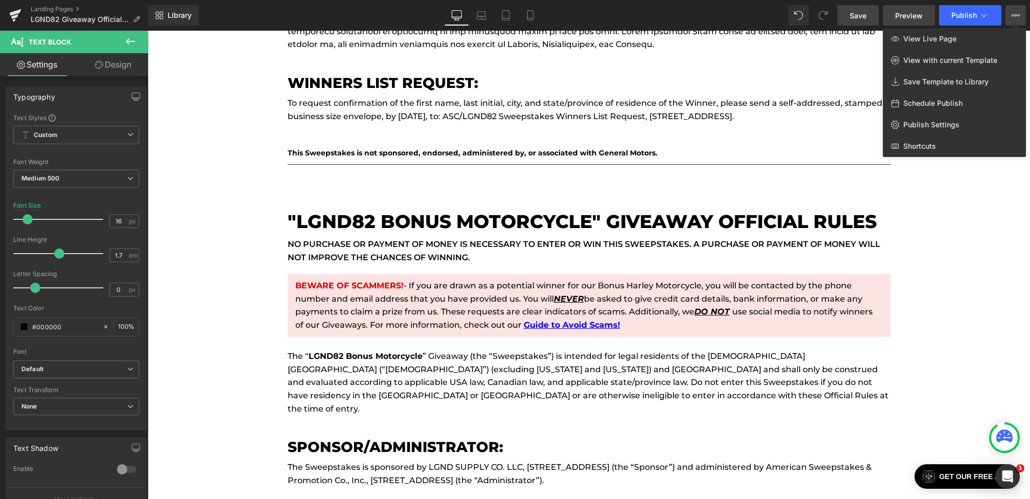
click at [918, 9] on link "Preview" at bounding box center [909, 15] width 52 height 20
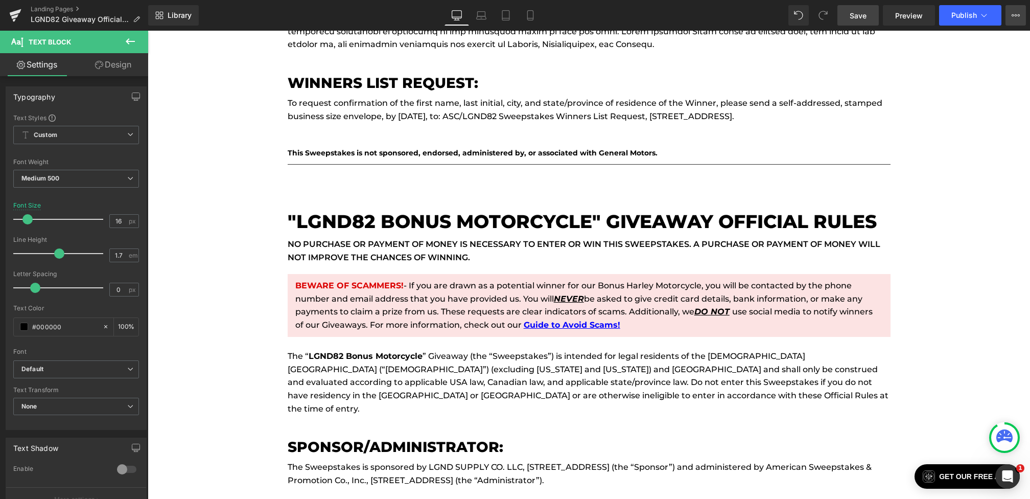
click at [1014, 17] on icon at bounding box center [1016, 15] width 8 height 8
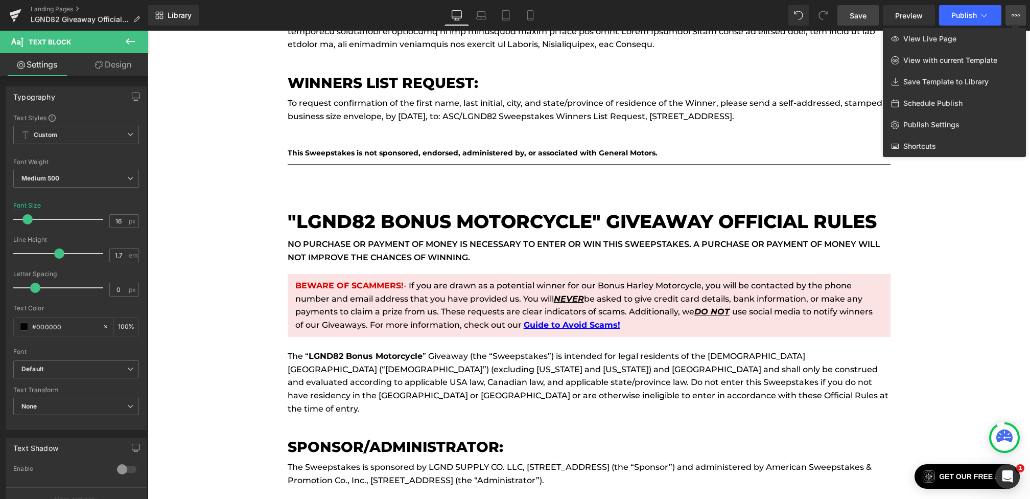
click at [936, 106] on span "Schedule Publish" at bounding box center [932, 103] width 59 height 9
select select
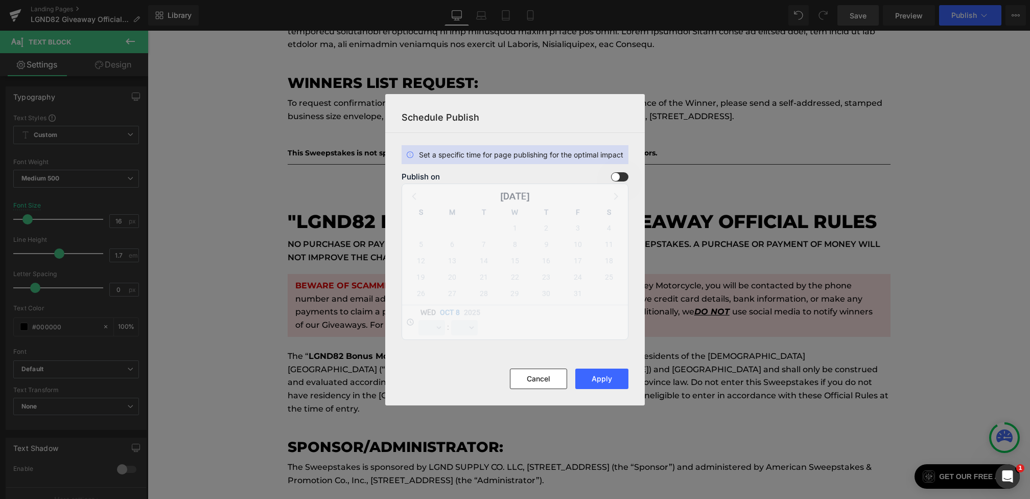
click at [614, 176] on span at bounding box center [619, 176] width 17 height 9
click at [0, 0] on input "checkbox" at bounding box center [0, 0] width 0 height 0
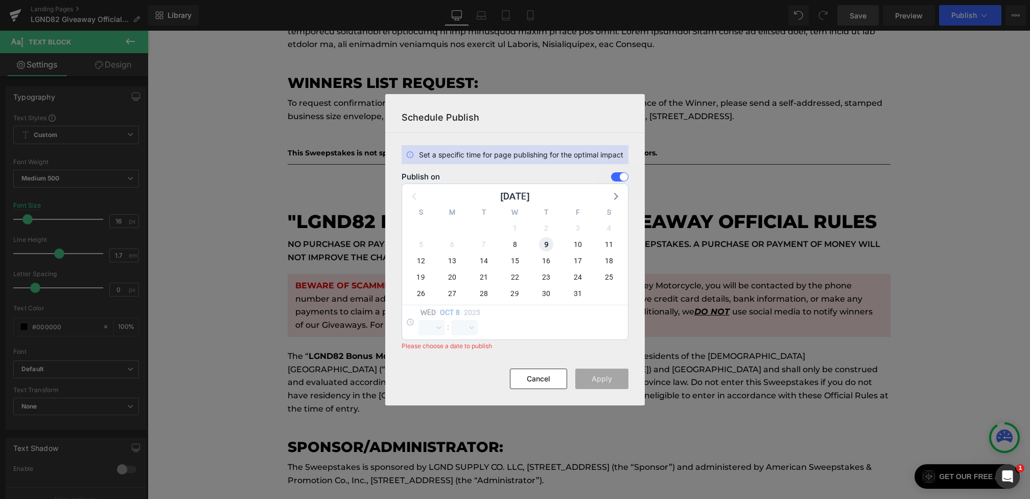
click at [545, 244] on span "9" at bounding box center [546, 244] width 14 height 14
select select "10"
select select "12"
click at [429, 325] on select "00 01 02 03 04 05 06 07 08 09 10 11 12 13 14 15 16 17 18 19 20 21 22 23" at bounding box center [431, 327] width 27 height 15
click at [418, 320] on select "00 01 02 03 04 05 06 07 08 09 10 11 12 13 14 15 16 17 18 19 20 21 22 23" at bounding box center [431, 327] width 27 height 15
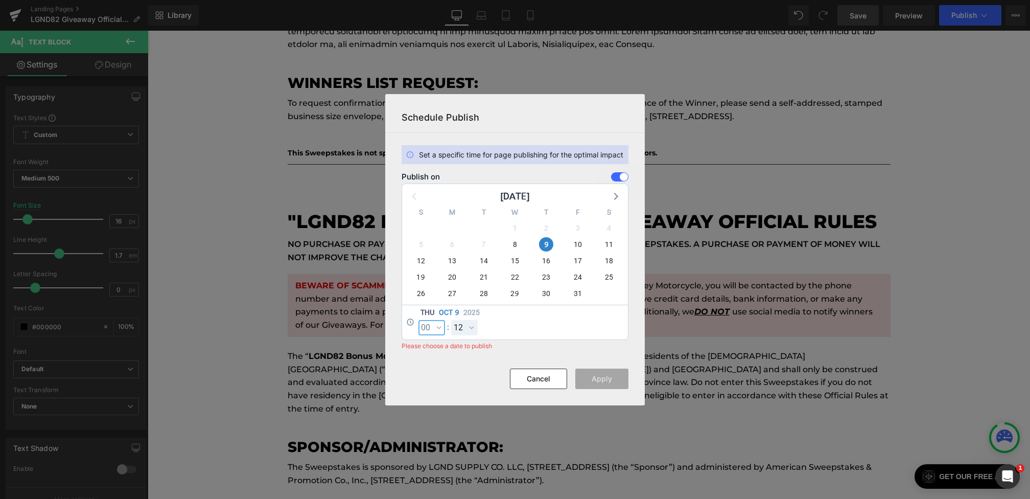
select select "0"
click at [454, 332] on select "00 01 02 03 04 05 06 07 08 09 10 11 12 13 14 15 16 17 18 19 20 21 22 23 24 25 2…" at bounding box center [464, 327] width 27 height 15
click at [451, 320] on select "00 01 02 03 04 05 06 07 08 09 10 11 12 13 14 15 16 17 18 19 20 21 22 23 24 25 2…" at bounding box center [464, 327] width 27 height 15
select select "0"
click at [594, 382] on button "Apply" at bounding box center [601, 378] width 53 height 20
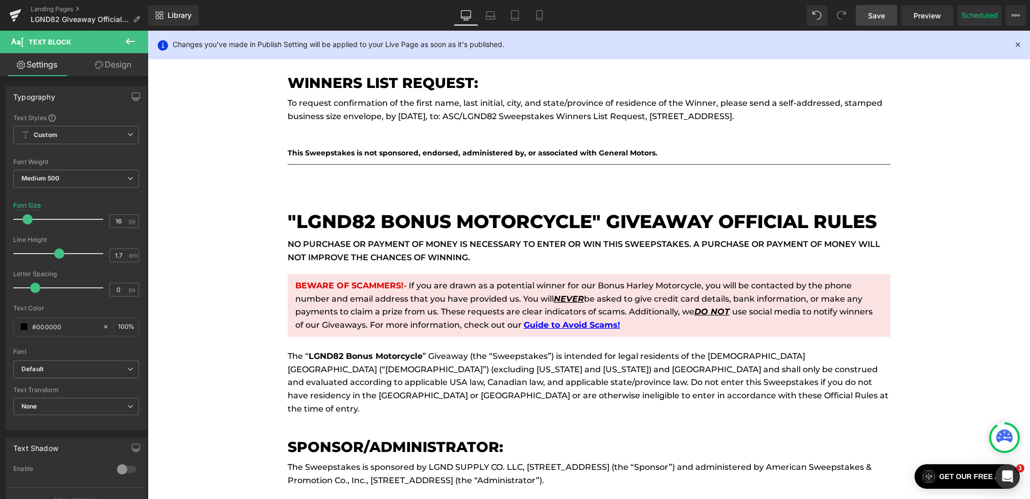
click at [805, 240] on p "NO PURCHASE OR PAYMENT OF MONEY IS NECESSARY TO ENTER OR WIN THIS SWEEPSTAKES. …" at bounding box center [589, 251] width 603 height 26
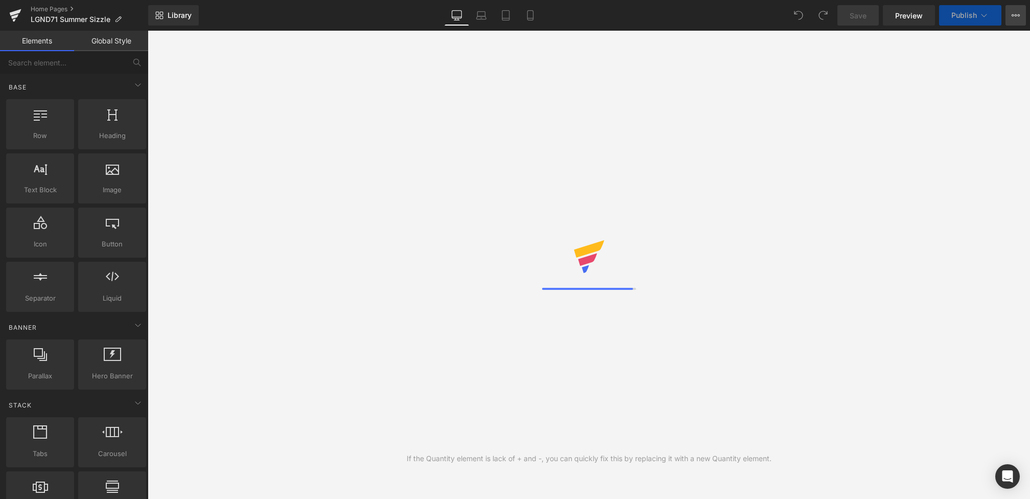
click at [1022, 14] on button "View Live Page View with current Template Save Template to Library Schedule Pub…" at bounding box center [1016, 15] width 20 height 20
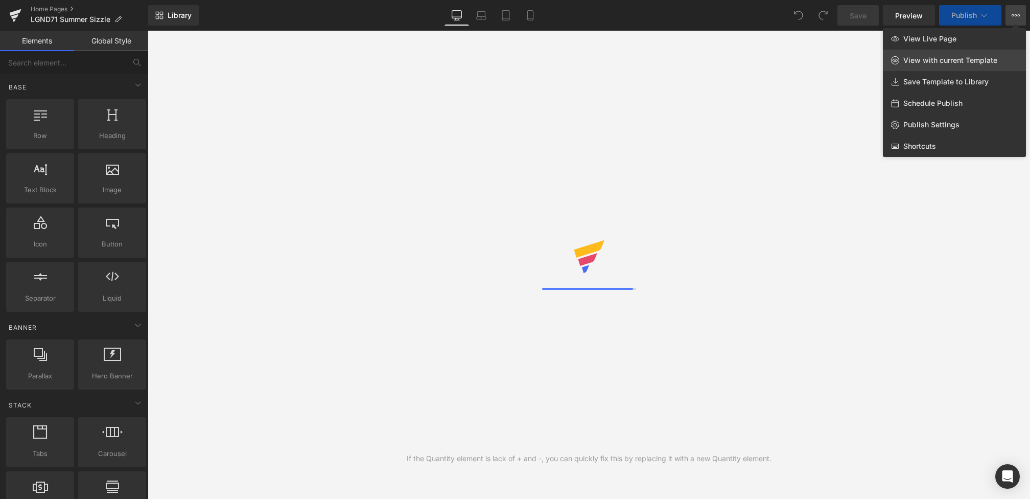
click at [944, 60] on span "View with current Template" at bounding box center [950, 60] width 94 height 9
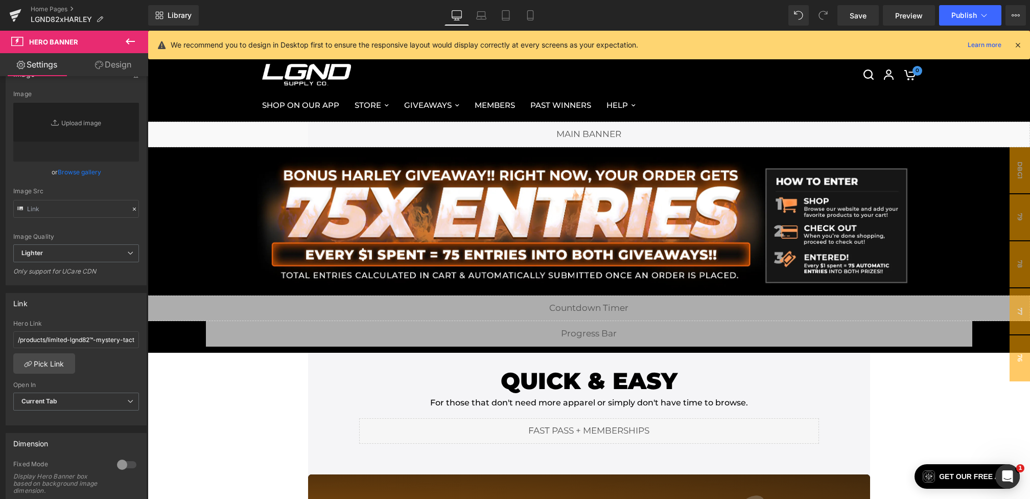
click at [125, 46] on icon at bounding box center [130, 41] width 12 height 12
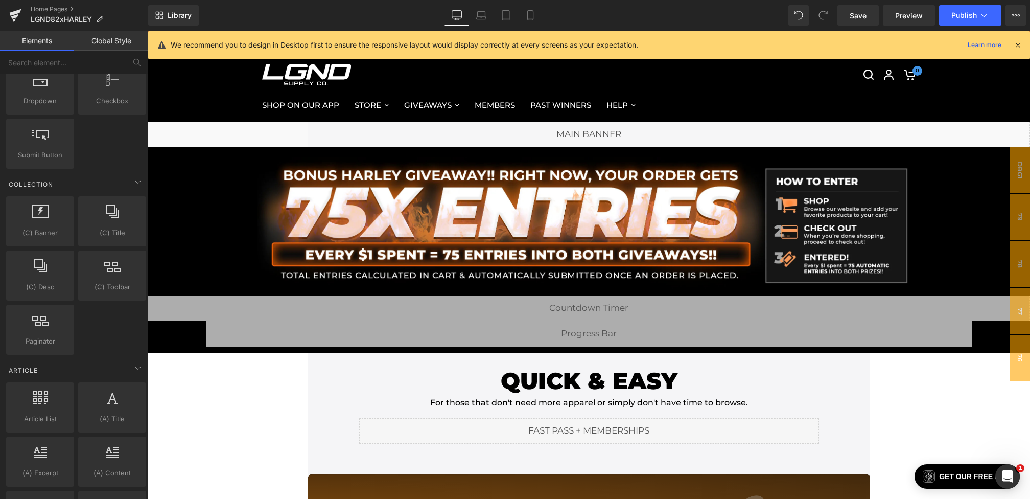
scroll to position [1764, 0]
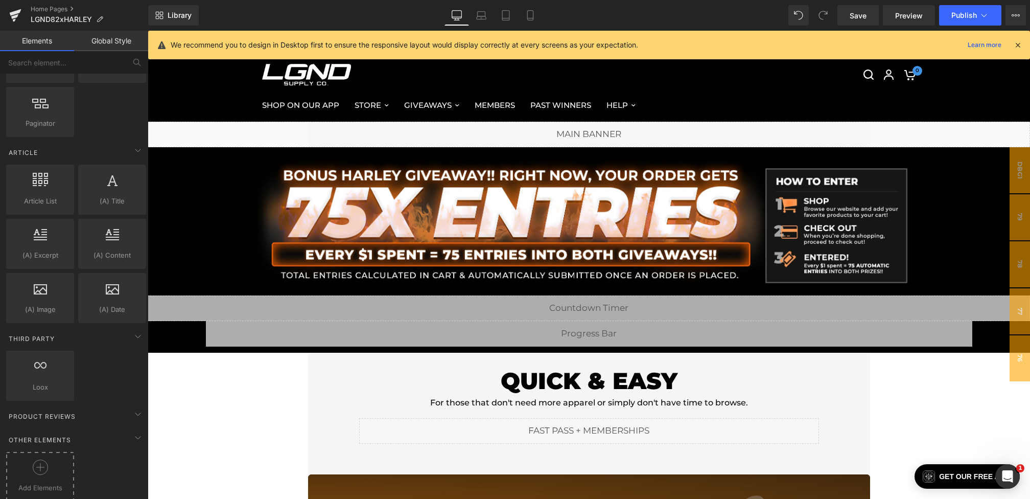
click at [33, 459] on icon at bounding box center [40, 466] width 15 height 15
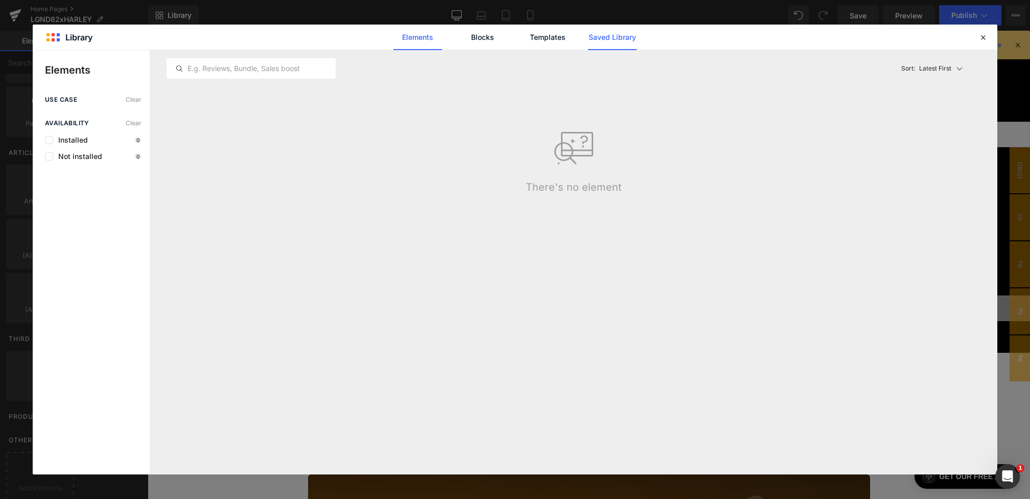
click at [618, 39] on link "Saved Library" at bounding box center [612, 38] width 49 height 26
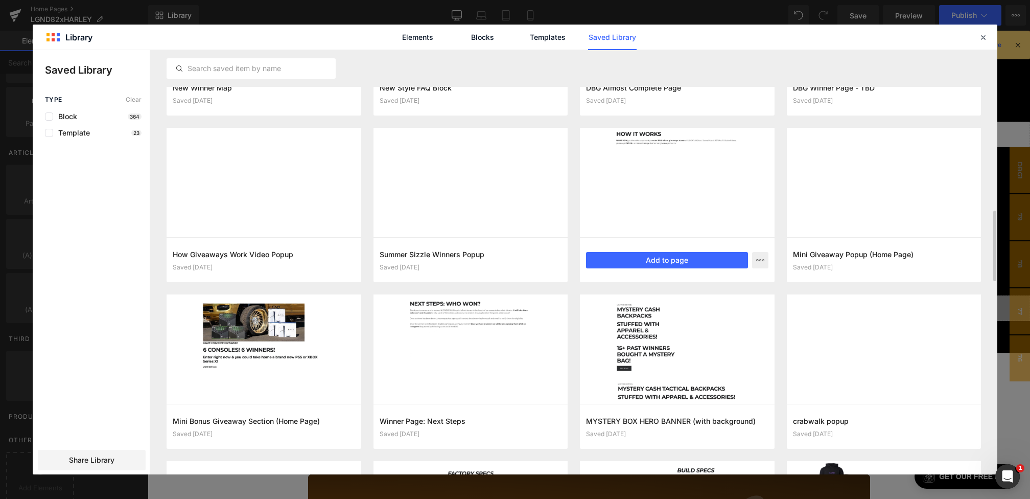
scroll to position [959, 0]
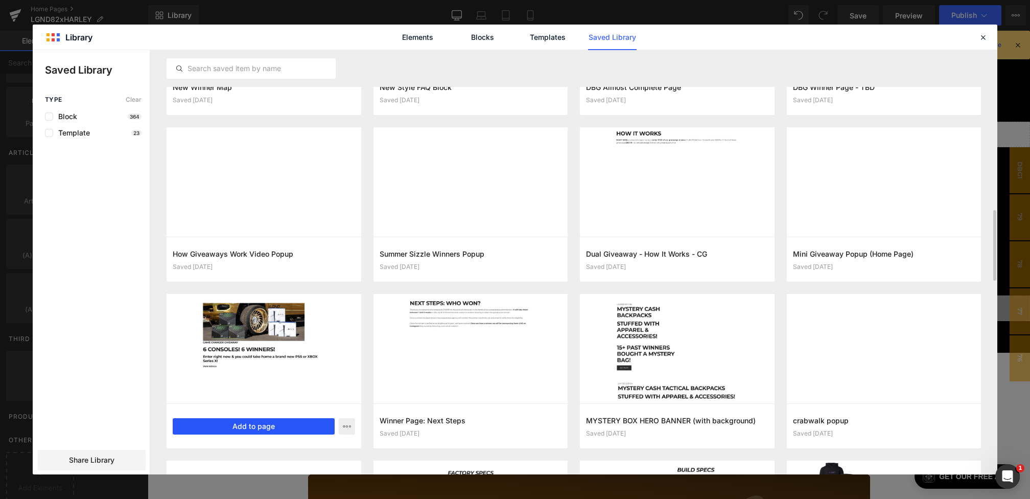
click at [254, 425] on button "Add to page" at bounding box center [254, 426] width 162 height 16
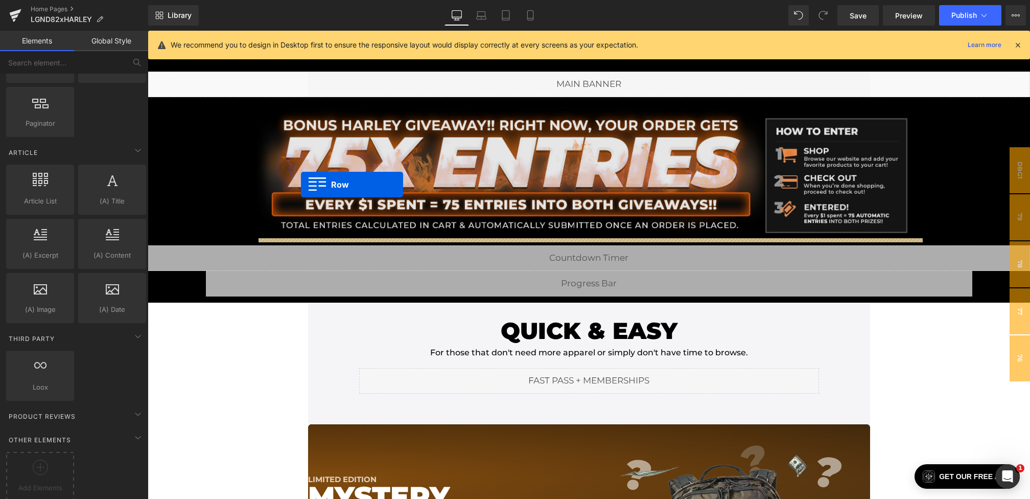
scroll to position [0, 0]
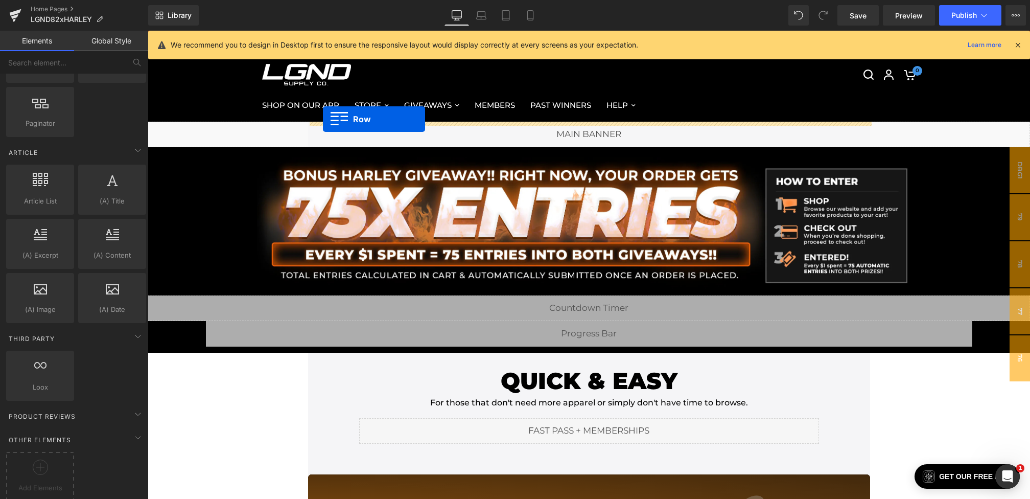
drag, startPoint x: 156, startPoint y: 89, endPoint x: 323, endPoint y: 119, distance: 169.2
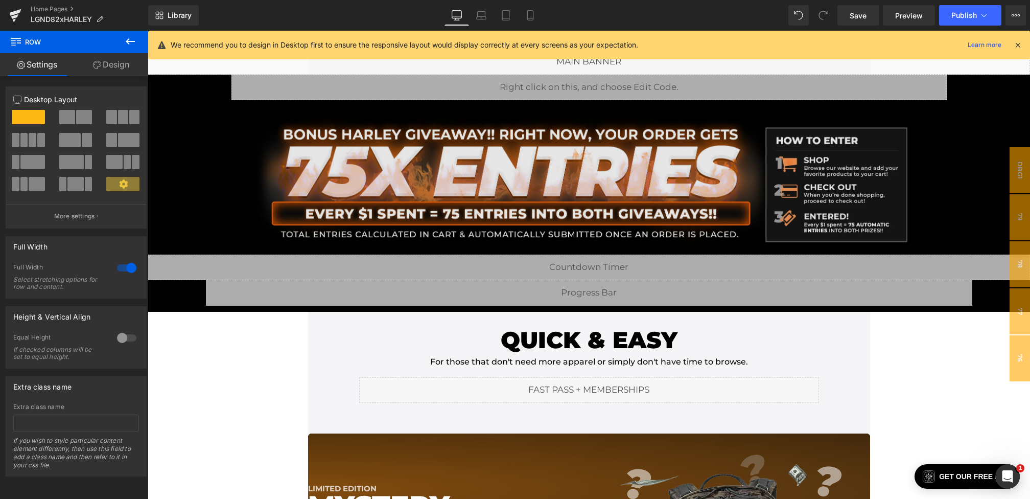
scroll to position [76, 0]
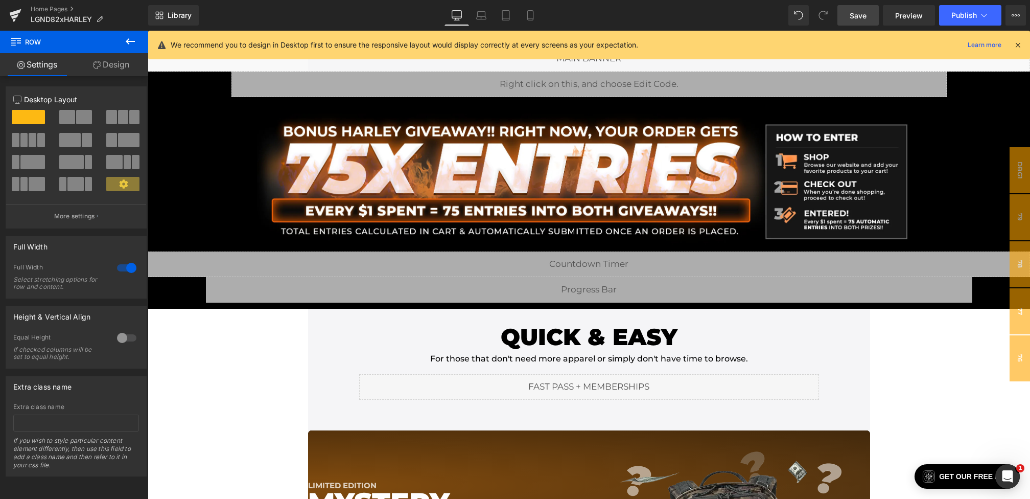
click at [847, 9] on link "Save" at bounding box center [857, 15] width 41 height 20
click at [852, 22] on link "Save" at bounding box center [857, 15] width 41 height 20
click at [905, 15] on span "Preview" at bounding box center [909, 15] width 28 height 11
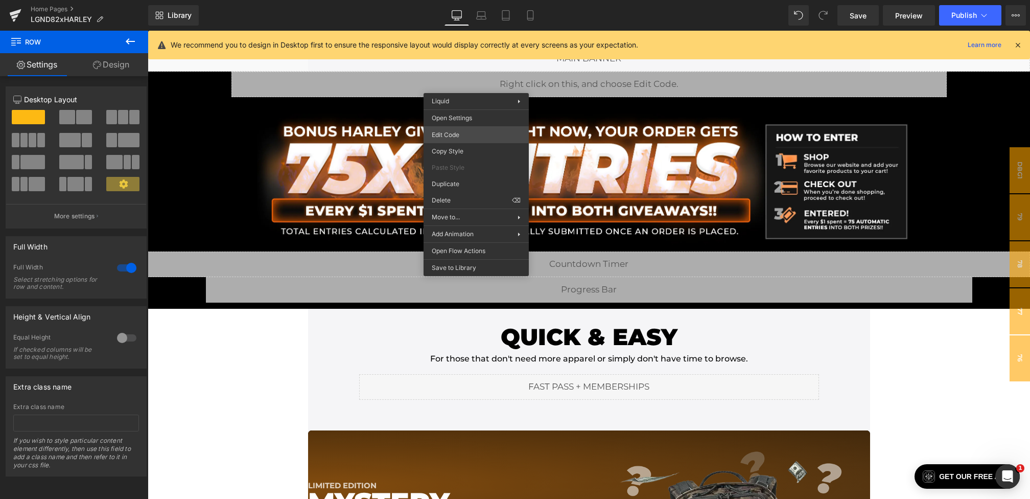
click at [484, 0] on div "Row You are previewing how the will restyle your page. You can not edit Element…" at bounding box center [515, 0] width 1030 height 0
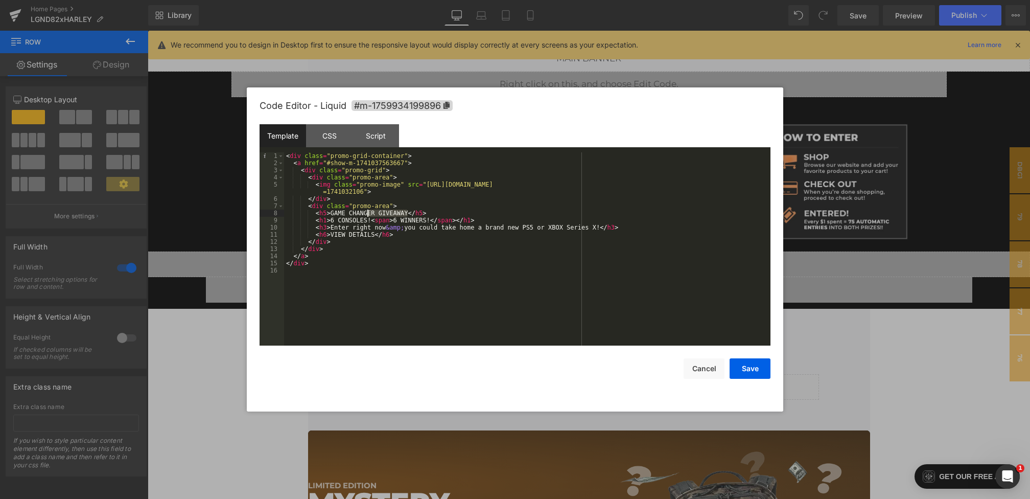
drag, startPoint x: 407, startPoint y: 215, endPoint x: 366, endPoint y: 214, distance: 41.4
click at [366, 214] on div "< div class = "promo-grid-container" > < a href = "#show-m-1741037563667" > < d…" at bounding box center [527, 255] width 486 height 207
drag, startPoint x: 433, startPoint y: 221, endPoint x: 332, endPoint y: 221, distance: 101.2
click at [332, 221] on div "< div class = "promo-grid-container" > < a href = "#show-m-1741037563667" > < d…" at bounding box center [527, 255] width 486 height 207
click at [407, 217] on div "< div class = "promo-grid-container" > < a href = "#show-m-1741037563667" > < d…" at bounding box center [527, 255] width 486 height 207
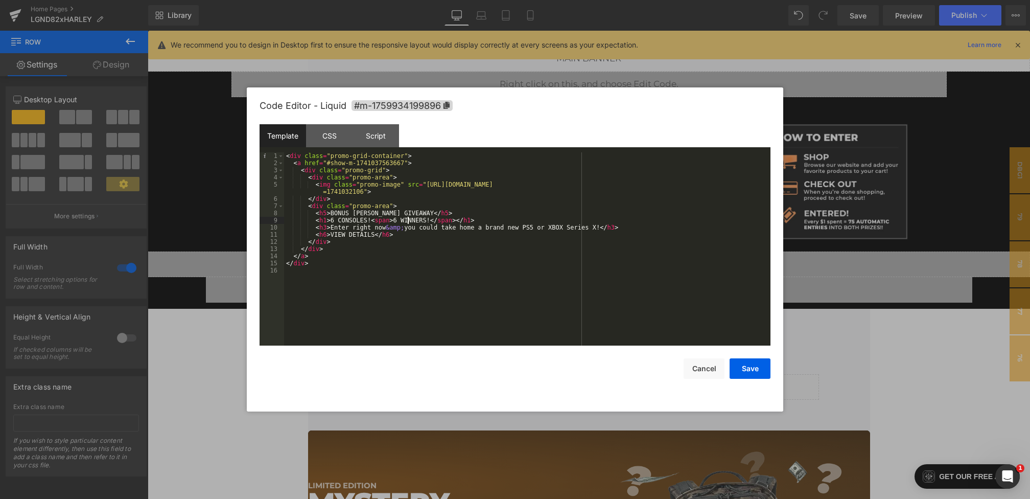
click at [363, 218] on div "< div class = "promo-grid-container" > < a href = "#show-m-1741037563667" > < d…" at bounding box center [527, 255] width 486 height 207
drag, startPoint x: 370, startPoint y: 220, endPoint x: 328, endPoint y: 220, distance: 41.9
click at [328, 220] on div "< div class = "promo-grid-container" > < a href = "#show-m-1741037563667" > < d…" at bounding box center [527, 255] width 486 height 207
click at [342, 220] on div "< div class = "promo-grid-container" > < a href = "#show-m-1741037563667" > < d…" at bounding box center [527, 255] width 486 height 207
click at [334, 220] on div "< div class = "promo-grid-container" > < a href = "#show-m-1741037563667" > < d…" at bounding box center [527, 255] width 486 height 207
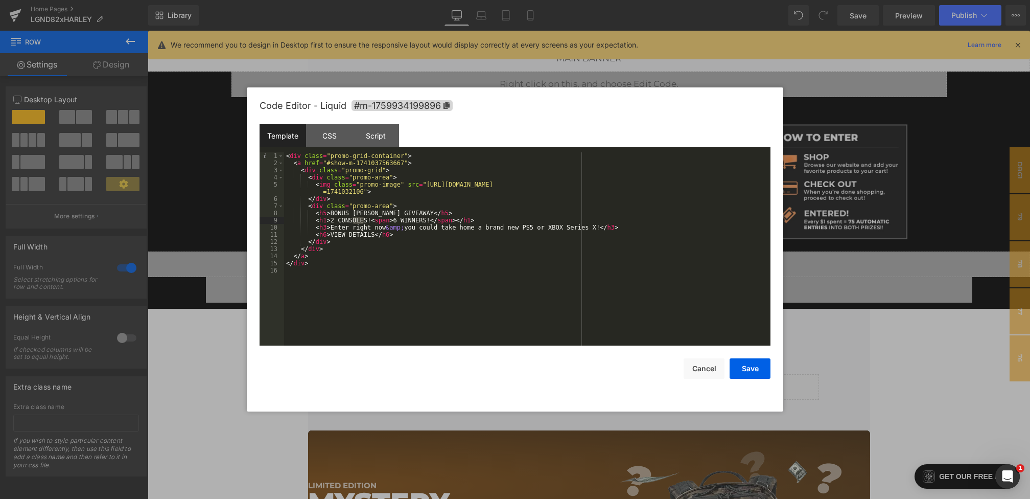
drag, startPoint x: 365, startPoint y: 221, endPoint x: 352, endPoint y: 222, distance: 12.8
click at [352, 222] on div "< div class = "promo-grid-container" > < a href = "#show-m-1741037563667" > < d…" at bounding box center [527, 255] width 486 height 207
click at [394, 222] on div "< div class = "promo-grid-container" > < a href = "#show-m-1741037563667" > < d…" at bounding box center [527, 255] width 486 height 207
click at [629, 296] on div "< div class = "promo-grid-container" > < a href = "#show-m-1741037563667" > < d…" at bounding box center [527, 255] width 486 height 207
click at [569, 266] on div "< div class = "promo-grid-container" > < a href = "#show-m-1741037563667" > < d…" at bounding box center [527, 255] width 486 height 207
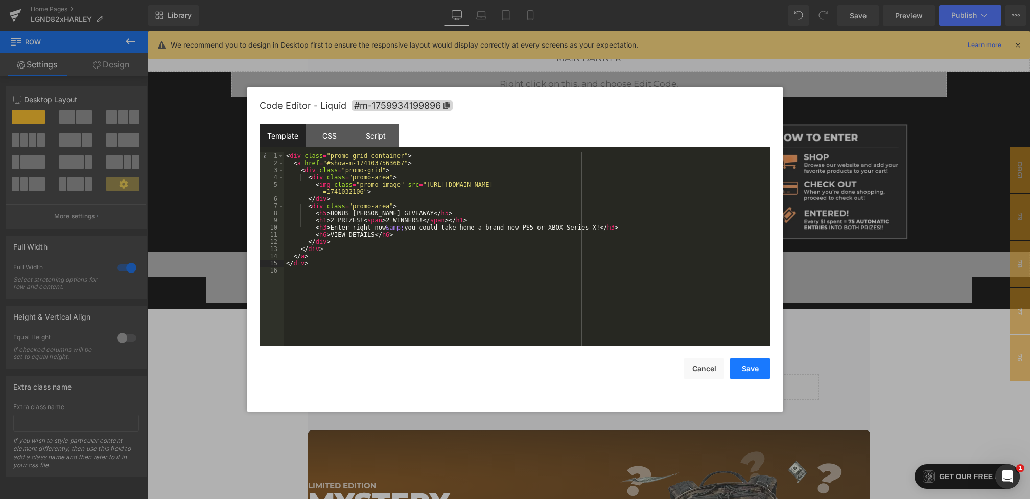
click at [732, 359] on button "Save" at bounding box center [750, 368] width 41 height 20
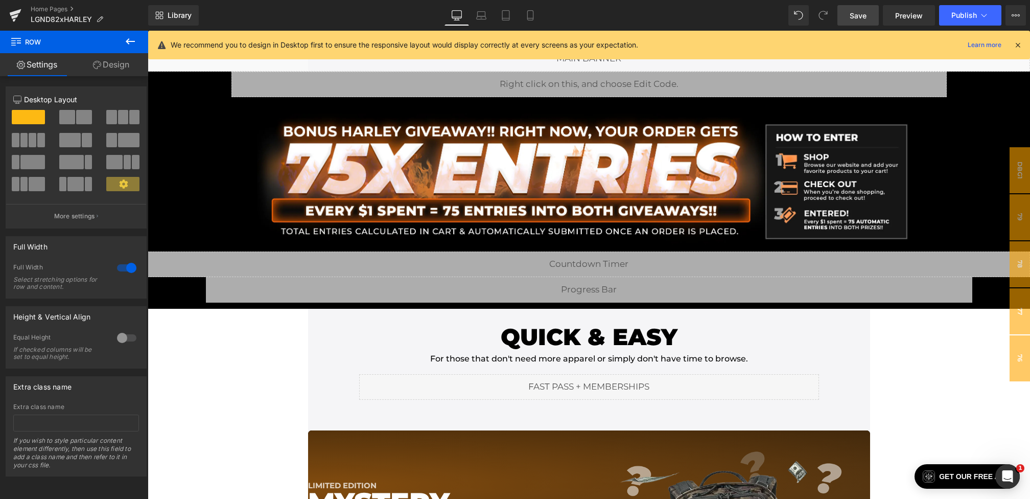
click at [861, 21] on link "Save" at bounding box center [857, 15] width 41 height 20
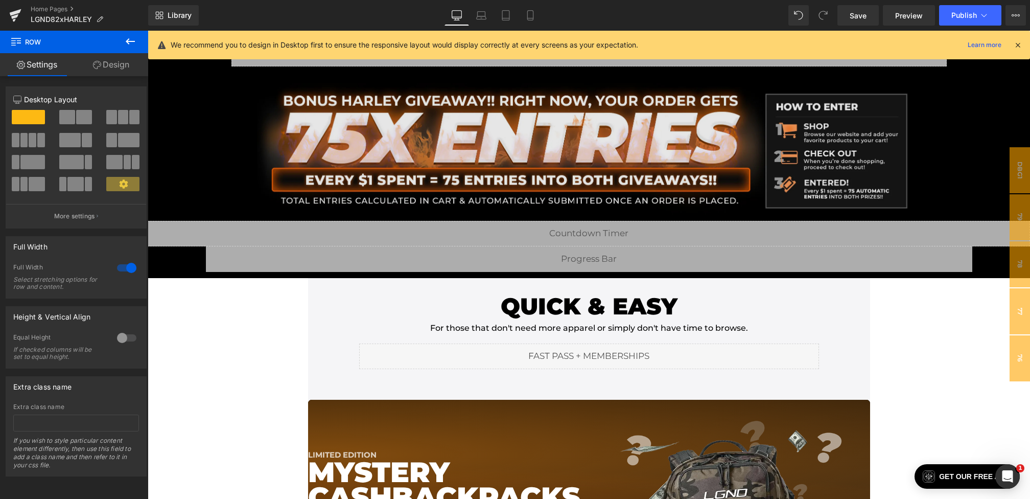
scroll to position [0, 0]
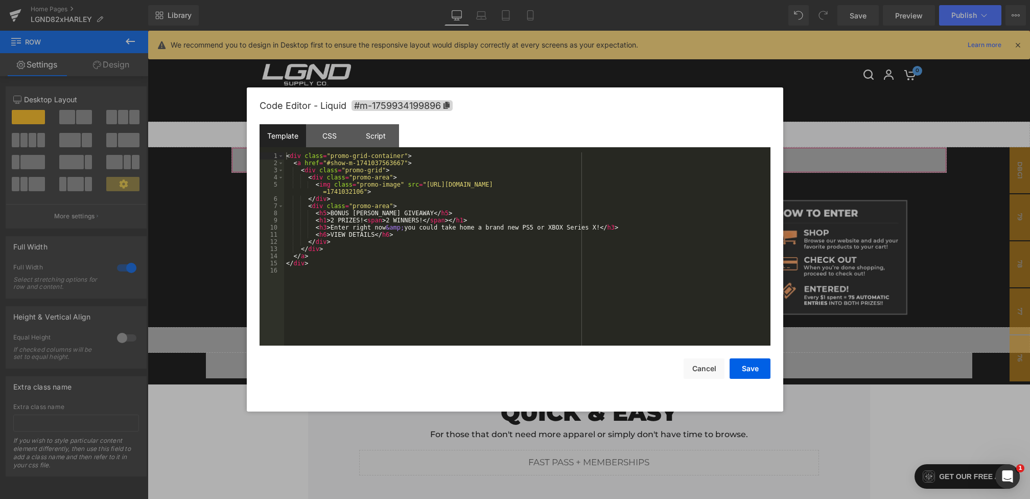
click at [533, 0] on div "Row You are previewing how the will restyle your page. You can not edit Element…" at bounding box center [515, 0] width 1030 height 0
drag, startPoint x: 603, startPoint y: 228, endPoint x: 331, endPoint y: 228, distance: 271.8
click at [331, 228] on div "< div class = "promo-grid-container" > < a href = "#show-m-1741037563667" > < d…" at bounding box center [527, 255] width 486 height 207
drag, startPoint x: 515, startPoint y: 227, endPoint x: 331, endPoint y: 227, distance: 183.9
click at [331, 227] on div "< div class = "promo-grid-container" > < a href = "#show-m-1741037563667" > < d…" at bounding box center [527, 255] width 486 height 207
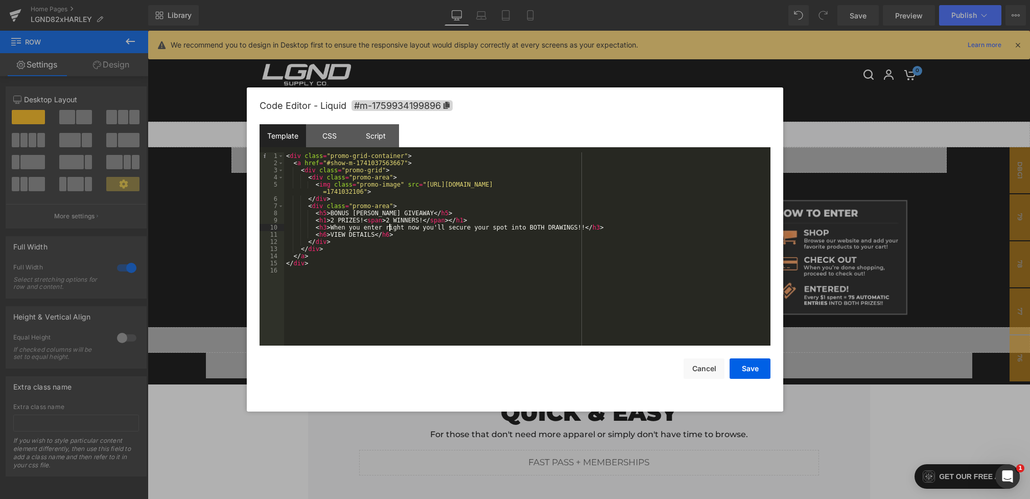
click at [388, 227] on div "< div class = "promo-grid-container" > < a href = "#show-m-1741037563667" > < d…" at bounding box center [527, 255] width 486 height 207
drag, startPoint x: 420, startPoint y: 229, endPoint x: 393, endPoint y: 228, distance: 27.1
click at [393, 229] on div "< div class = "promo-grid-container" > < a href = "#show-m-1741037563667" > < d…" at bounding box center [527, 255] width 486 height 207
click at [385, 231] on div "< div class = "promo-grid-container" > < a href = "#show-m-1741037563667" > < d…" at bounding box center [527, 255] width 486 height 207
drag, startPoint x: 448, startPoint y: 228, endPoint x: 416, endPoint y: 227, distance: 31.7
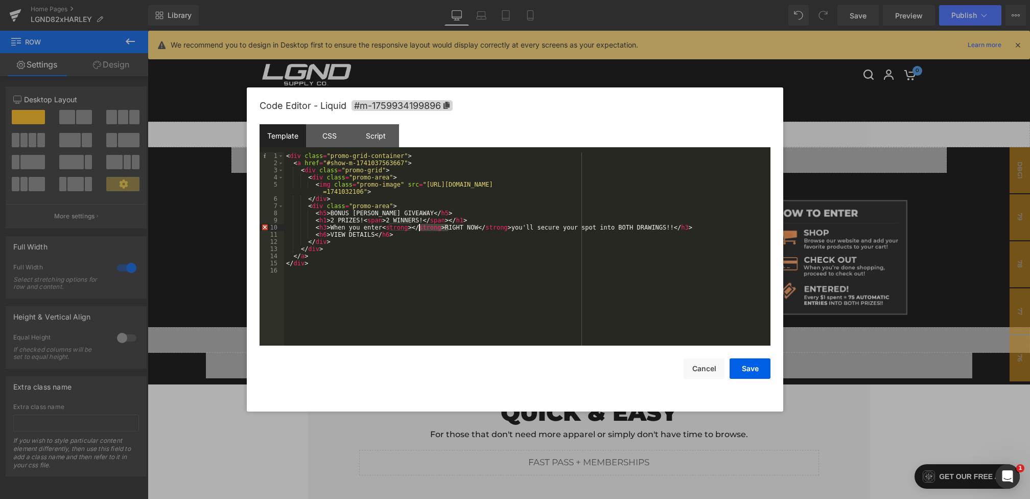
click at [416, 227] on div "< div class = "promo-grid-container" > < a href = "#show-m-1741037563667" > < d…" at bounding box center [527, 255] width 486 height 207
click at [748, 367] on button "Save" at bounding box center [750, 368] width 41 height 20
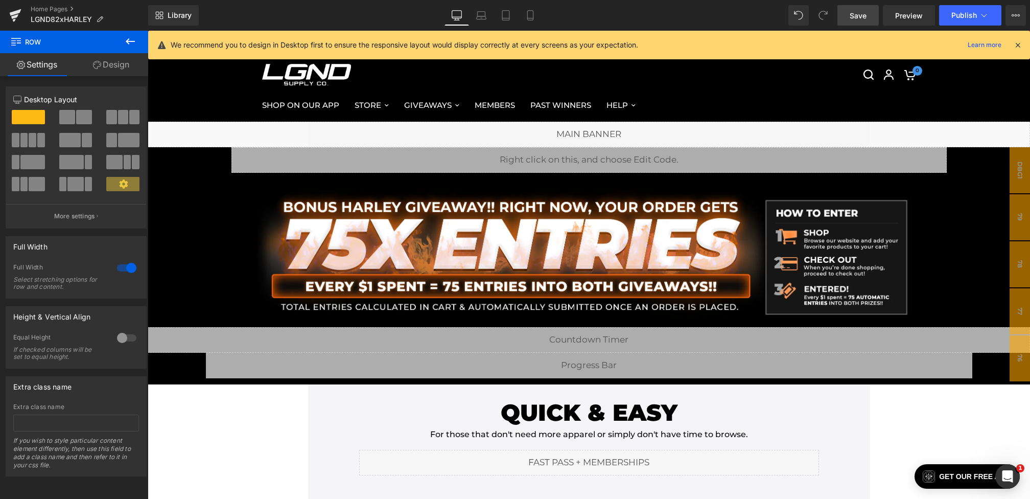
click at [843, 19] on link "Save" at bounding box center [857, 15] width 41 height 20
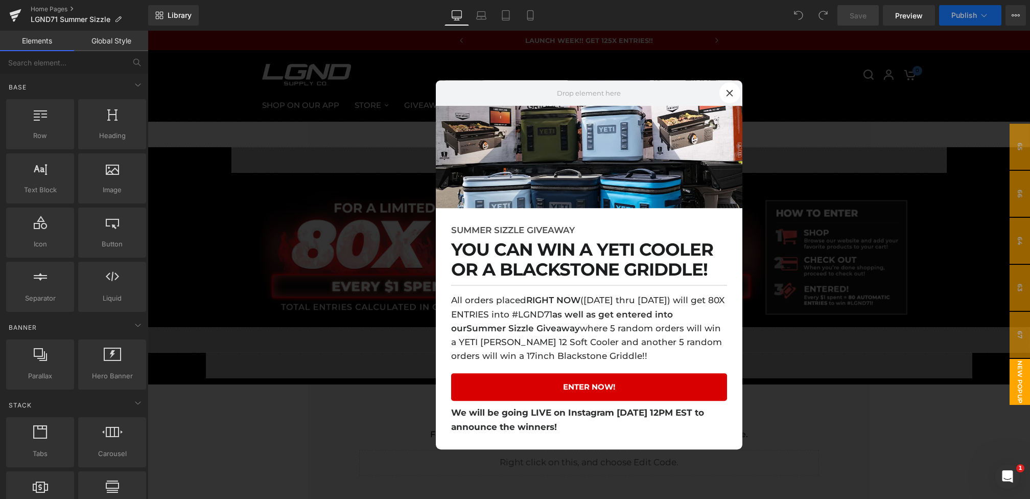
click at [388, 232] on div at bounding box center [589, 265] width 882 height 468
